Goal: Task Accomplishment & Management: Complete application form

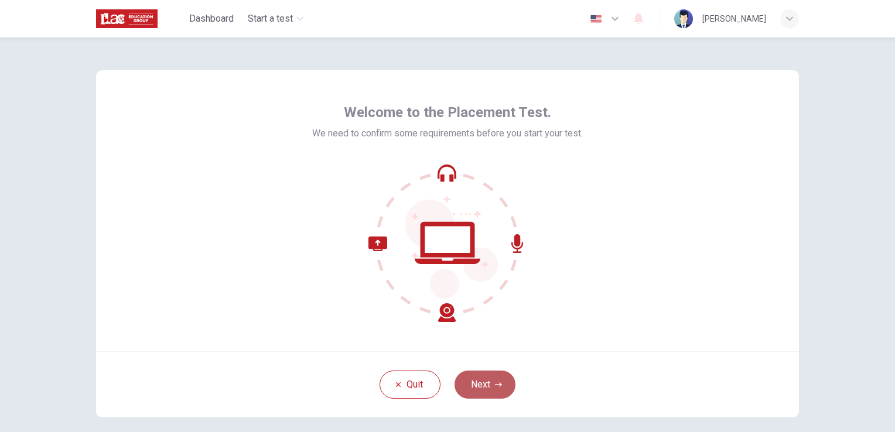
click at [480, 385] on button "Next" at bounding box center [484, 385] width 61 height 28
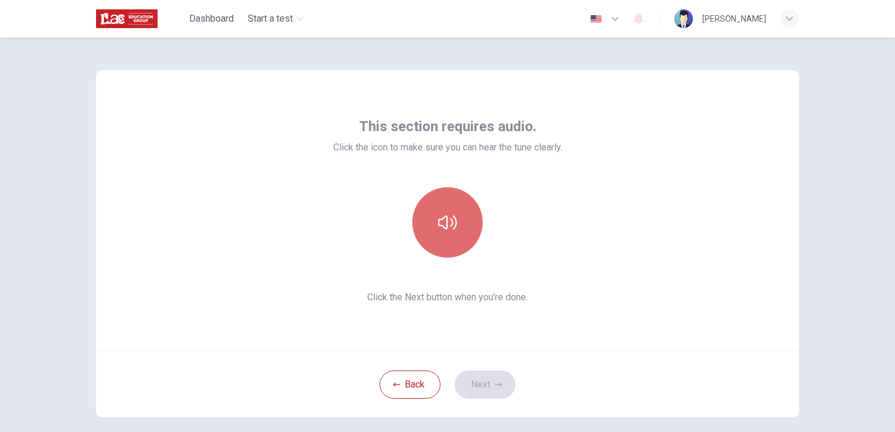
click at [458, 239] on button "button" at bounding box center [447, 222] width 70 height 70
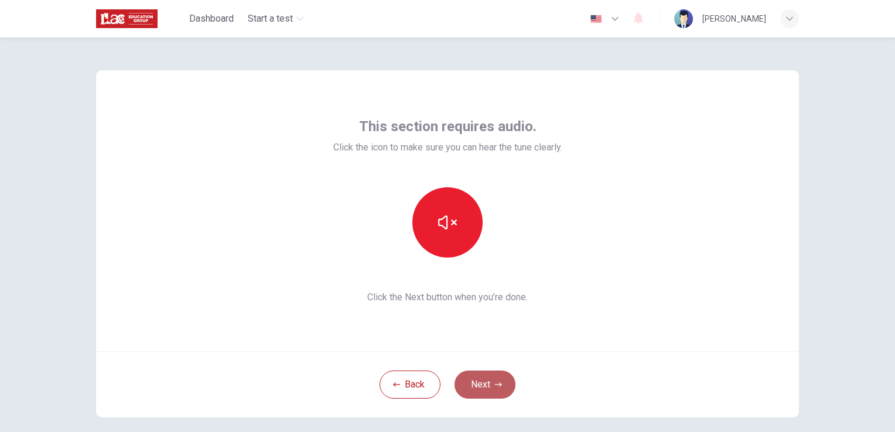
click at [496, 383] on icon "button" at bounding box center [498, 384] width 7 height 4
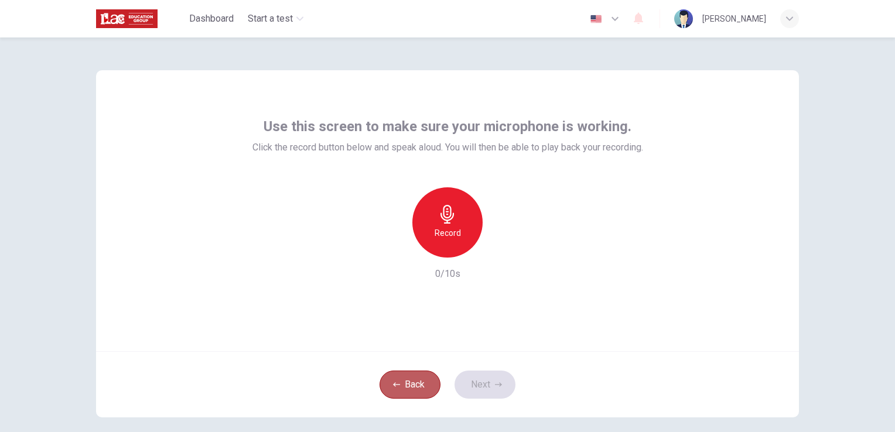
click at [408, 391] on button "Back" at bounding box center [409, 385] width 61 height 28
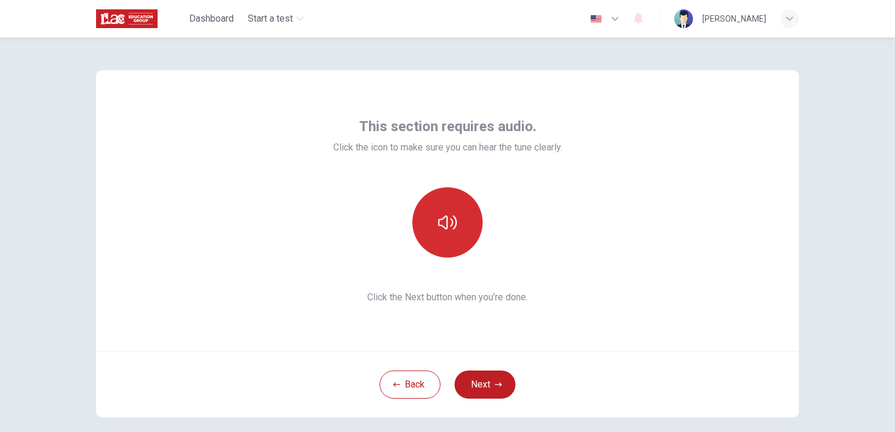
click at [435, 235] on button "button" at bounding box center [447, 222] width 70 height 70
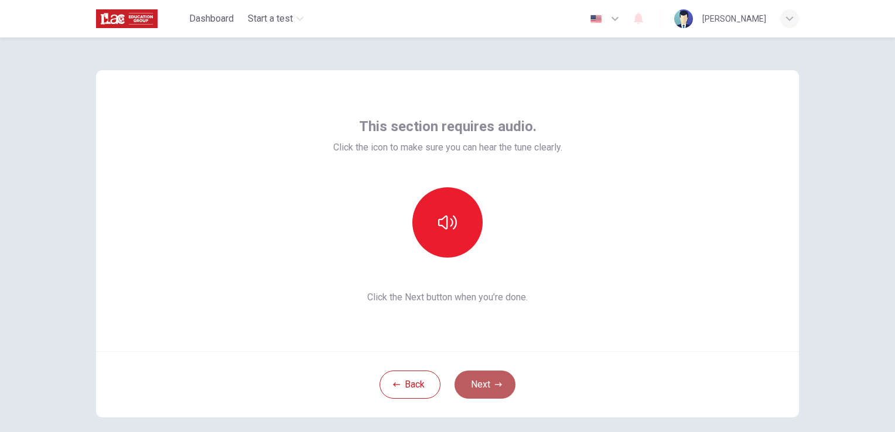
click at [474, 381] on button "Next" at bounding box center [484, 385] width 61 height 28
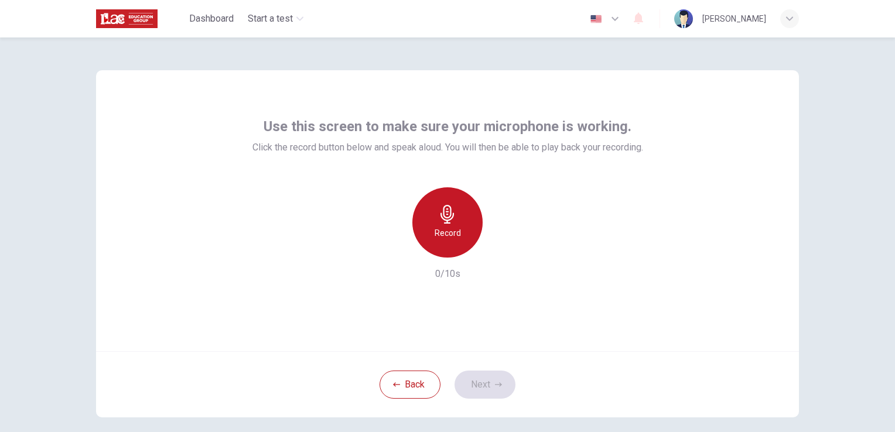
click at [441, 249] on div "Record" at bounding box center [447, 222] width 70 height 70
click at [452, 234] on h6 "Stop" at bounding box center [448, 233] width 18 height 14
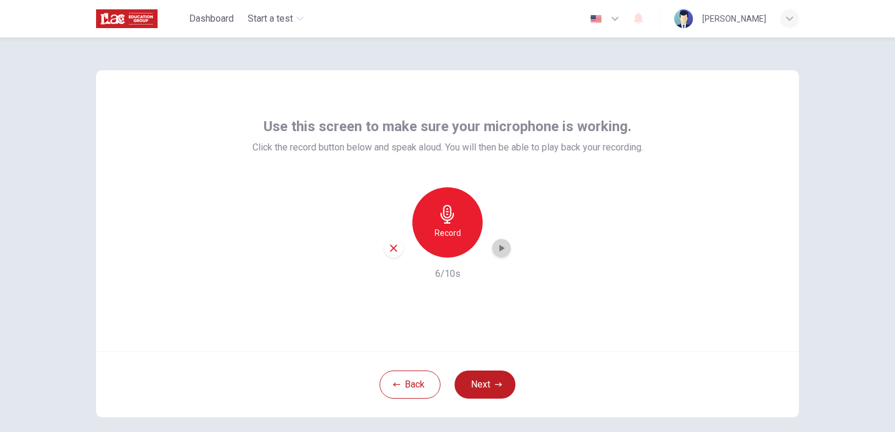
click at [499, 248] on icon "button" at bounding box center [501, 248] width 5 height 7
click at [389, 249] on icon "button" at bounding box center [393, 248] width 11 height 11
click at [436, 235] on h6 "Record" at bounding box center [447, 233] width 26 height 14
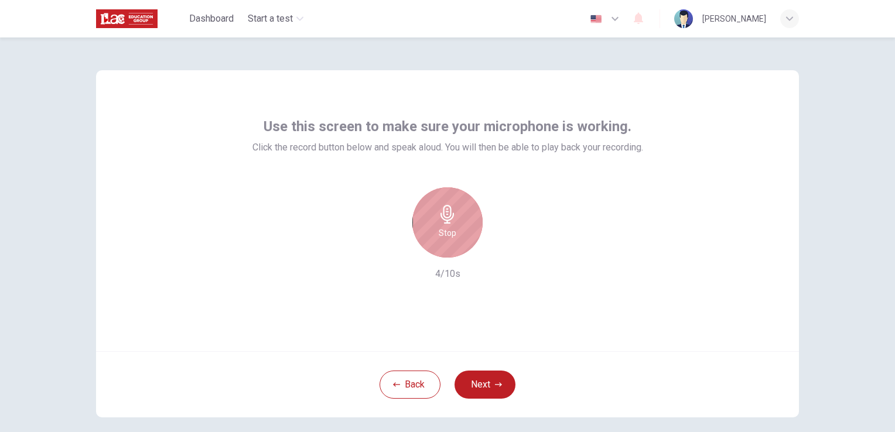
click at [447, 255] on div "Stop" at bounding box center [447, 222] width 70 height 70
click at [495, 253] on icon "button" at bounding box center [501, 248] width 12 height 12
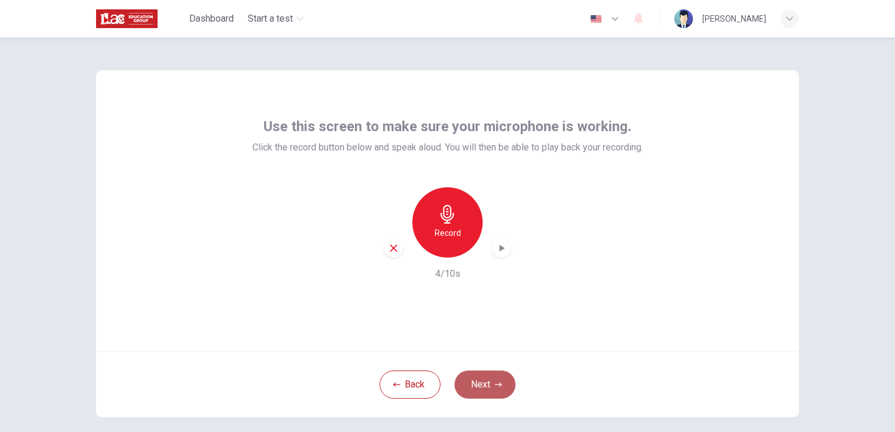
click at [495, 387] on icon "button" at bounding box center [498, 384] width 7 height 7
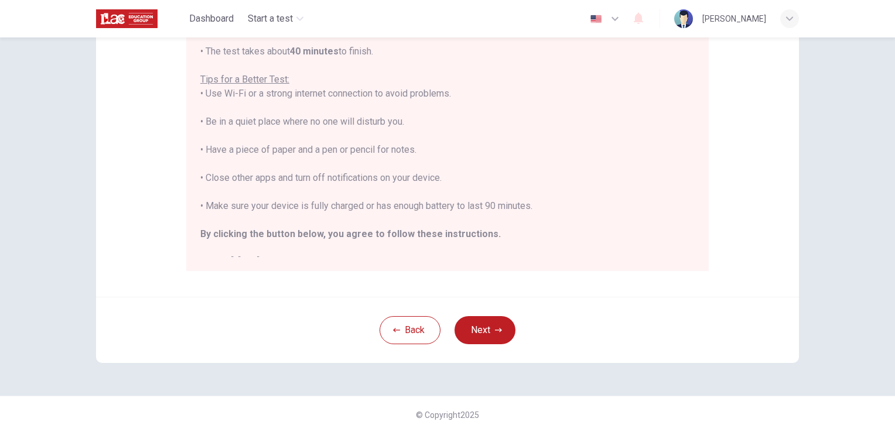
scroll to position [218, 0]
click at [475, 328] on button "Next" at bounding box center [484, 330] width 61 height 28
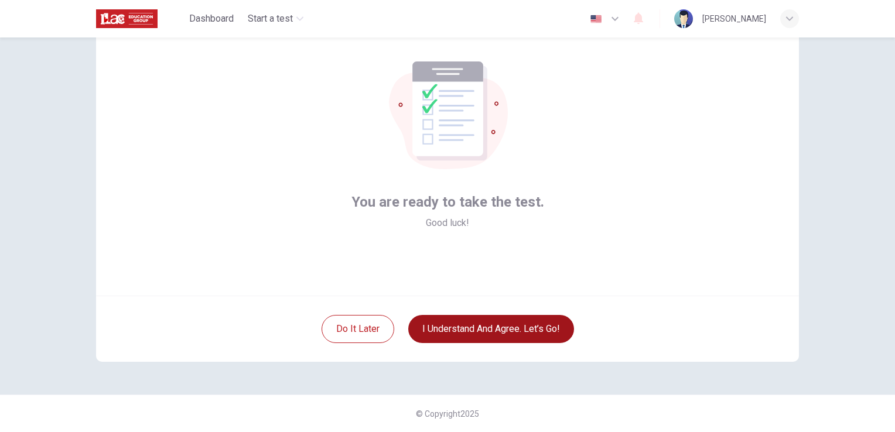
scroll to position [55, 0]
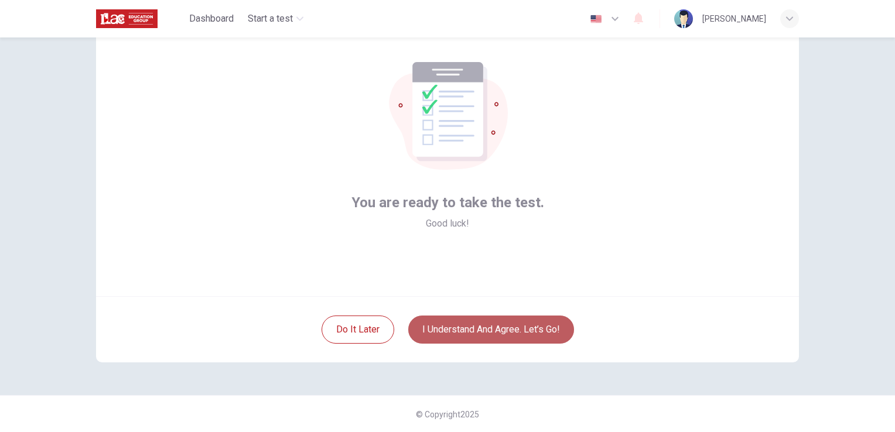
click at [475, 333] on button "I understand and agree. Let’s go!" at bounding box center [491, 330] width 166 height 28
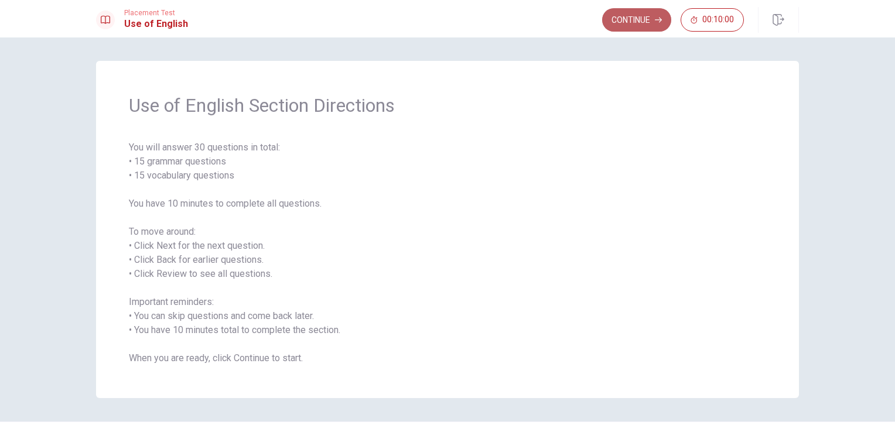
click at [645, 21] on button "Continue" at bounding box center [636, 19] width 69 height 23
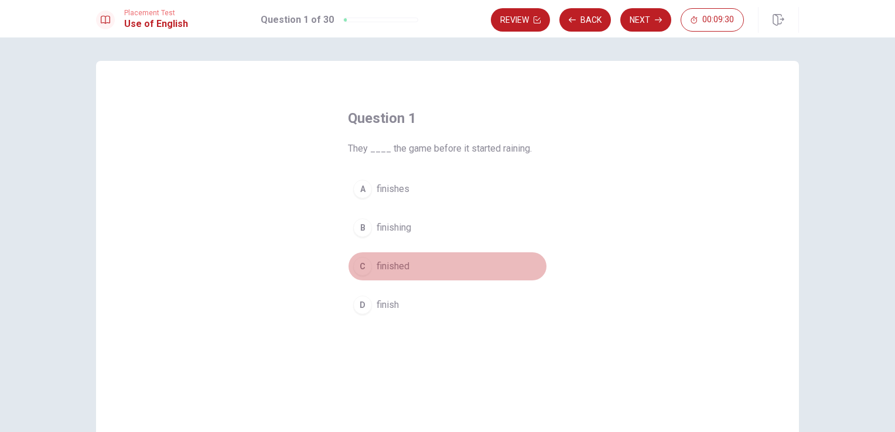
click at [358, 267] on div "C" at bounding box center [362, 266] width 19 height 19
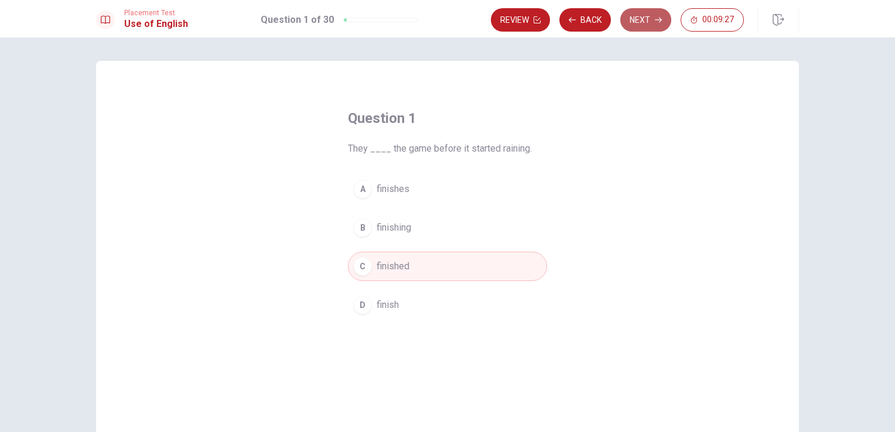
click at [641, 13] on button "Next" at bounding box center [645, 19] width 51 height 23
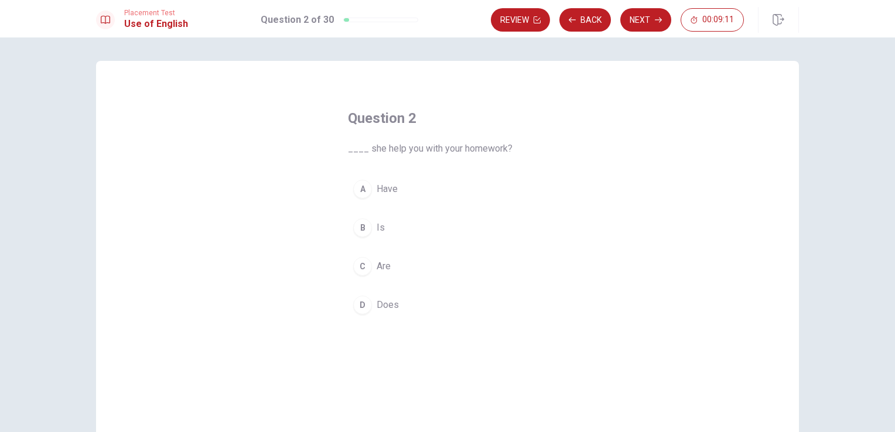
click at [568, 204] on div "Question 2 ____ she help you with your homework? A Have B Is C Are D Does" at bounding box center [447, 264] width 703 height 407
click at [359, 306] on div "D" at bounding box center [362, 305] width 19 height 19
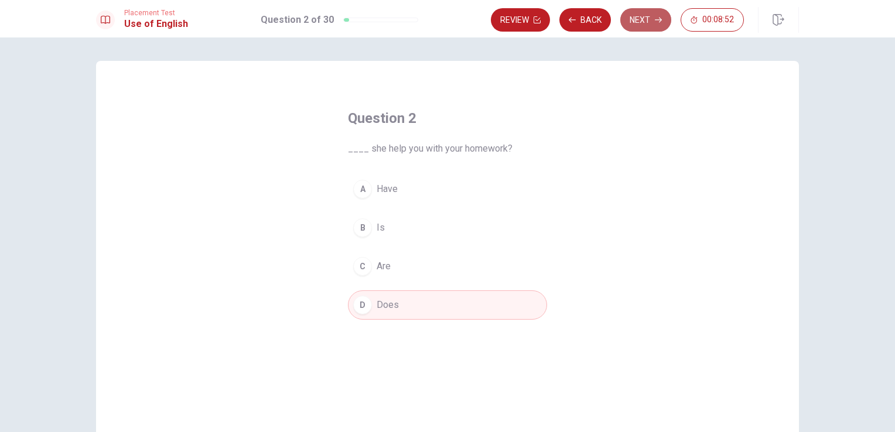
click at [649, 19] on button "Next" at bounding box center [645, 19] width 51 height 23
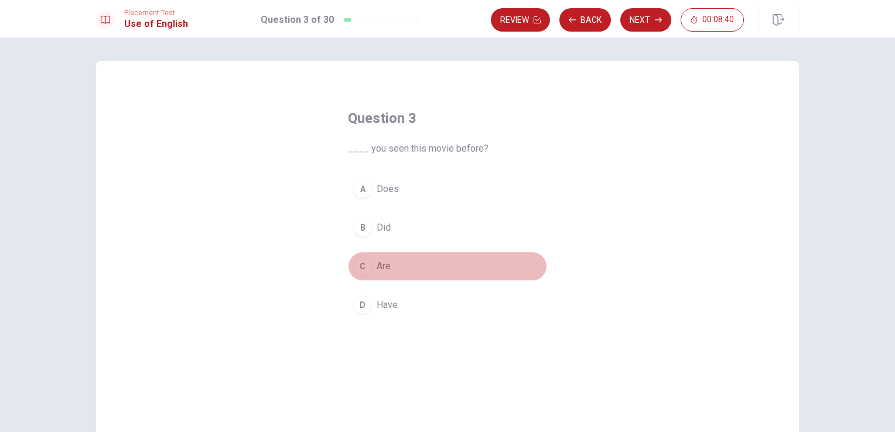
click at [358, 266] on div "C" at bounding box center [362, 266] width 19 height 19
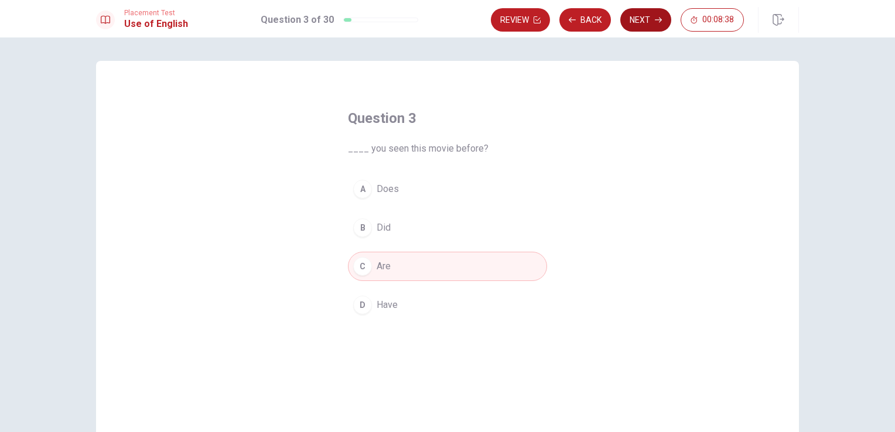
click at [637, 26] on button "Next" at bounding box center [645, 19] width 51 height 23
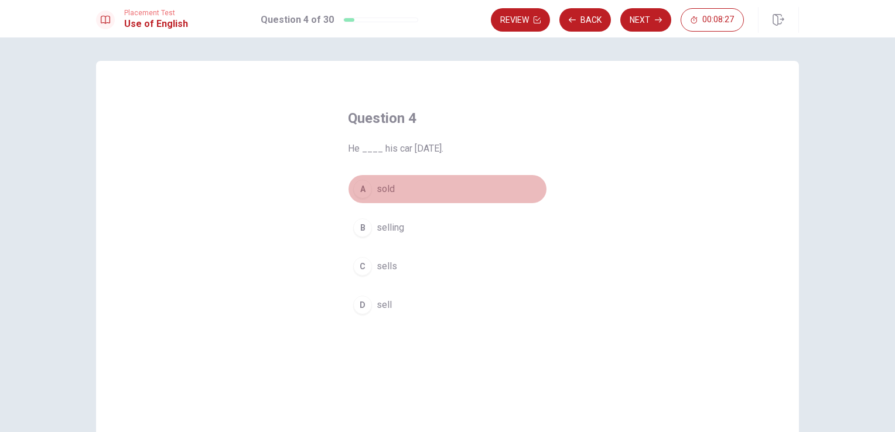
click at [359, 193] on div "A" at bounding box center [362, 189] width 19 height 19
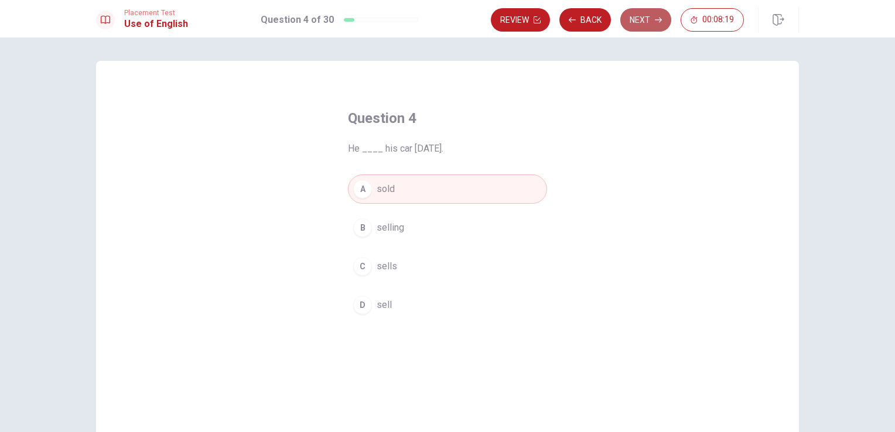
click at [644, 10] on button "Next" at bounding box center [645, 19] width 51 height 23
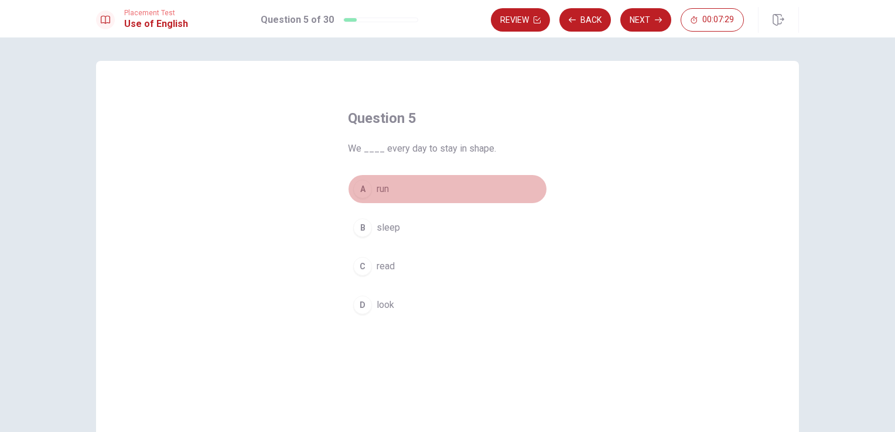
click at [358, 189] on div "A" at bounding box center [362, 189] width 19 height 19
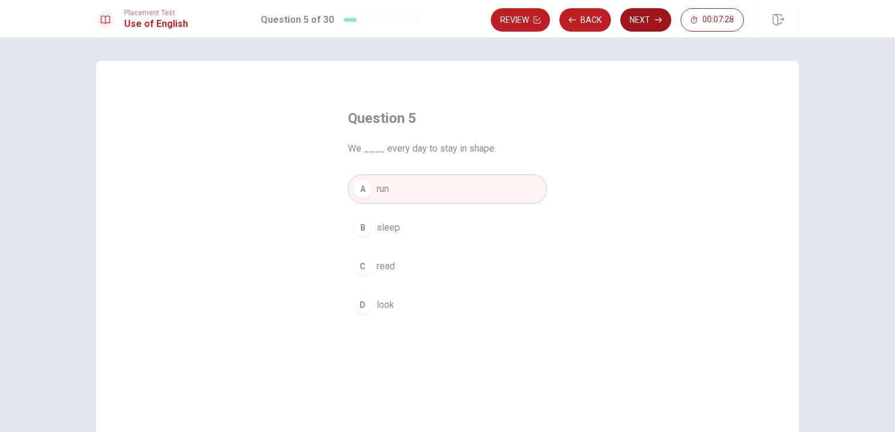
click at [633, 19] on button "Next" at bounding box center [645, 19] width 51 height 23
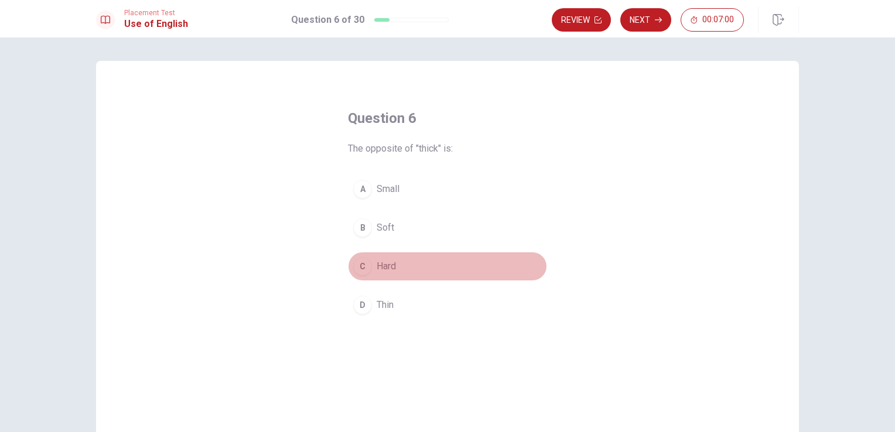
click at [360, 263] on div "C" at bounding box center [362, 266] width 19 height 19
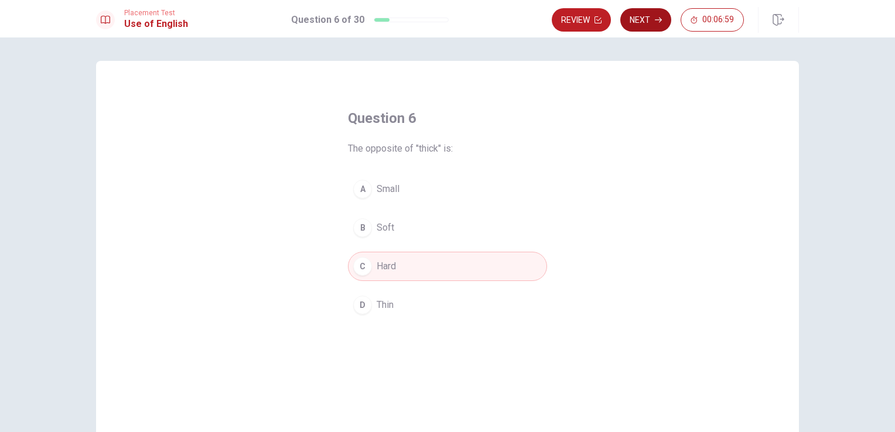
click at [651, 18] on button "Next" at bounding box center [645, 19] width 51 height 23
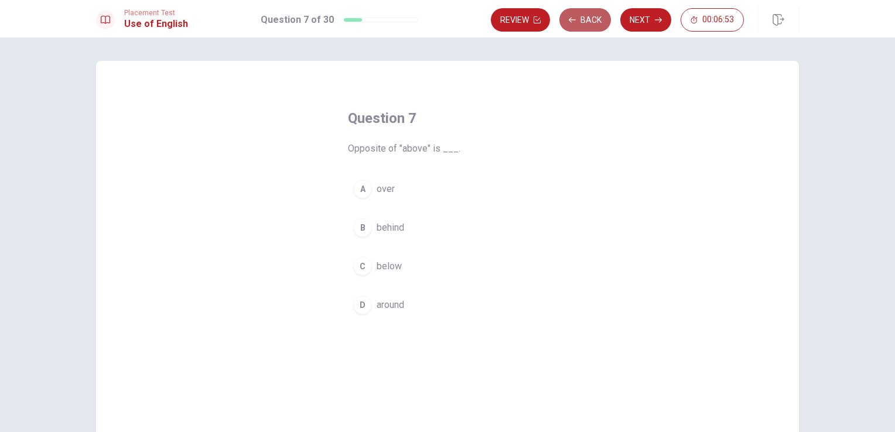
click at [585, 26] on button "Back" at bounding box center [585, 19] width 52 height 23
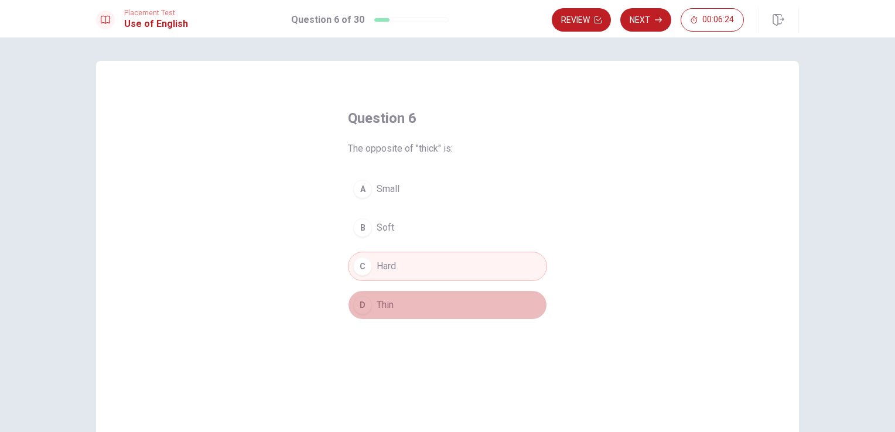
click at [489, 293] on button "D Thin" at bounding box center [447, 304] width 199 height 29
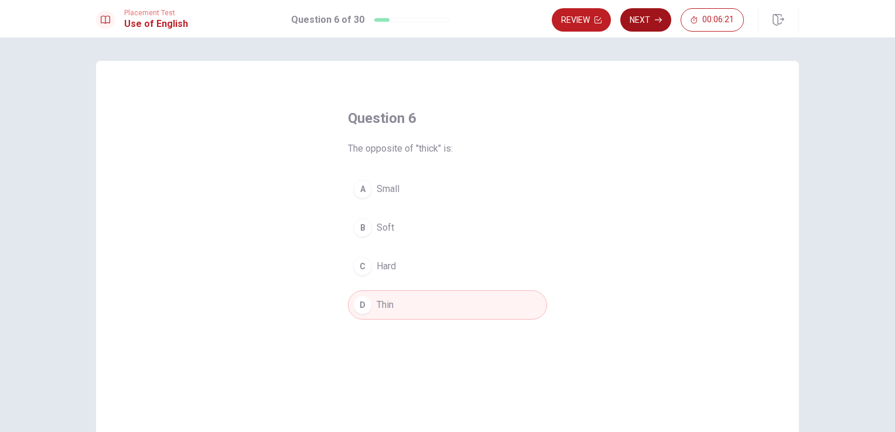
click at [646, 23] on button "Next" at bounding box center [645, 19] width 51 height 23
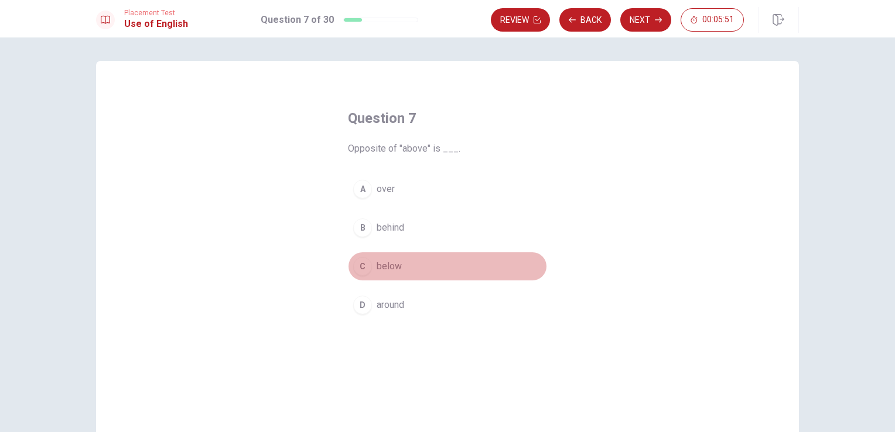
click at [382, 279] on button "C below" at bounding box center [447, 266] width 199 height 29
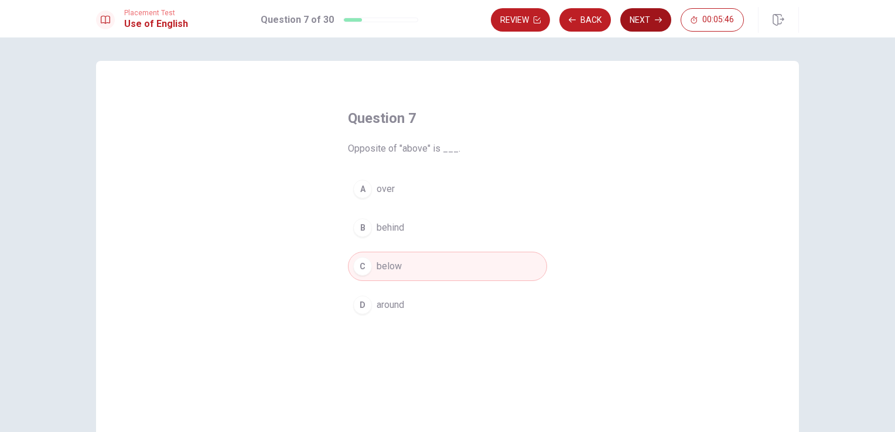
click at [642, 25] on button "Next" at bounding box center [645, 19] width 51 height 23
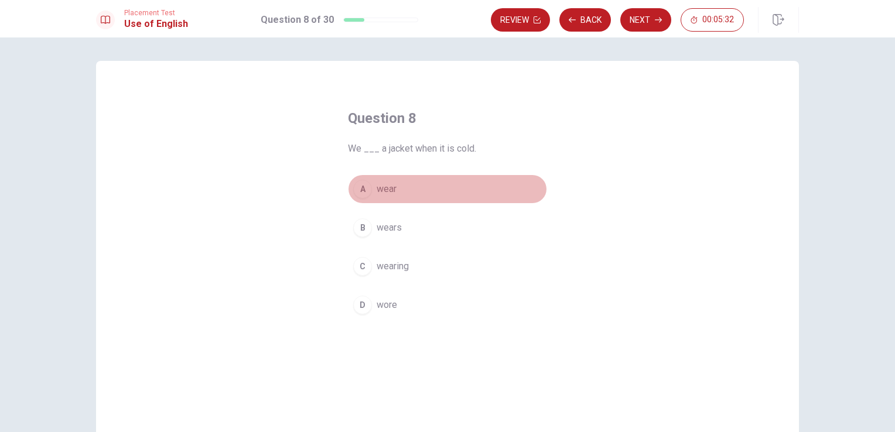
click at [363, 190] on div "A" at bounding box center [362, 189] width 19 height 19
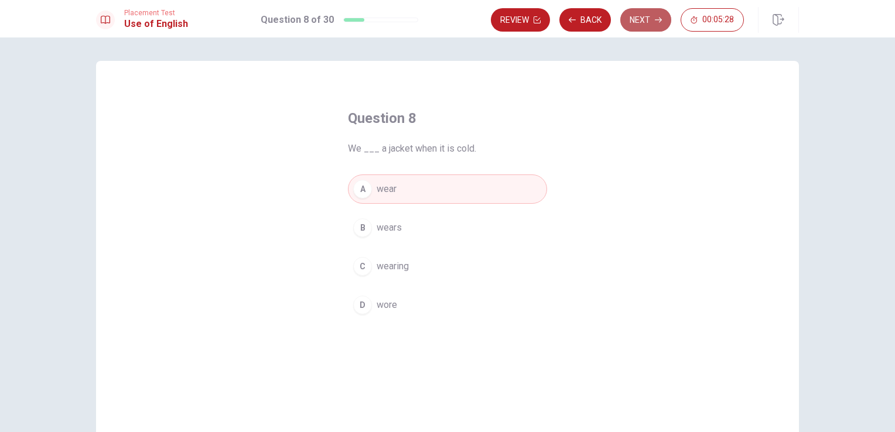
click at [646, 21] on button "Next" at bounding box center [645, 19] width 51 height 23
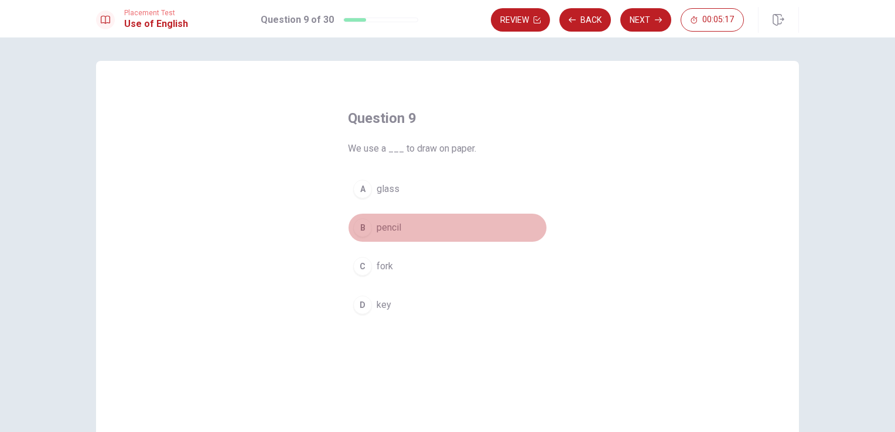
click at [376, 228] on span "pencil" at bounding box center [388, 228] width 25 height 14
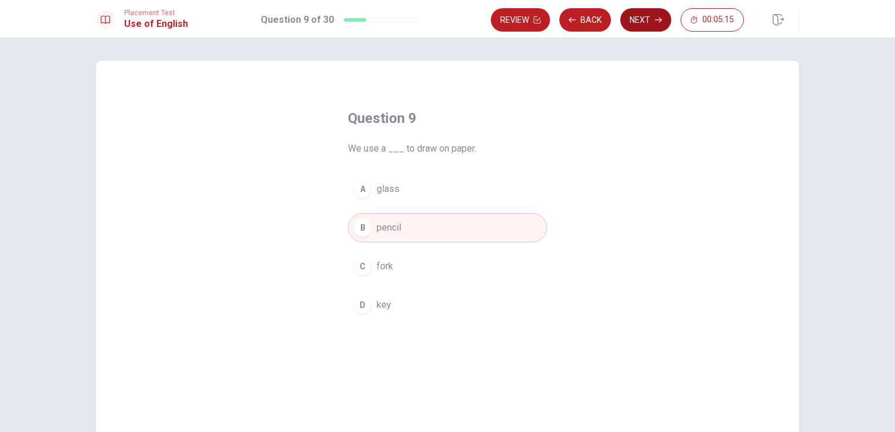
click at [649, 16] on button "Next" at bounding box center [645, 19] width 51 height 23
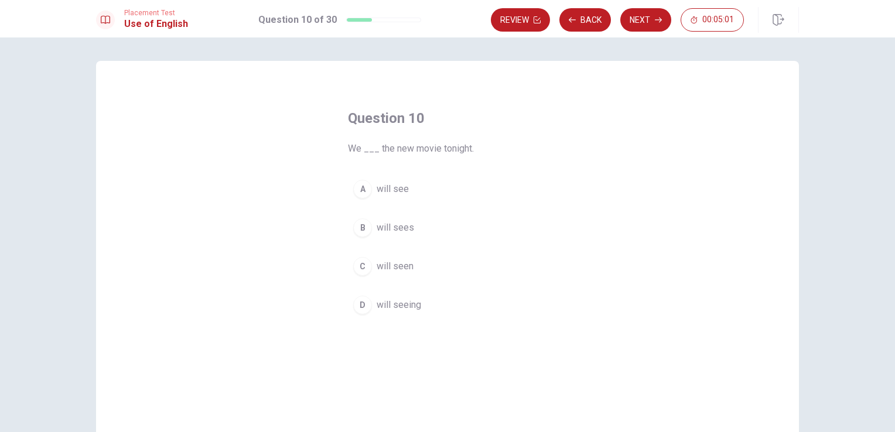
click at [361, 190] on div "A" at bounding box center [362, 189] width 19 height 19
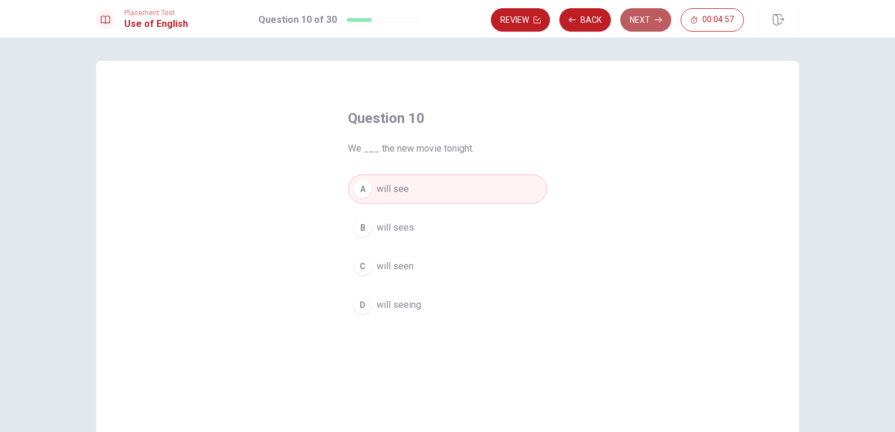
click at [643, 25] on button "Next" at bounding box center [645, 19] width 51 height 23
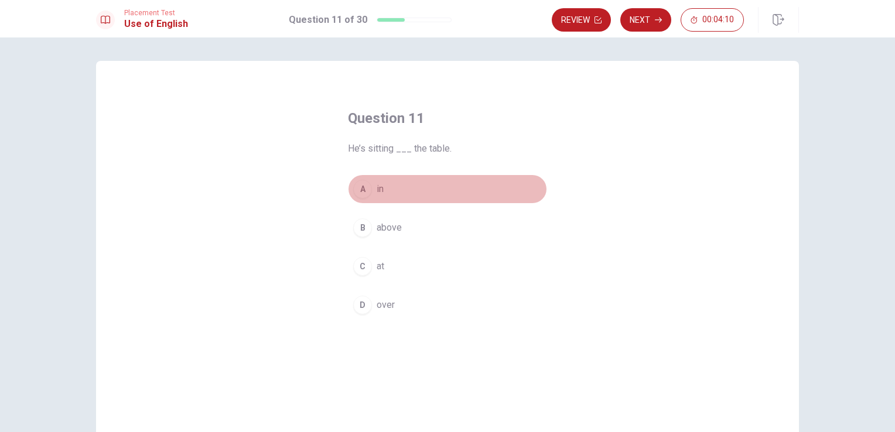
click at [360, 184] on div "A" at bounding box center [362, 189] width 19 height 19
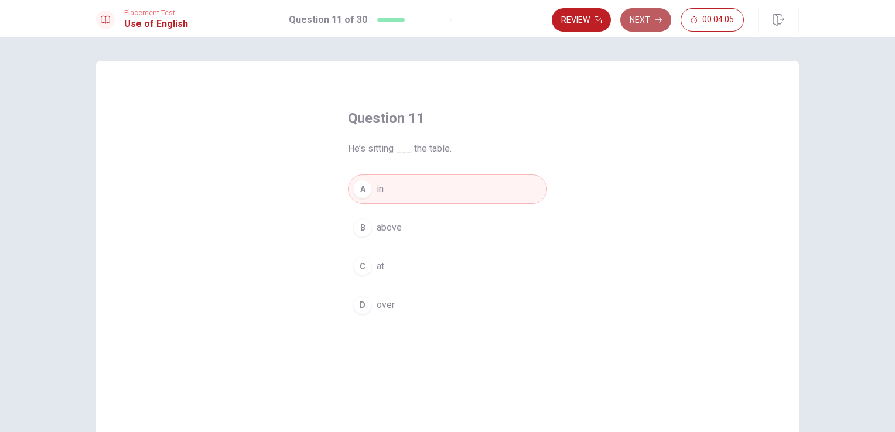
click at [644, 25] on button "Next" at bounding box center [645, 19] width 51 height 23
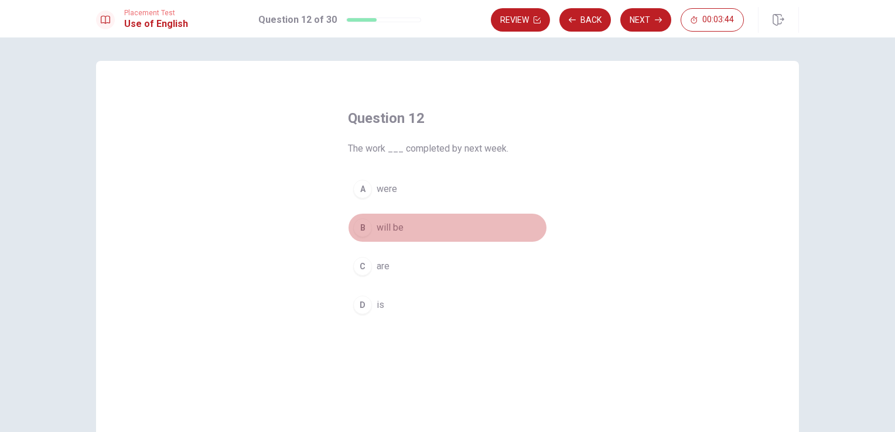
click at [359, 228] on div "B" at bounding box center [362, 227] width 19 height 19
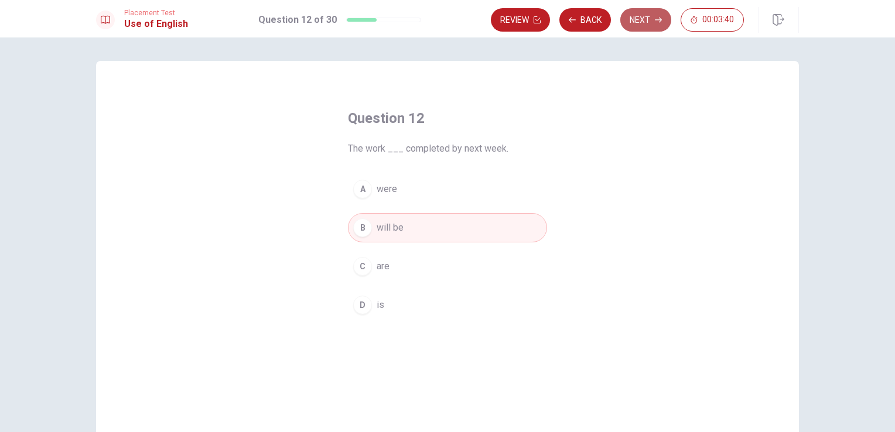
click at [629, 18] on button "Next" at bounding box center [645, 19] width 51 height 23
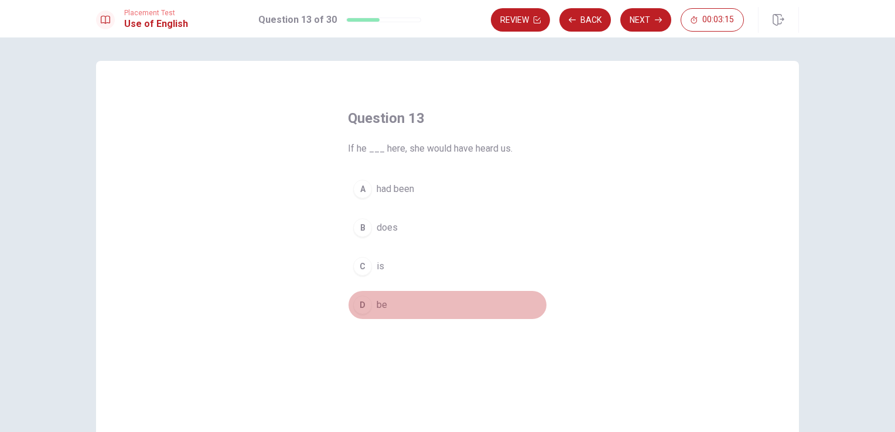
click at [383, 306] on button "D be" at bounding box center [447, 304] width 199 height 29
click at [398, 194] on span "had been" at bounding box center [394, 189] width 37 height 14
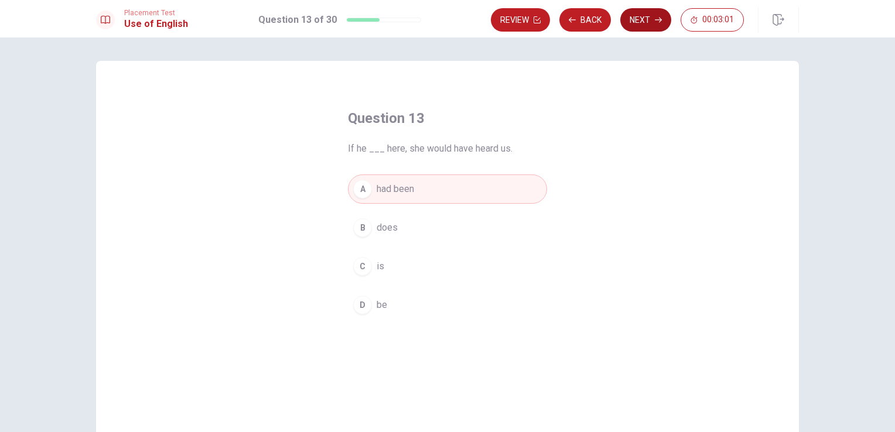
click at [649, 26] on button "Next" at bounding box center [645, 19] width 51 height 23
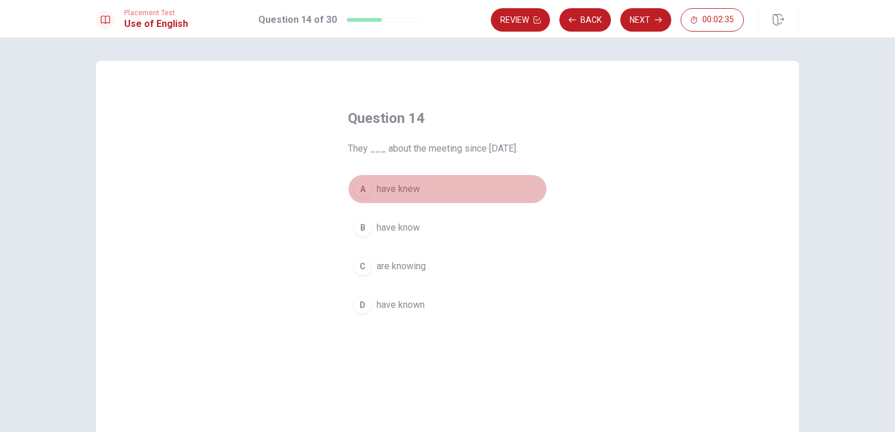
click at [403, 190] on span "have knew" at bounding box center [397, 189] width 43 height 14
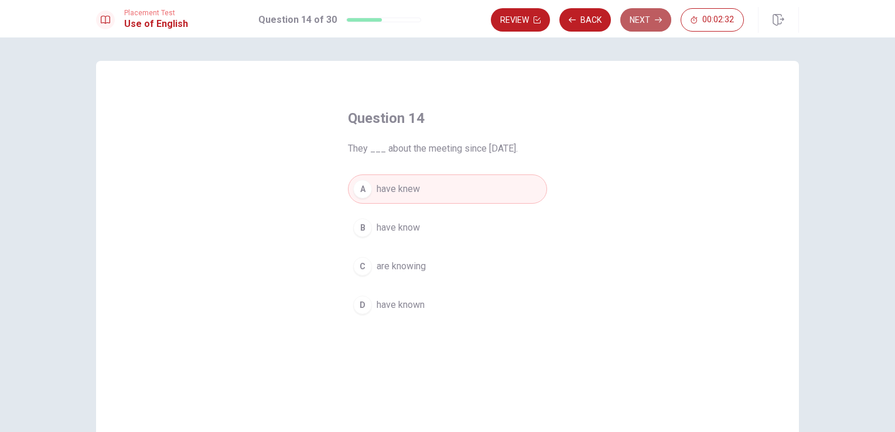
click at [644, 20] on button "Next" at bounding box center [645, 19] width 51 height 23
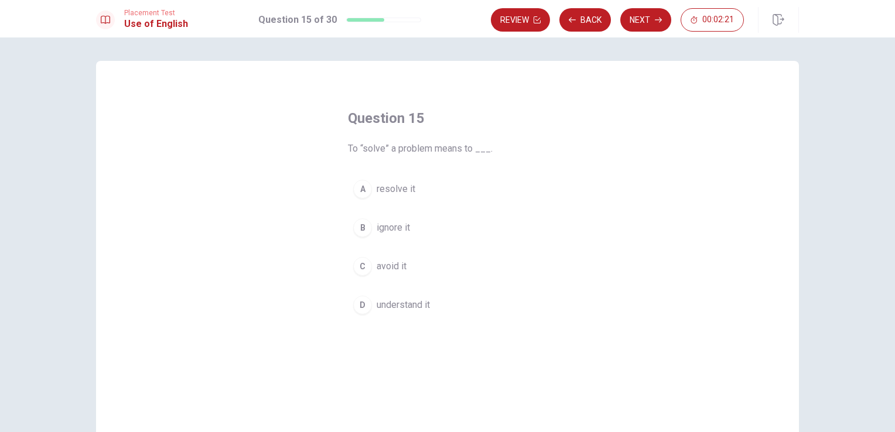
click at [389, 194] on span "resolve it" at bounding box center [395, 189] width 39 height 14
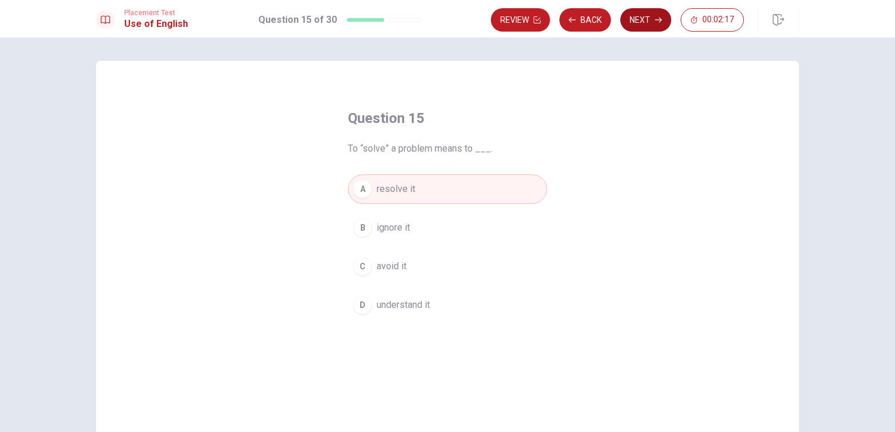
click at [649, 18] on button "Next" at bounding box center [645, 19] width 51 height 23
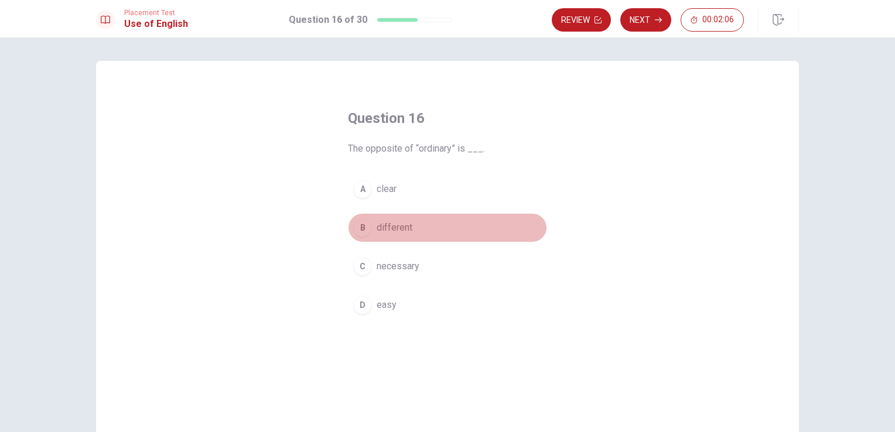
click at [367, 228] on div "B" at bounding box center [362, 227] width 19 height 19
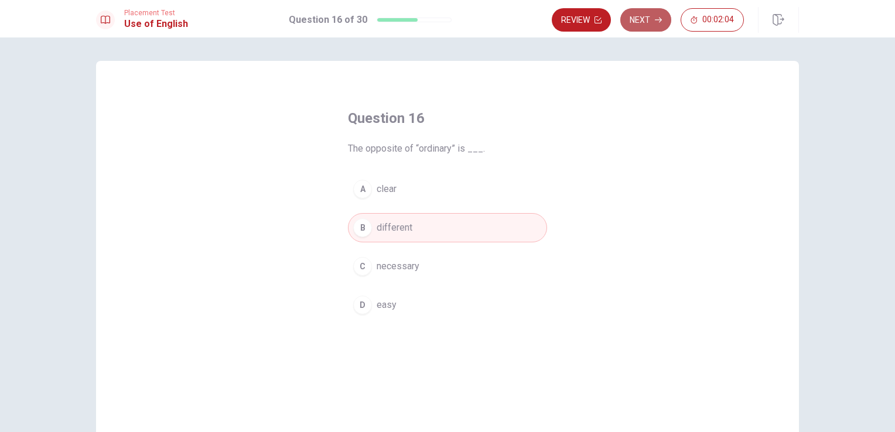
click at [638, 26] on button "Next" at bounding box center [645, 19] width 51 height 23
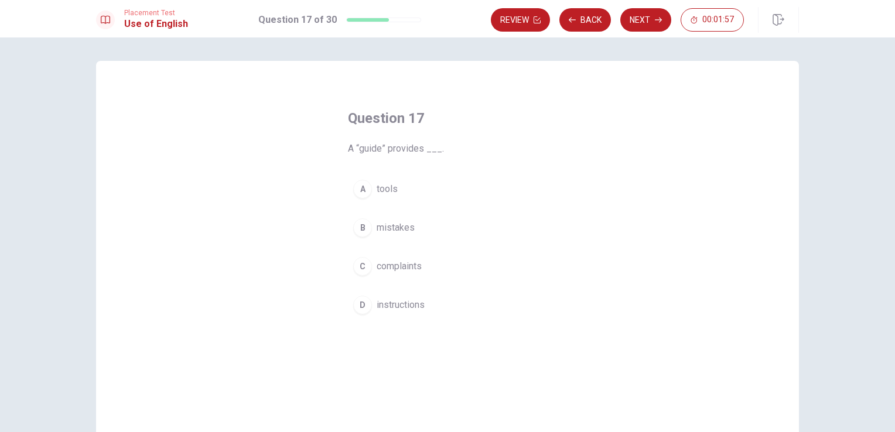
drag, startPoint x: 358, startPoint y: 147, endPoint x: 368, endPoint y: 148, distance: 10.0
click at [368, 148] on span "A “guide” provides ___." at bounding box center [447, 149] width 199 height 14
drag, startPoint x: 354, startPoint y: 152, endPoint x: 383, endPoint y: 149, distance: 28.8
click at [383, 149] on span "A “guide” provides ___." at bounding box center [447, 149] width 199 height 14
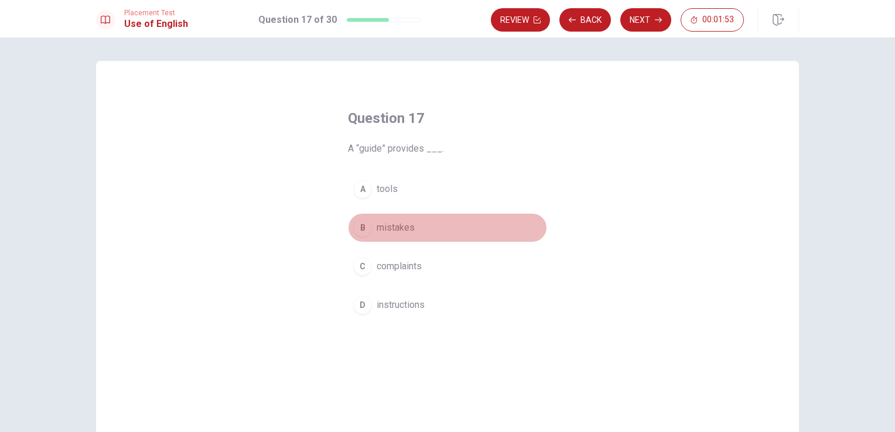
click at [377, 236] on button "B mistakes" at bounding box center [447, 227] width 199 height 29
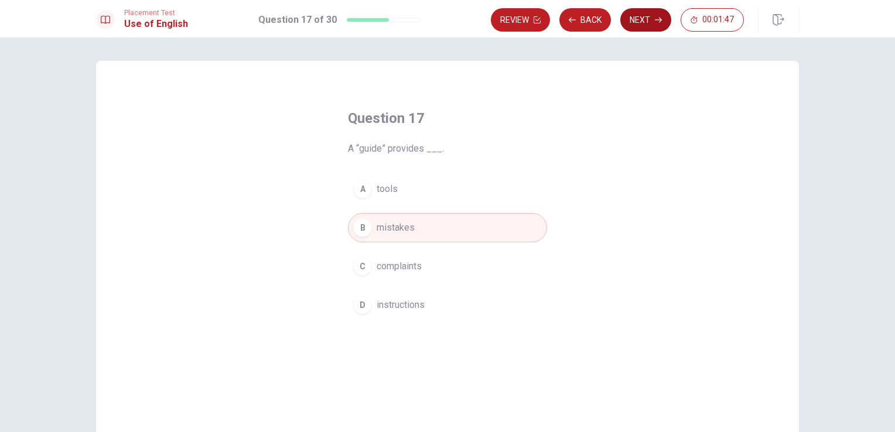
drag, startPoint x: 377, startPoint y: 236, endPoint x: 652, endPoint y: 30, distance: 343.8
click at [652, 30] on div "Placement Test Use of English Question 17 of 30 Review Back Next 00:01:47 Quest…" at bounding box center [447, 216] width 895 height 432
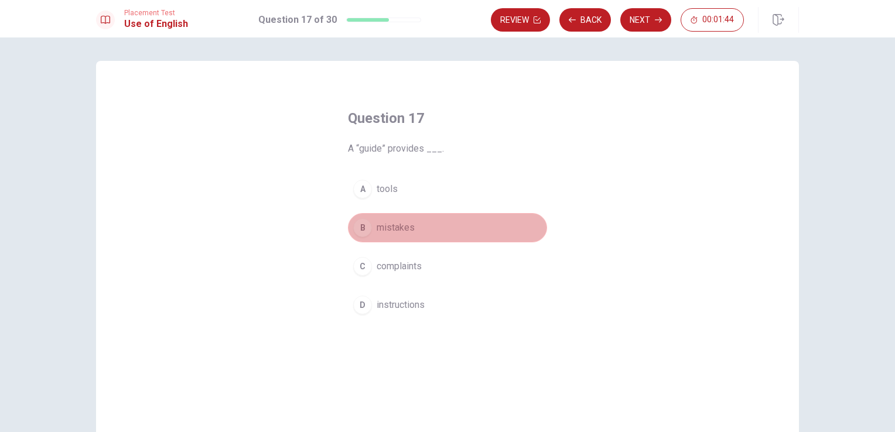
click at [476, 231] on button "B mistakes" at bounding box center [447, 227] width 199 height 29
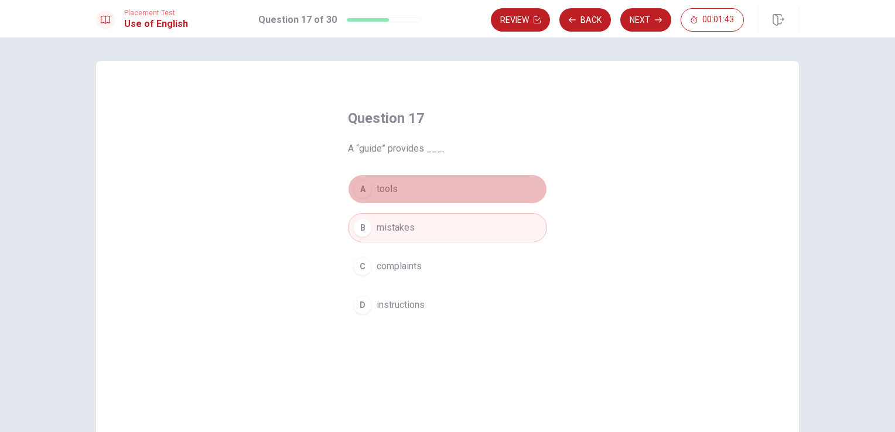
click at [448, 198] on button "A tools" at bounding box center [447, 188] width 199 height 29
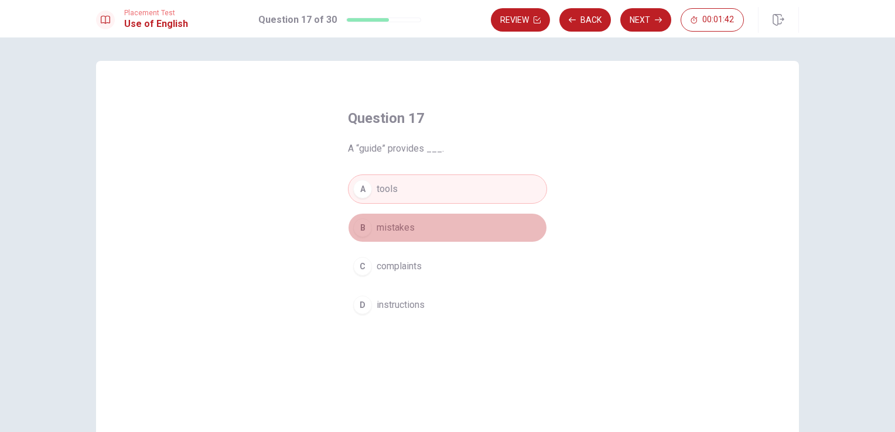
click at [451, 227] on button "B mistakes" at bounding box center [447, 227] width 199 height 29
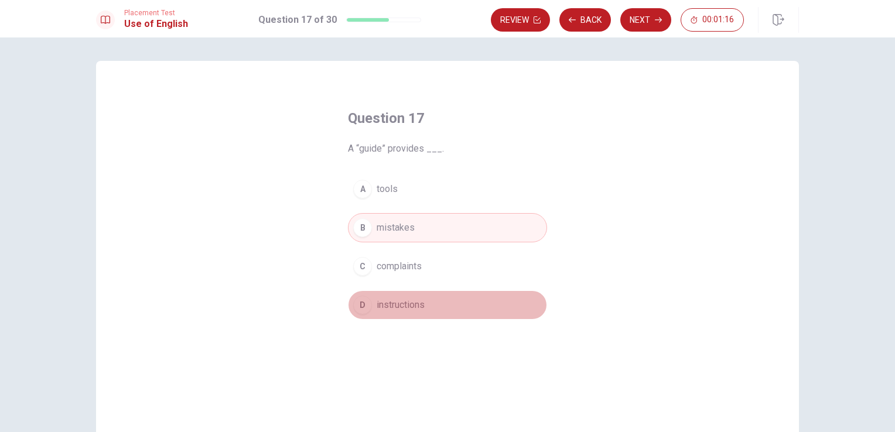
click at [431, 301] on button "D instructions" at bounding box center [447, 304] width 199 height 29
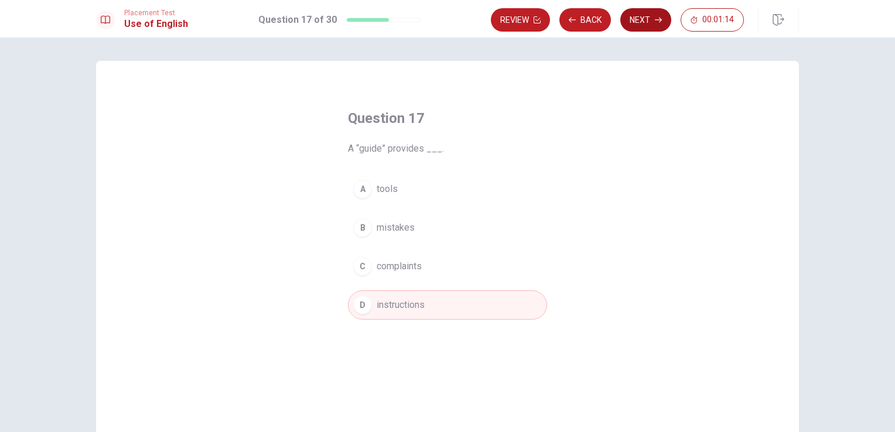
click at [643, 25] on button "Next" at bounding box center [645, 19] width 51 height 23
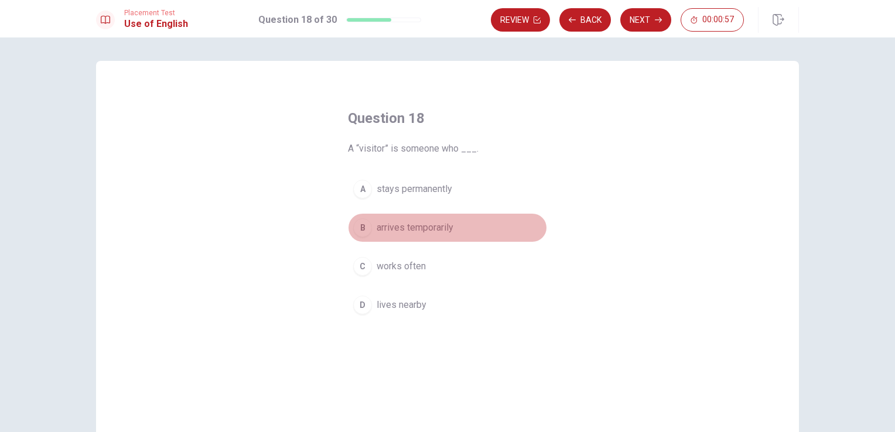
click at [395, 231] on span "arrives temporarily" at bounding box center [414, 228] width 77 height 14
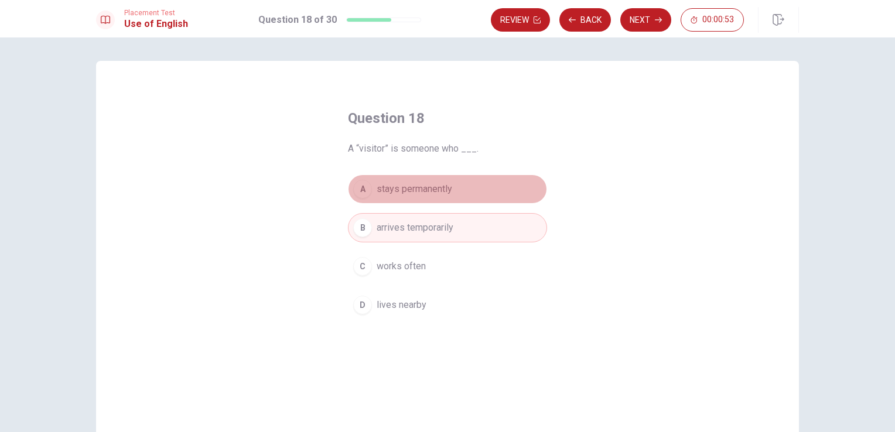
click at [391, 182] on span "stays permanently" at bounding box center [414, 189] width 76 height 14
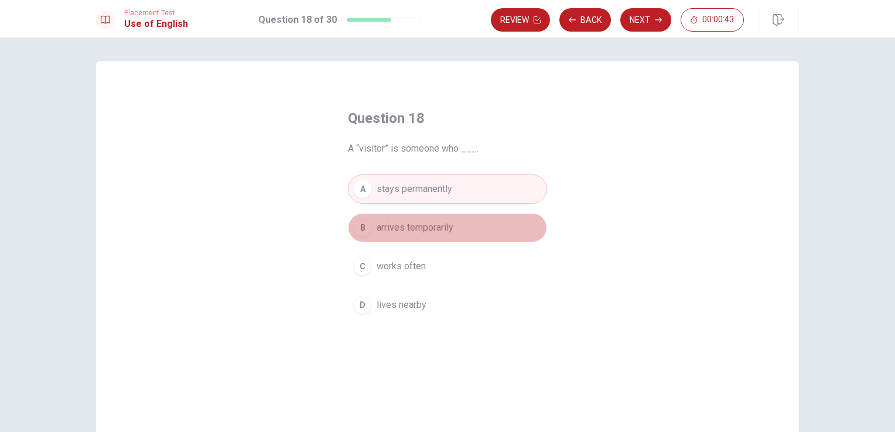
click at [410, 228] on span "arrives temporarily" at bounding box center [414, 228] width 77 height 14
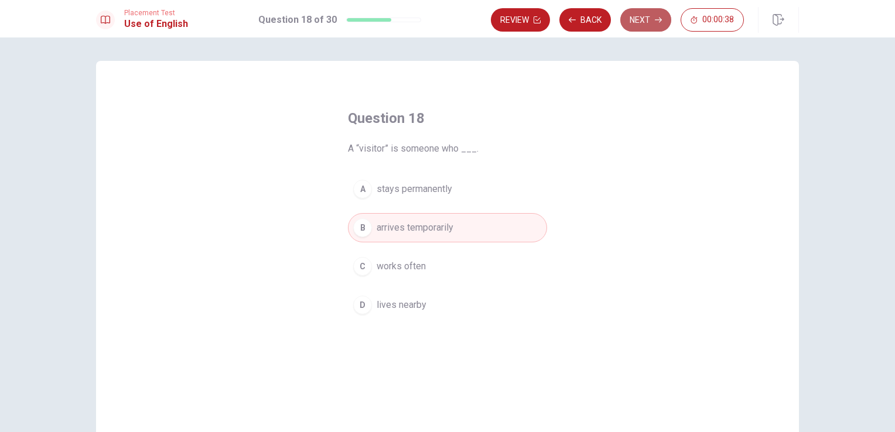
click at [642, 29] on button "Next" at bounding box center [645, 19] width 51 height 23
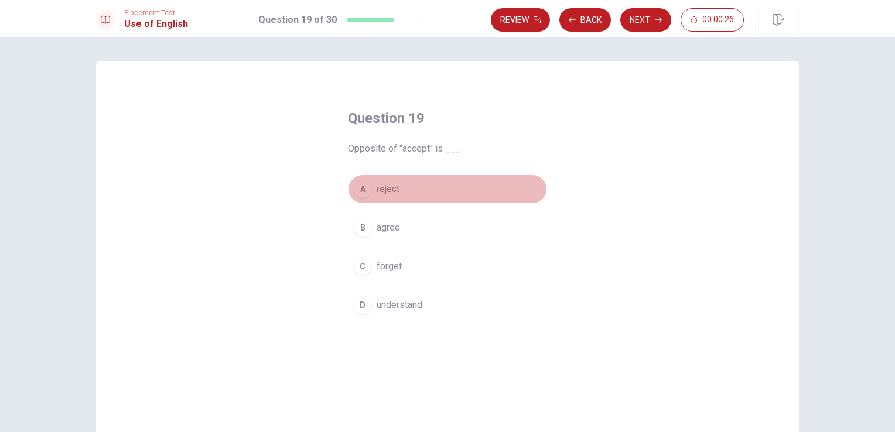
click at [383, 186] on span "reject" at bounding box center [387, 189] width 23 height 14
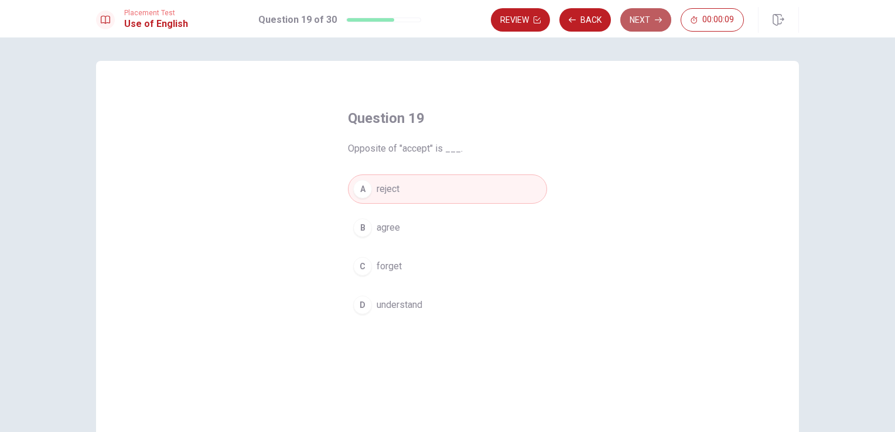
click at [643, 17] on button "Next" at bounding box center [645, 19] width 51 height 23
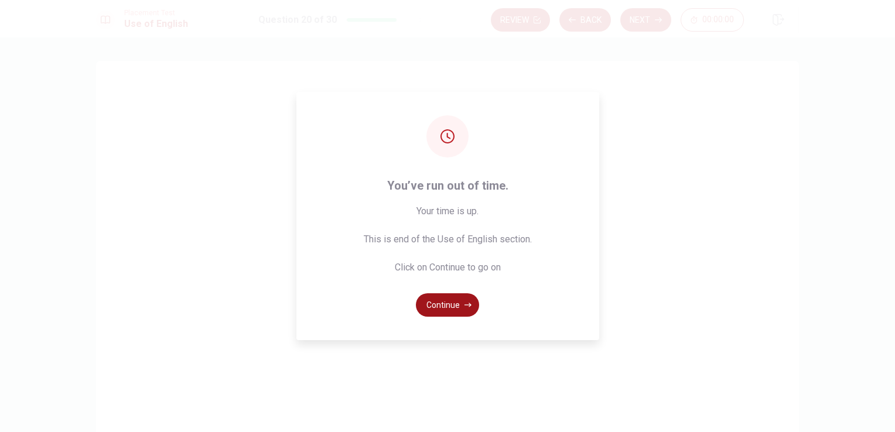
click at [446, 307] on button "Continue" at bounding box center [447, 304] width 63 height 23
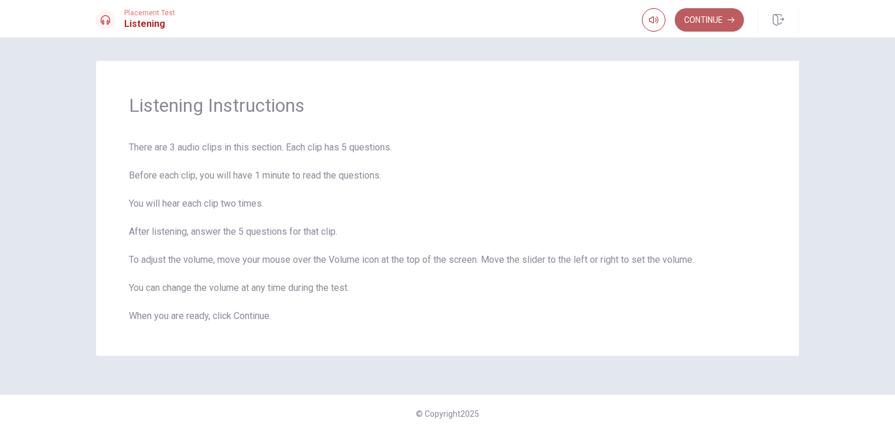
click at [692, 15] on button "Continue" at bounding box center [708, 19] width 69 height 23
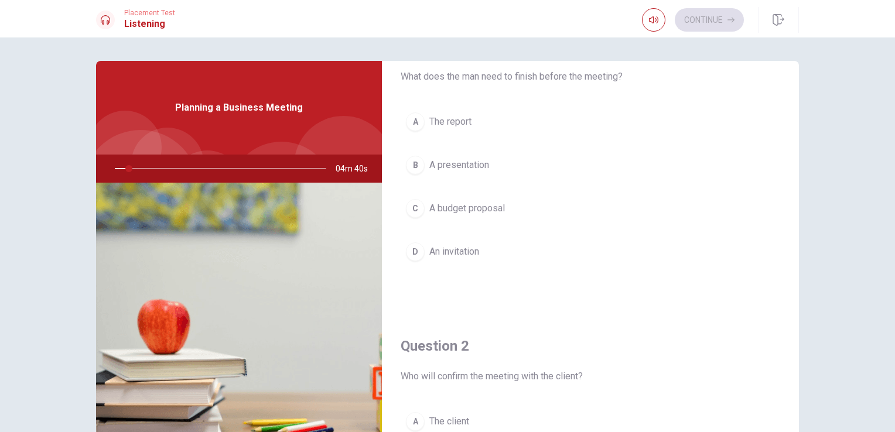
scroll to position [49, 0]
click at [168, 163] on div at bounding box center [218, 169] width 235 height 28
click at [166, 167] on div at bounding box center [218, 169] width 235 height 28
drag, startPoint x: 152, startPoint y: 167, endPoint x: 169, endPoint y: 166, distance: 17.0
click at [169, 166] on div at bounding box center [218, 169] width 235 height 28
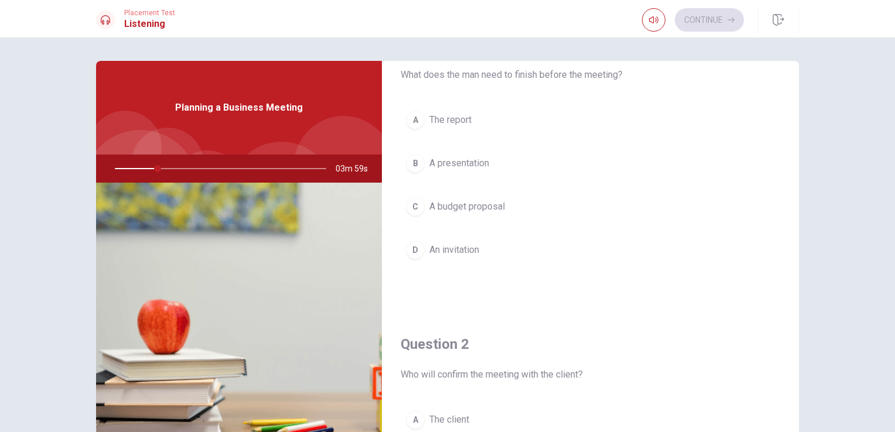
drag, startPoint x: 155, startPoint y: 165, endPoint x: 173, endPoint y: 166, distance: 18.7
click at [173, 166] on div at bounding box center [218, 169] width 235 height 28
click at [112, 167] on div at bounding box center [218, 169] width 235 height 28
drag, startPoint x: 155, startPoint y: 165, endPoint x: 69, endPoint y: 163, distance: 85.5
click at [69, 163] on div "Question 1 What does the man need to finish before the meeting? A The report B …" at bounding box center [447, 234] width 895 height 395
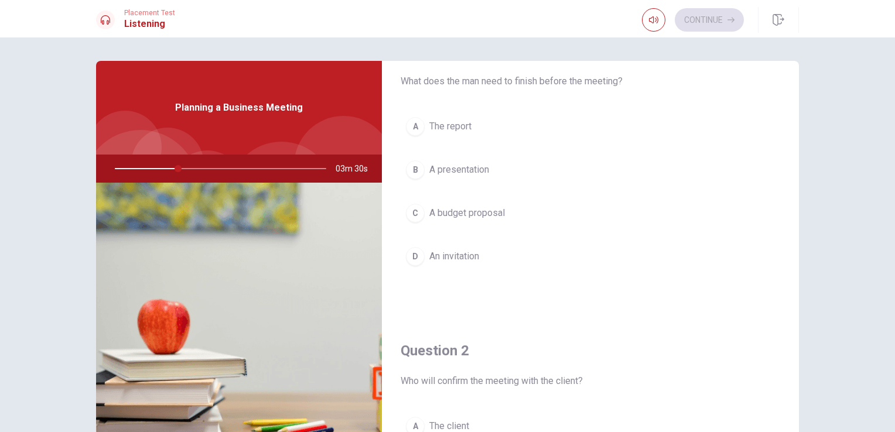
scroll to position [47, 0]
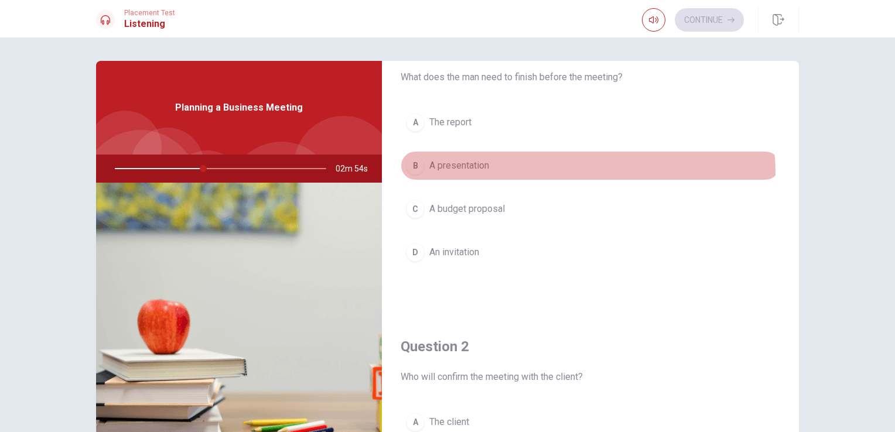
click at [556, 173] on button "B A presentation" at bounding box center [589, 165] width 379 height 29
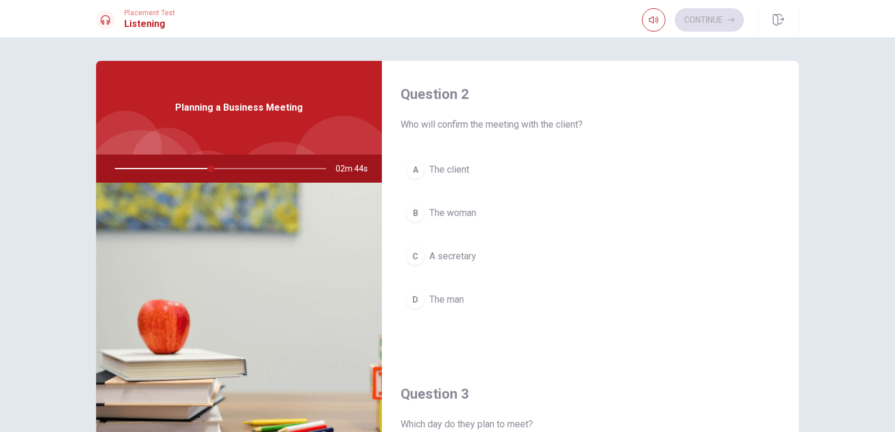
scroll to position [310, 0]
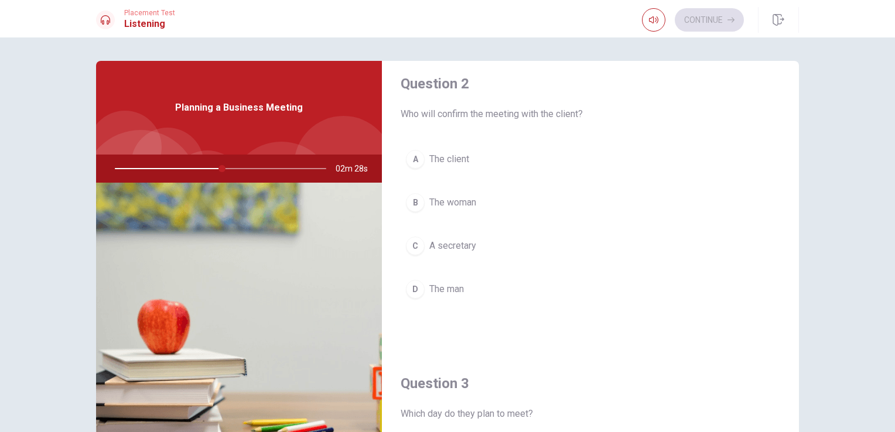
click at [801, 200] on div "Question 1 What does the man need to finish before the meeting? A The report B …" at bounding box center [447, 264] width 740 height 407
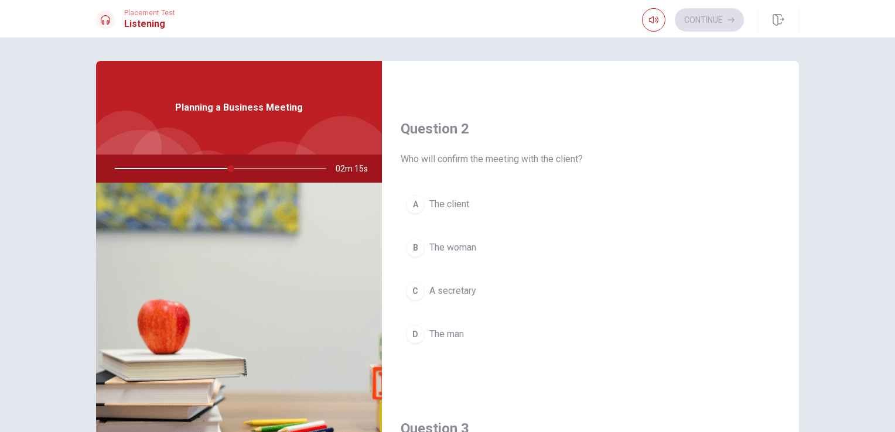
scroll to position [270, 0]
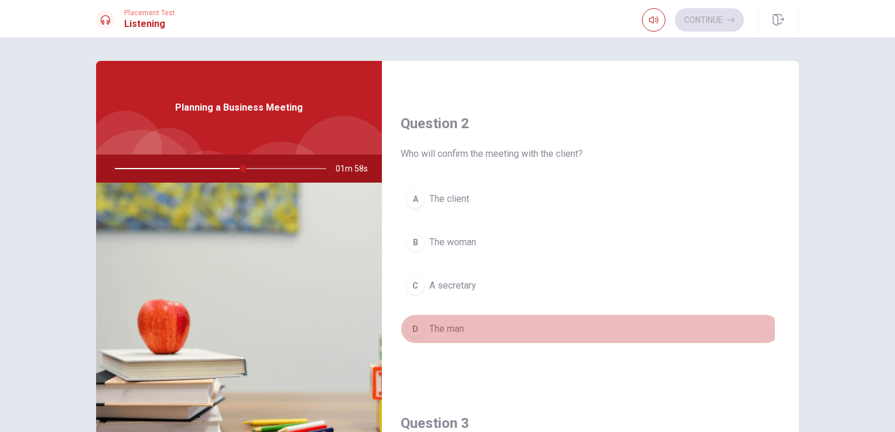
click at [415, 331] on div "D" at bounding box center [415, 329] width 19 height 19
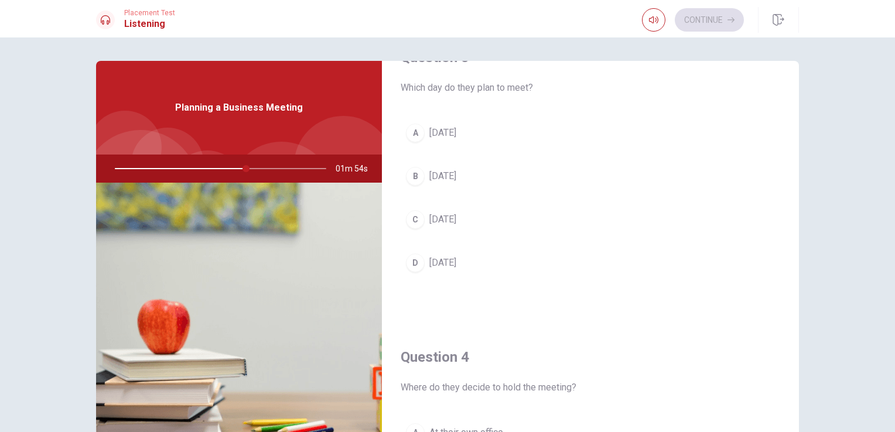
scroll to position [625, 0]
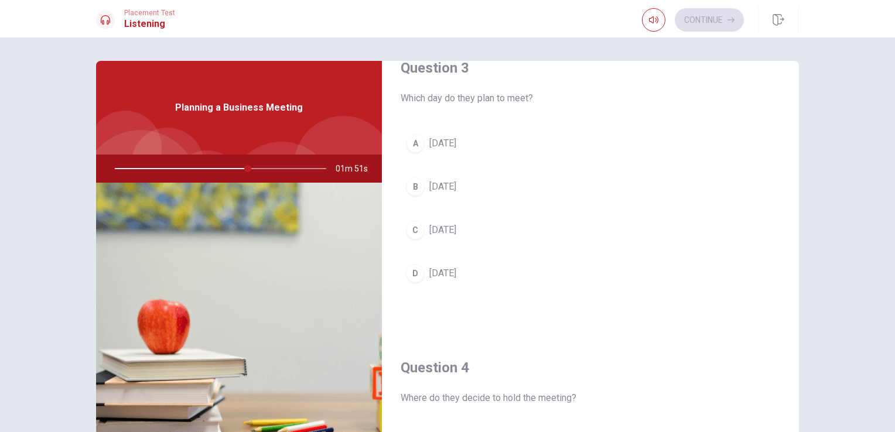
click at [431, 142] on span "[DATE]" at bounding box center [442, 143] width 27 height 14
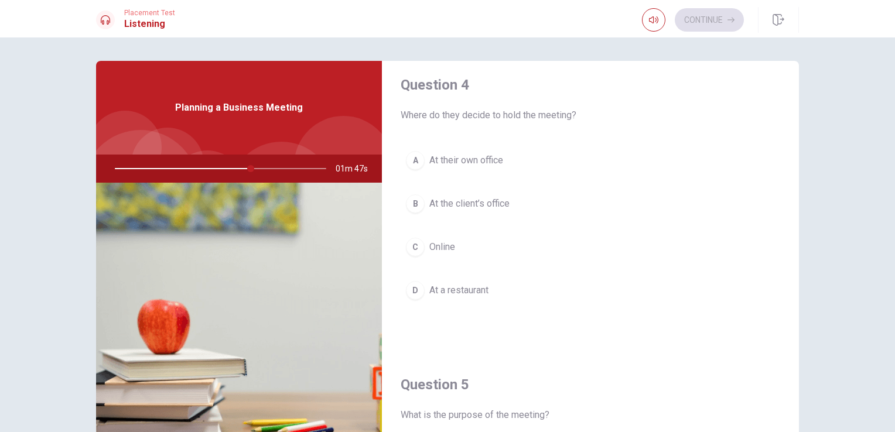
scroll to position [903, 0]
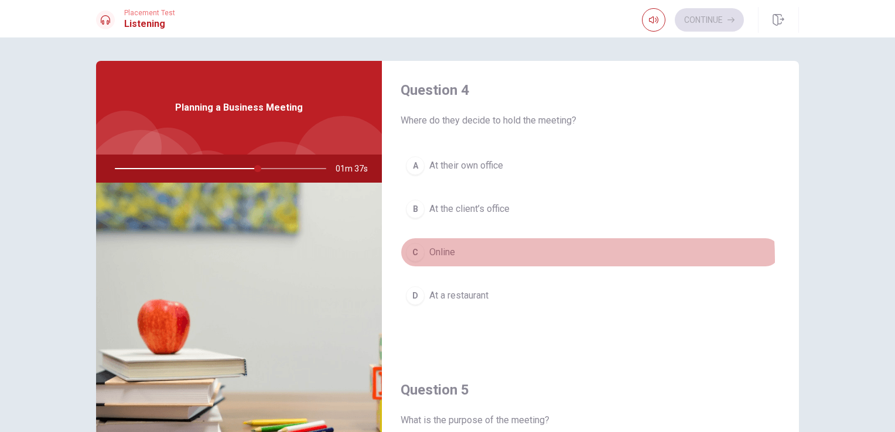
click at [464, 256] on button "C Online" at bounding box center [589, 252] width 379 height 29
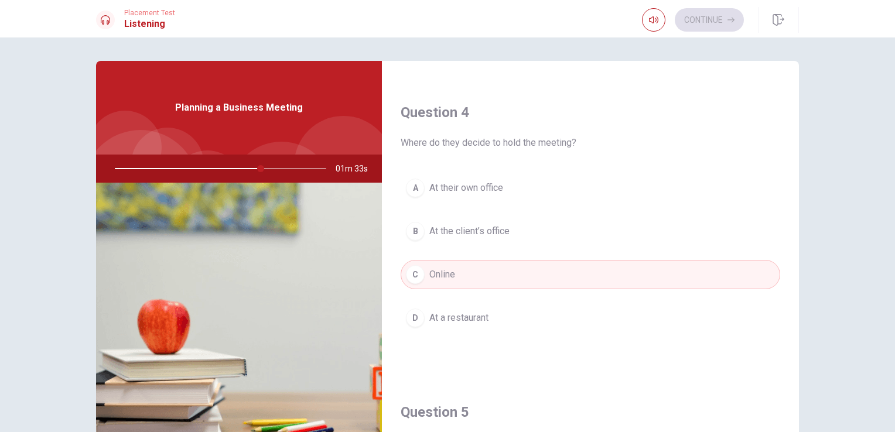
scroll to position [883, 0]
click at [580, 237] on button "B At the client’s office" at bounding box center [589, 228] width 379 height 29
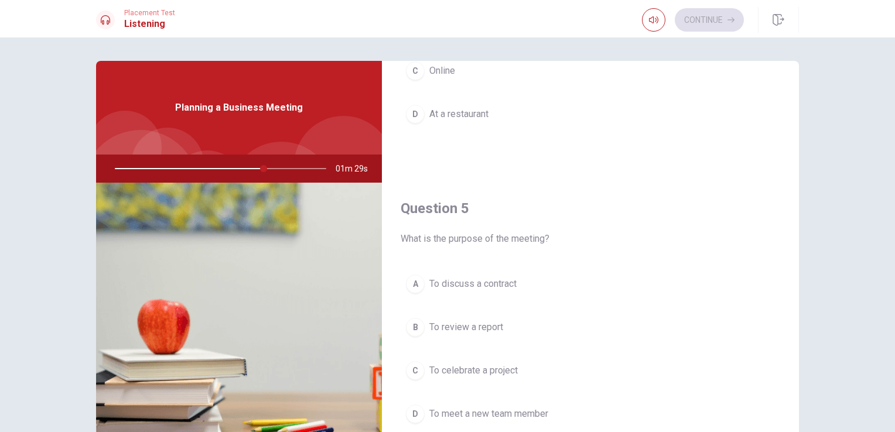
scroll to position [1087, 0]
click at [444, 275] on span "To discuss a contract" at bounding box center [472, 282] width 87 height 14
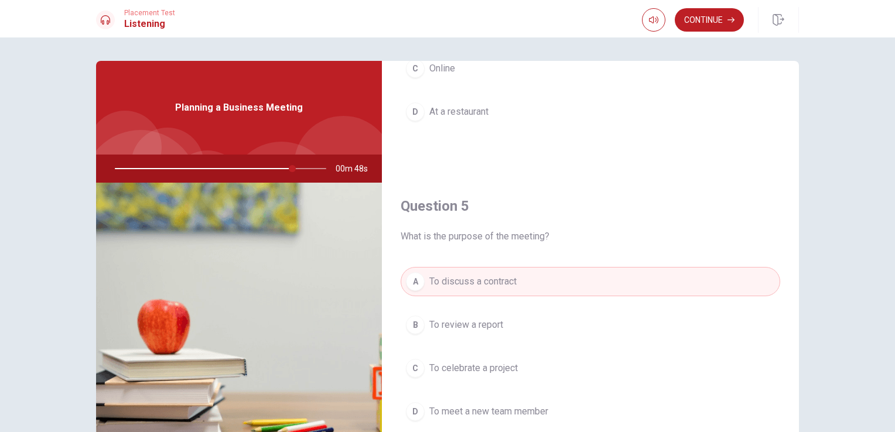
click at [608, 154] on div "Question 4 Where do they decide to hold the meeting? A At their own office B At…" at bounding box center [590, 24] width 417 height 300
type input "0"
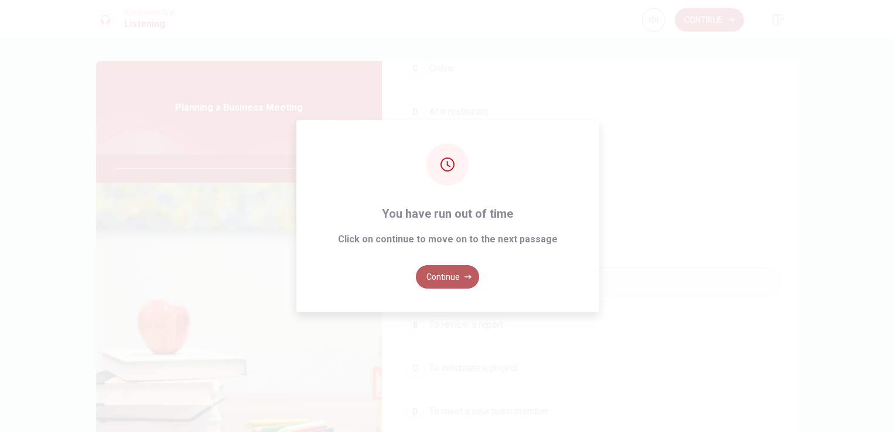
click at [461, 268] on button "Continue" at bounding box center [447, 276] width 63 height 23
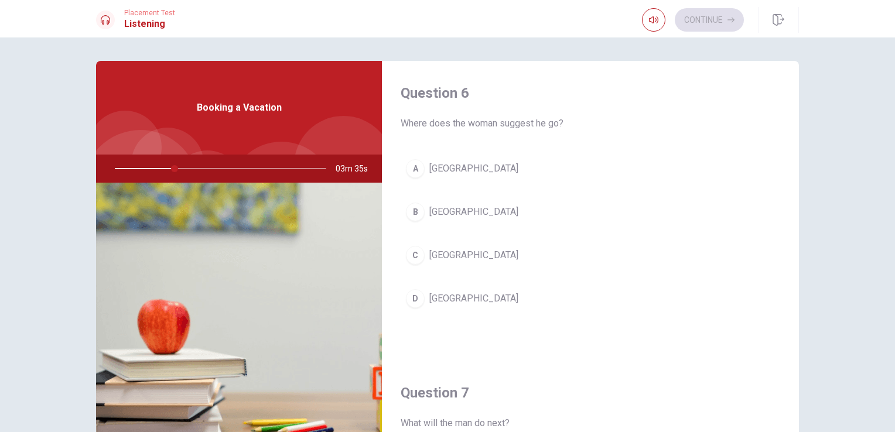
scroll to position [0, 0]
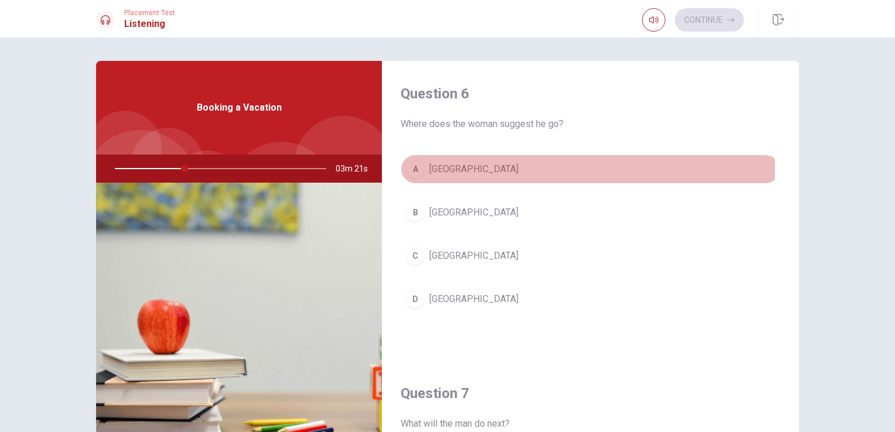
click at [412, 169] on div "A" at bounding box center [415, 169] width 19 height 19
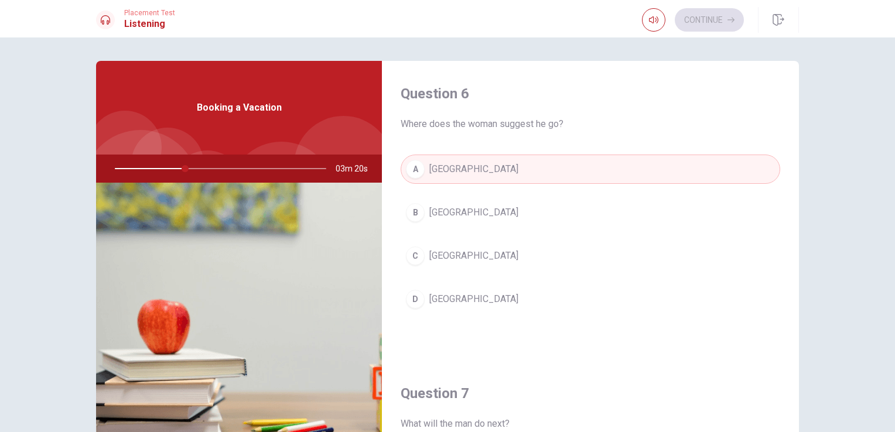
type input "34"
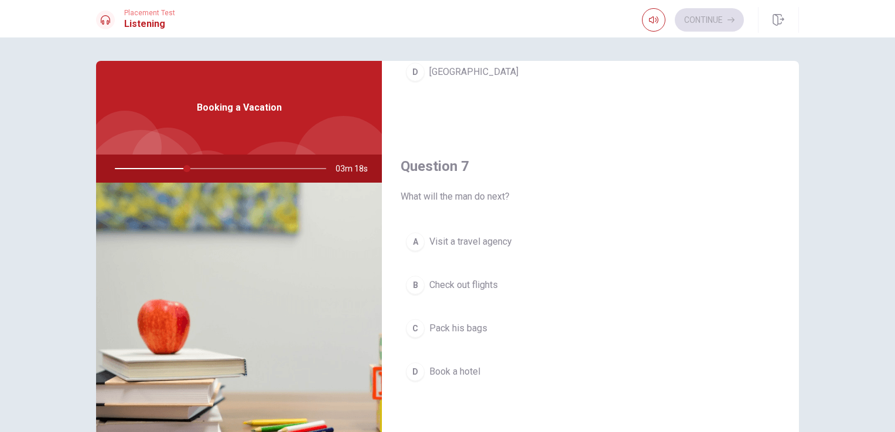
scroll to position [234, 0]
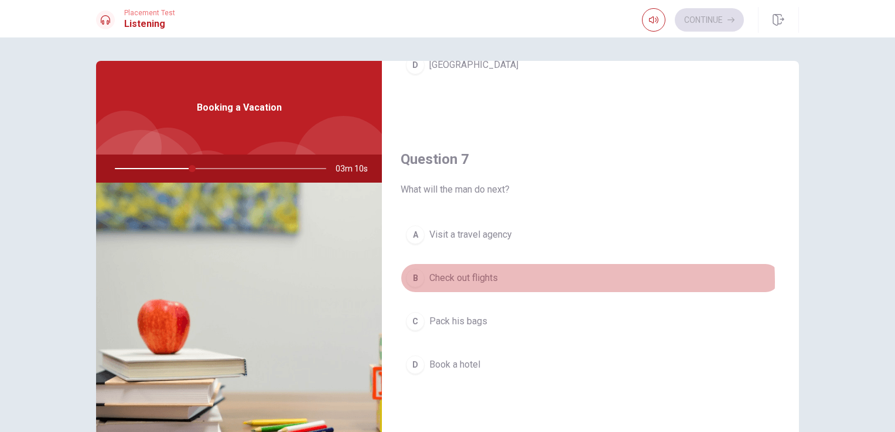
click at [491, 280] on span "Check out flights" at bounding box center [463, 278] width 69 height 14
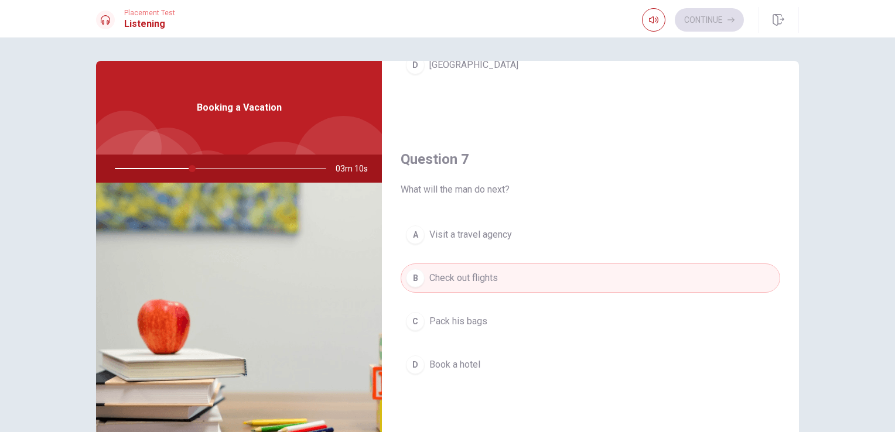
type input "37"
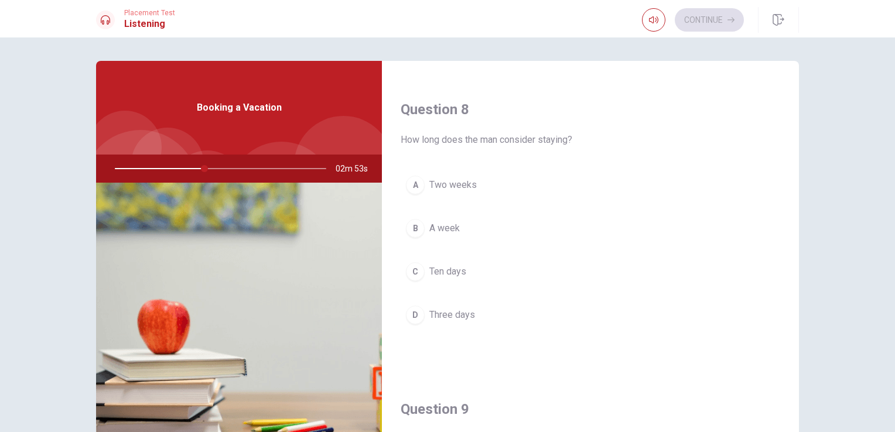
scroll to position [585, 0]
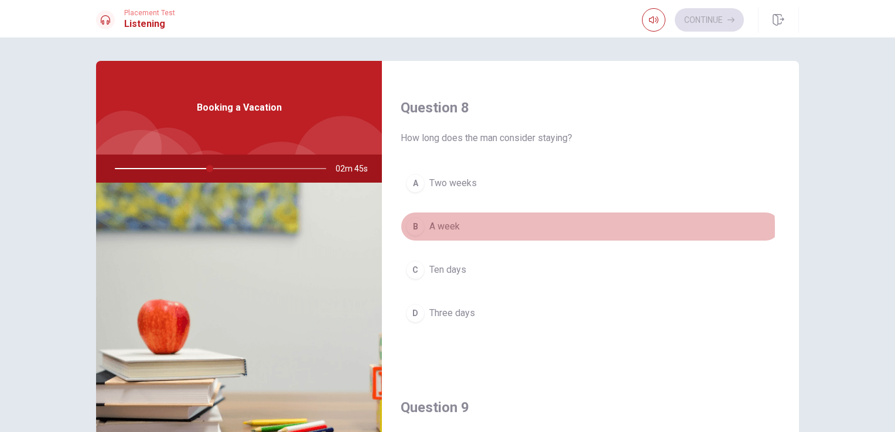
click at [435, 226] on span "A week" at bounding box center [444, 227] width 30 height 14
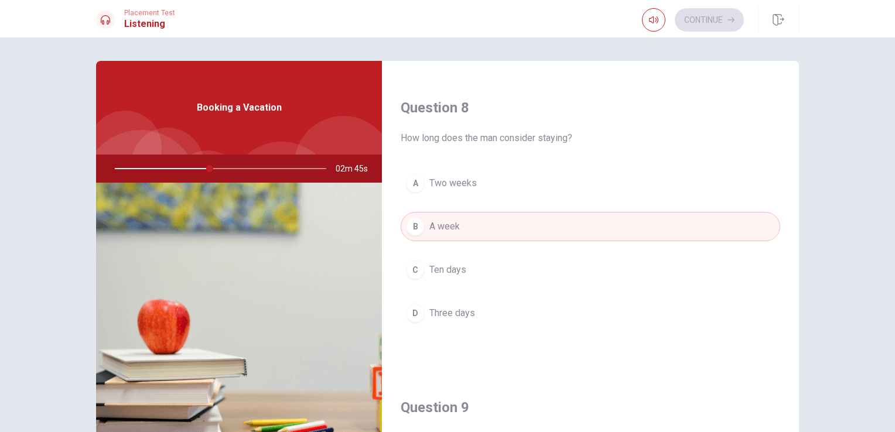
type input "45"
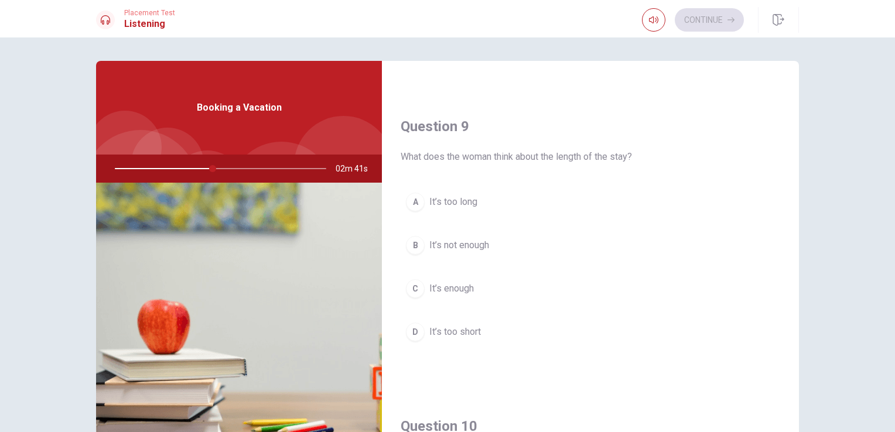
scroll to position [890, 0]
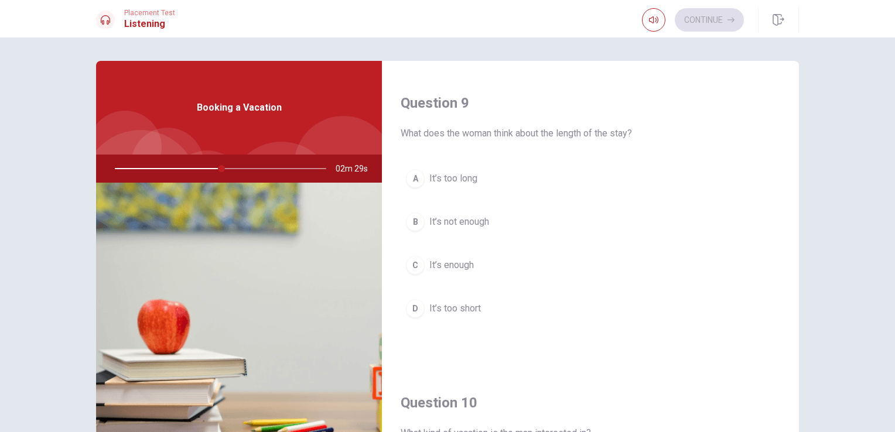
click at [457, 266] on span "It’s enough" at bounding box center [451, 265] width 44 height 14
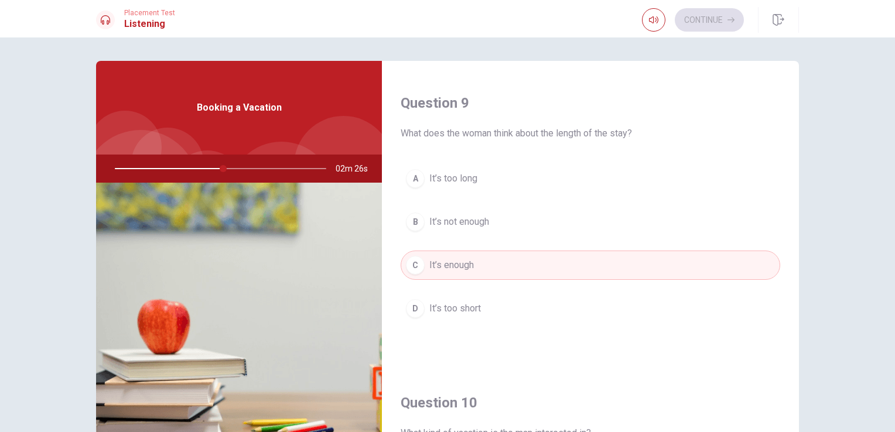
type input "52"
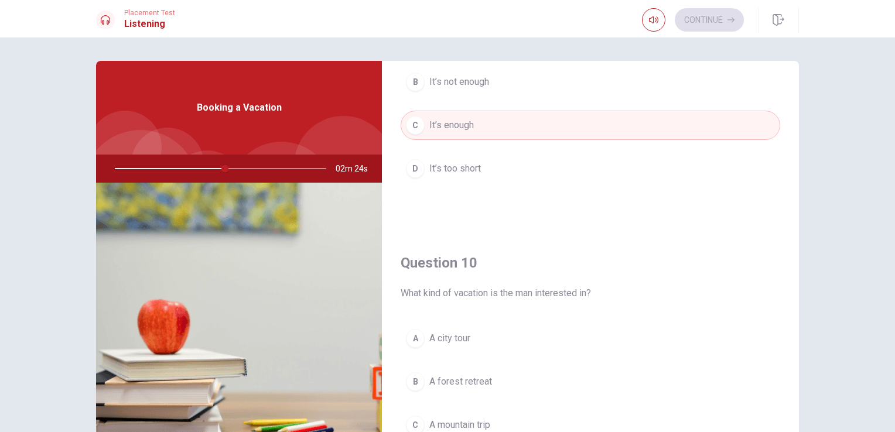
scroll to position [23, 0]
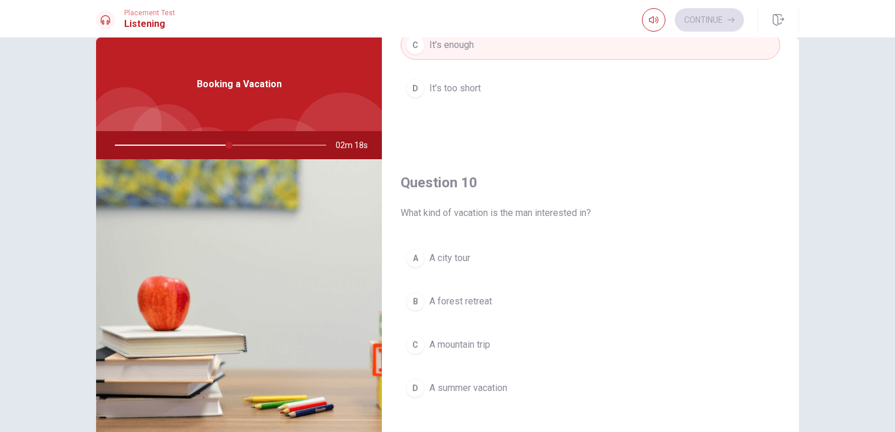
click at [485, 394] on button "D A summer vacation" at bounding box center [589, 388] width 379 height 29
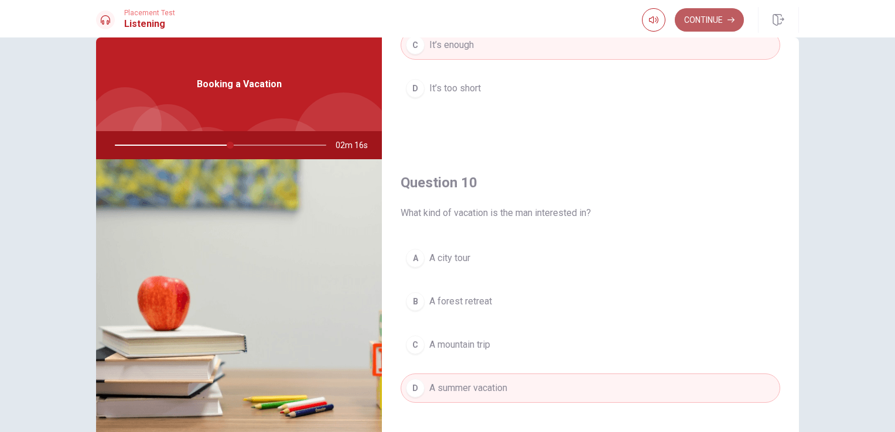
click at [701, 18] on button "Continue" at bounding box center [708, 19] width 69 height 23
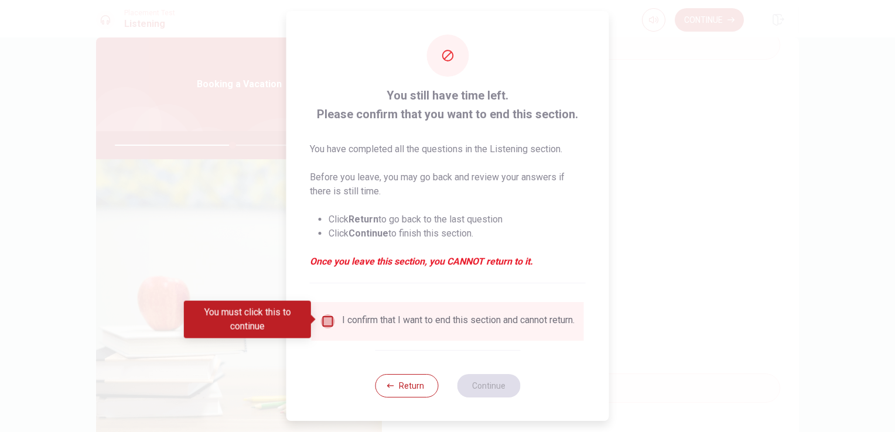
click at [324, 319] on input "You must click this to continue" at bounding box center [328, 321] width 14 height 14
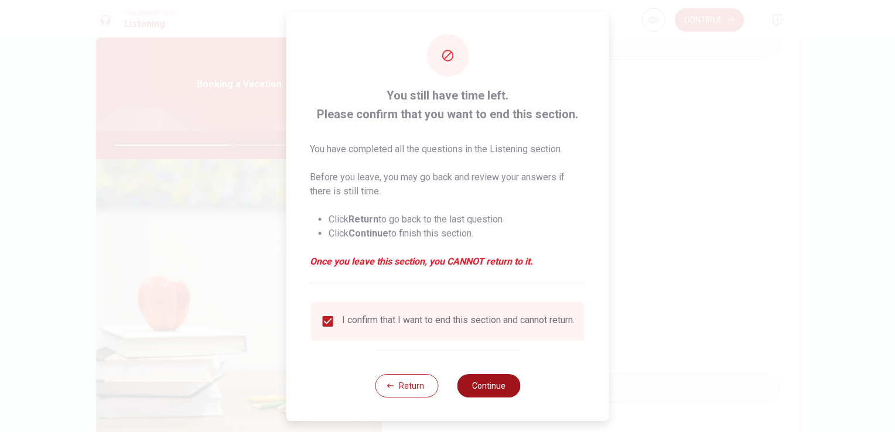
click at [491, 388] on button "Continue" at bounding box center [488, 385] width 63 height 23
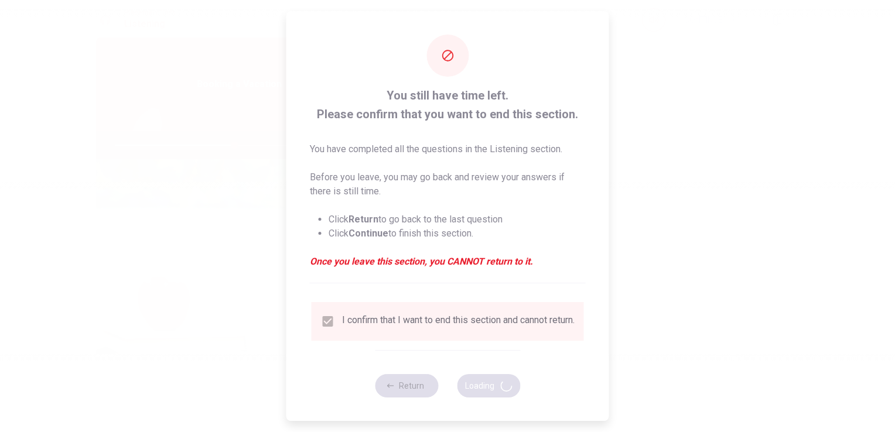
type input "57"
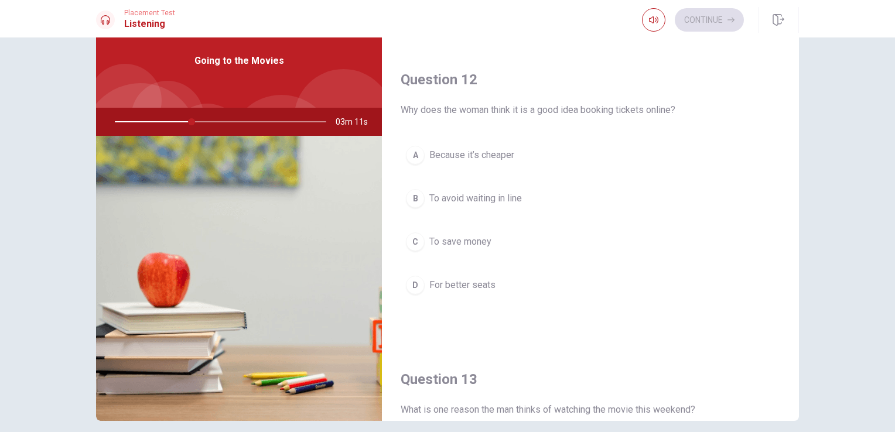
scroll to position [290, 0]
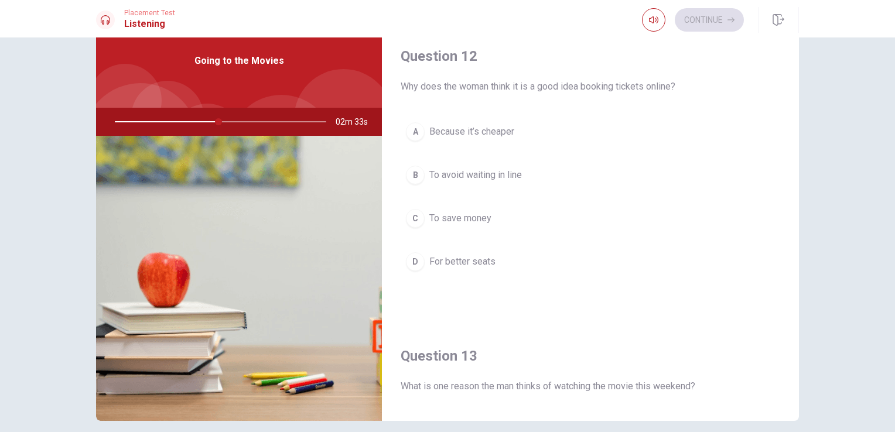
click at [468, 131] on span "Because it’s cheaper" at bounding box center [471, 132] width 85 height 14
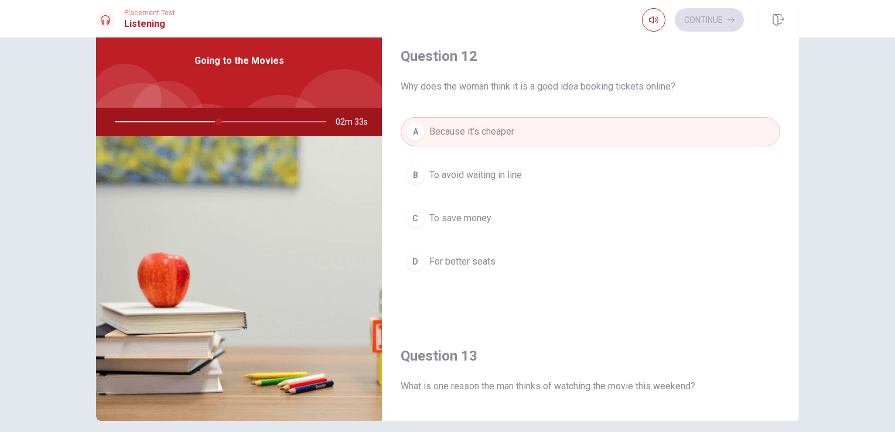
type input "49"
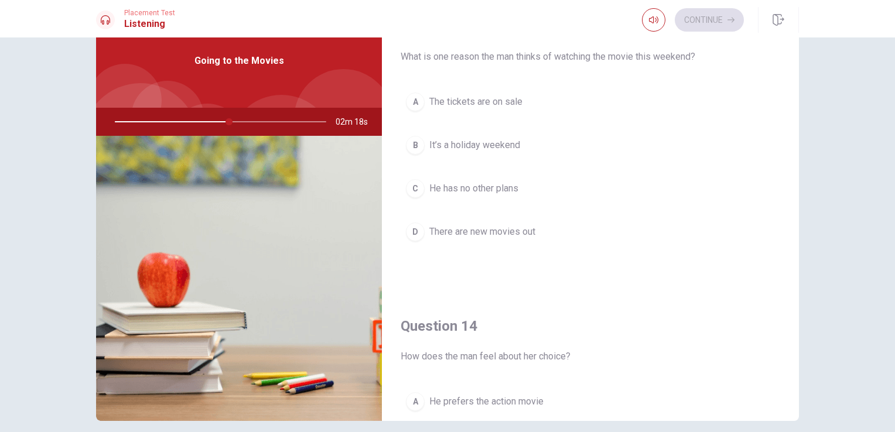
scroll to position [618, 0]
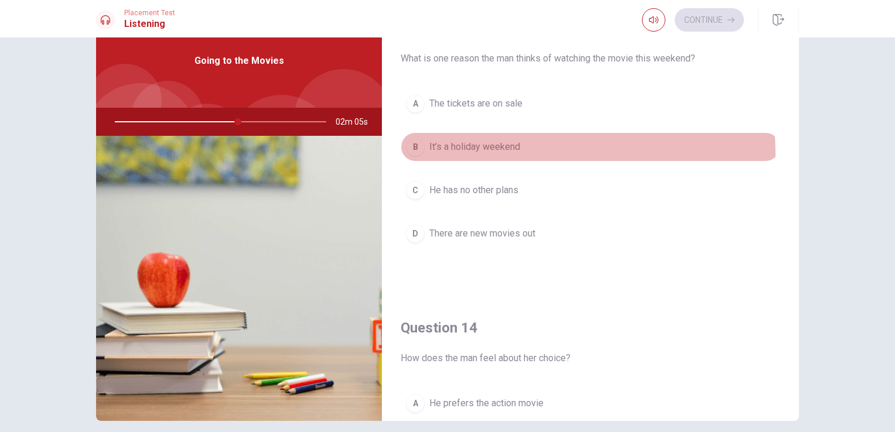
click at [487, 152] on button "B It’s a holiday weekend" at bounding box center [589, 146] width 379 height 29
type input "59"
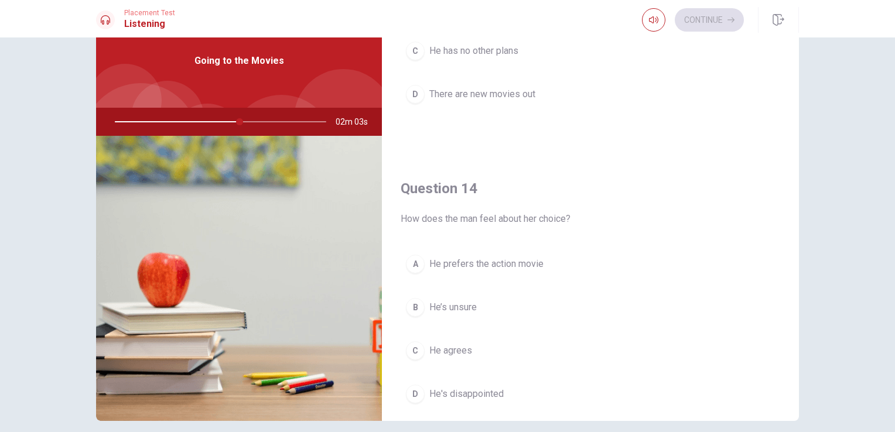
scroll to position [852, 0]
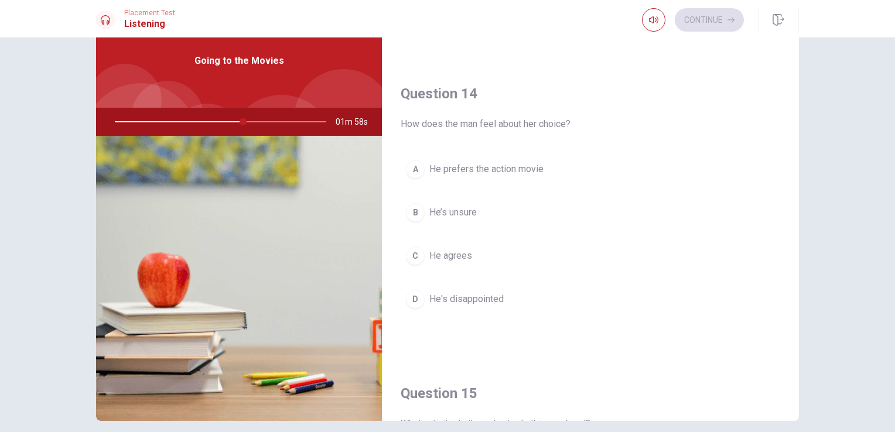
click at [446, 261] on button "C He agrees" at bounding box center [589, 255] width 379 height 29
type input "61"
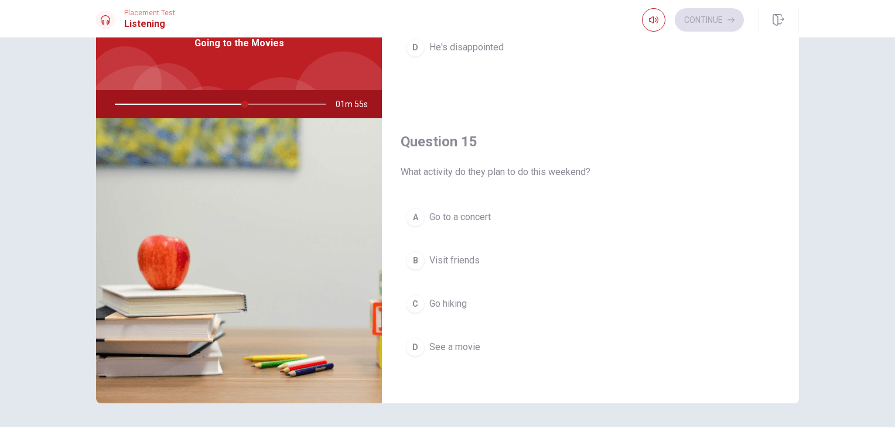
scroll to position [96, 0]
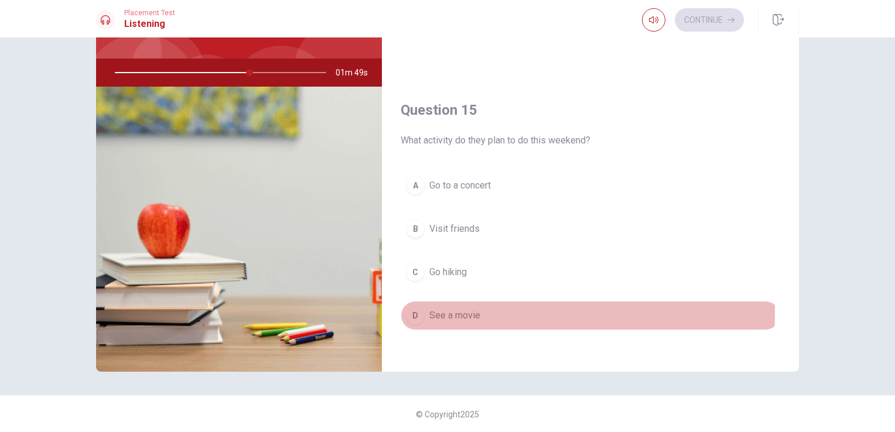
click at [446, 309] on span "See a movie" at bounding box center [454, 316] width 51 height 14
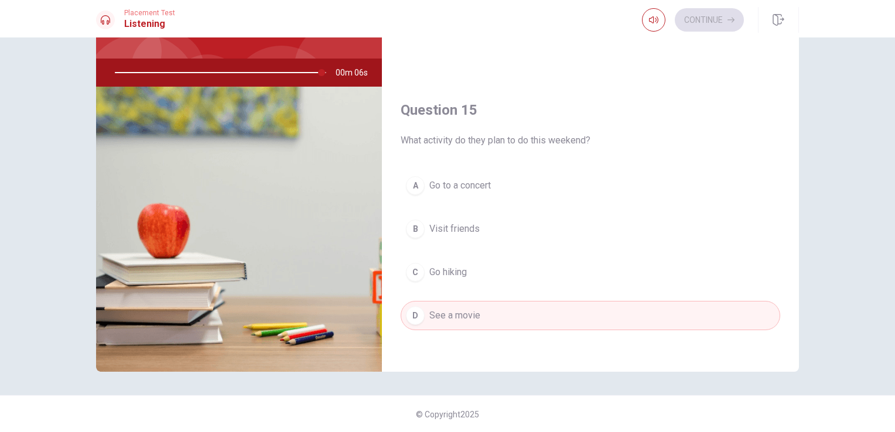
type input "98"
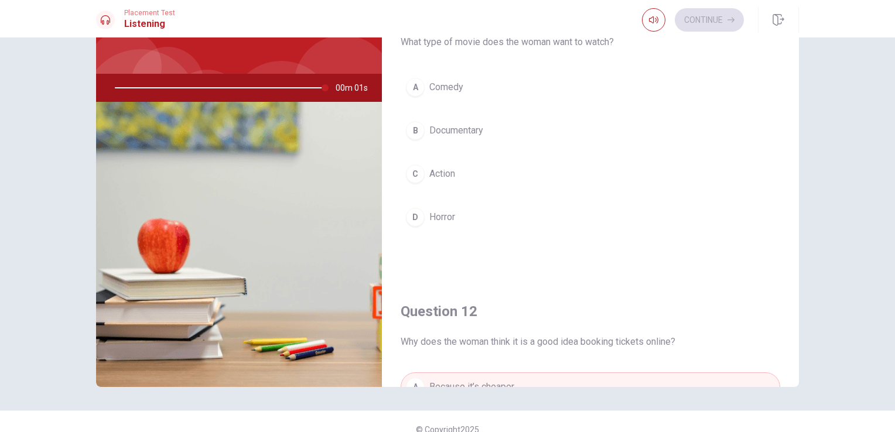
scroll to position [0, 0]
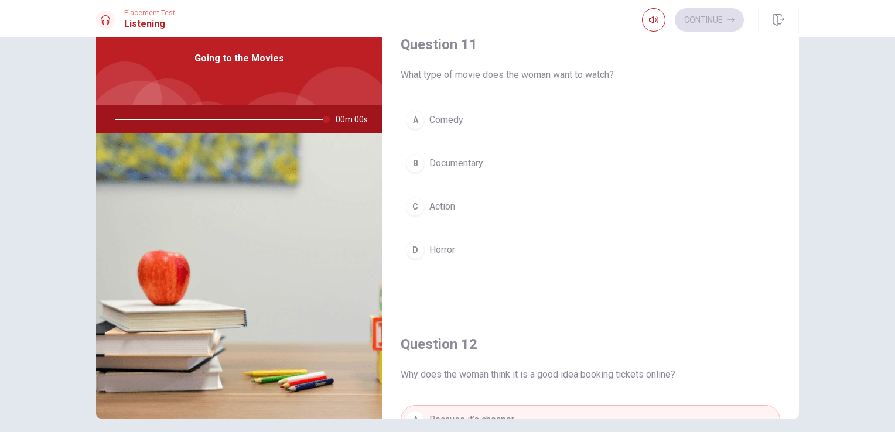
type input "0"
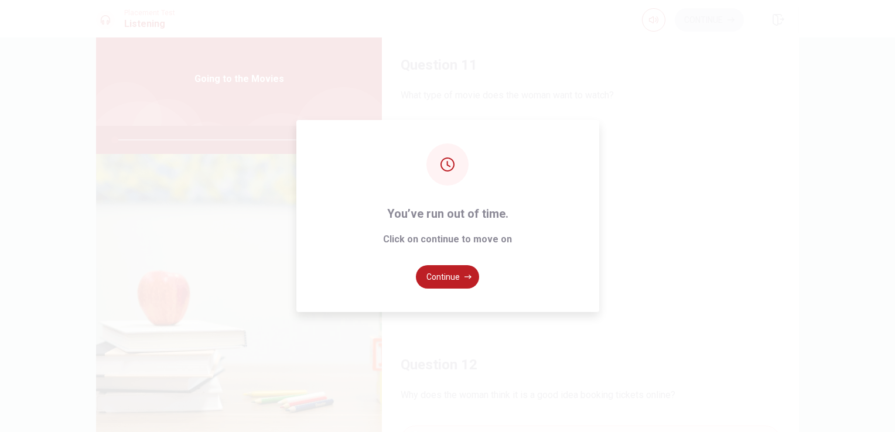
scroll to position [26, 0]
click at [450, 278] on button "Continue" at bounding box center [447, 276] width 63 height 23
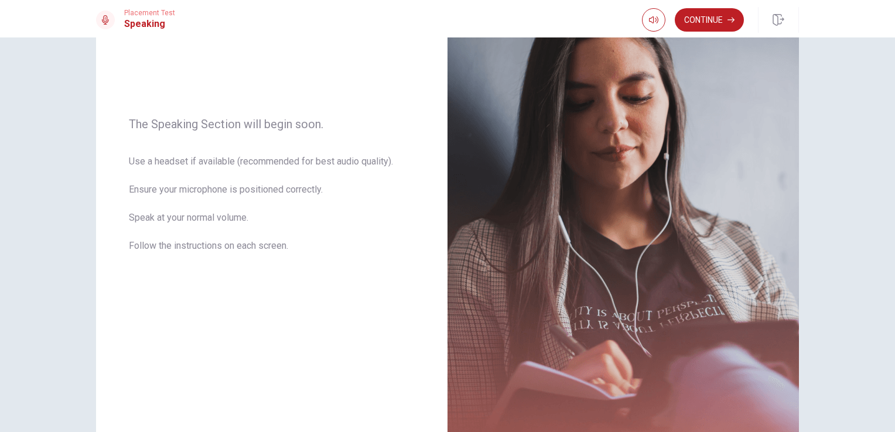
scroll to position [122, 0]
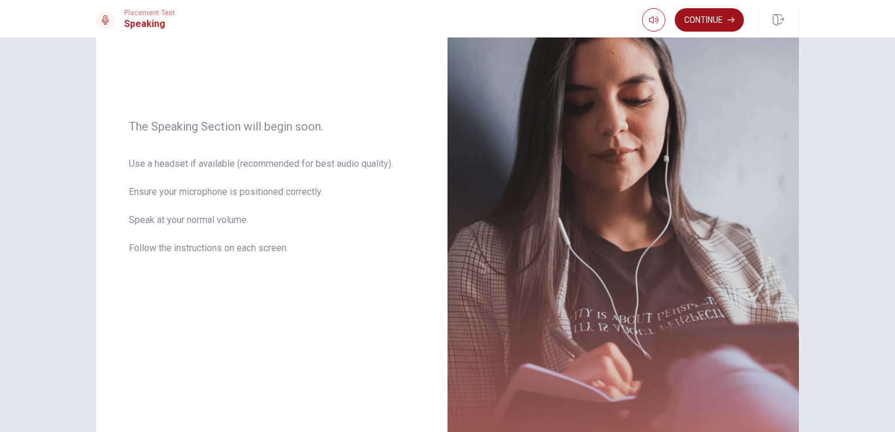
click at [713, 18] on button "Continue" at bounding box center [708, 19] width 69 height 23
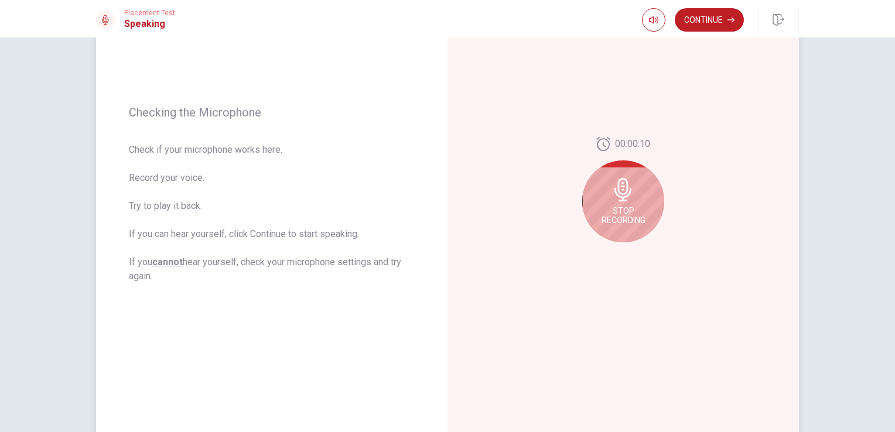
click at [641, 219] on span "Stop Recording" at bounding box center [623, 215] width 44 height 19
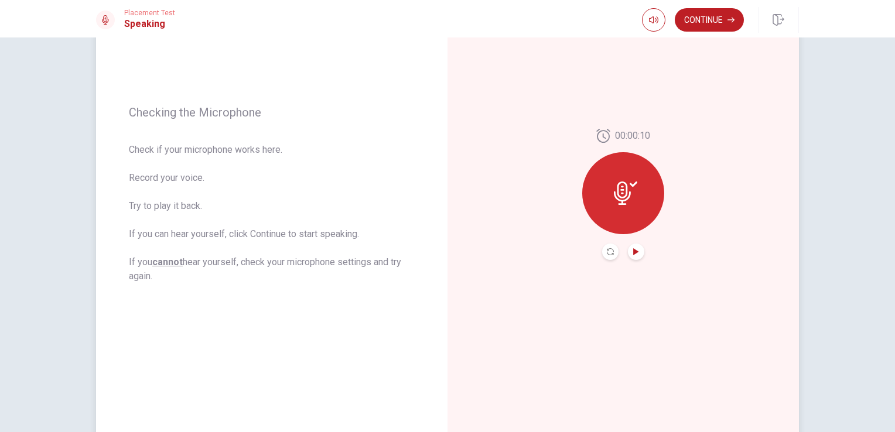
click at [633, 251] on icon "Play Audio" at bounding box center [635, 251] width 5 height 7
click at [609, 254] on icon "Record Again" at bounding box center [610, 251] width 7 height 7
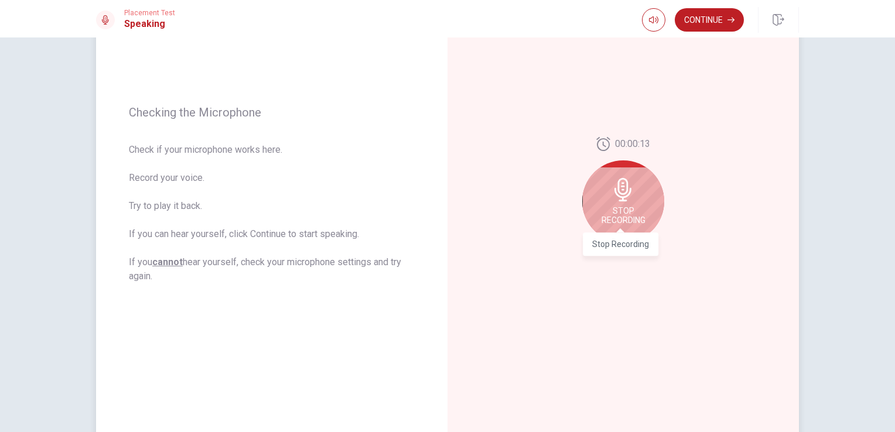
click at [614, 211] on span "Stop Recording" at bounding box center [623, 215] width 44 height 19
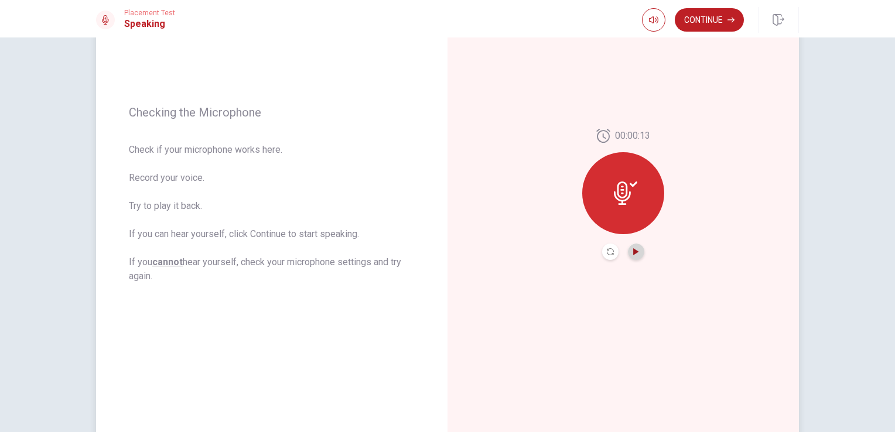
click at [632, 251] on icon "Play Audio" at bounding box center [635, 251] width 7 height 7
click at [607, 254] on icon "Record Again" at bounding box center [610, 251] width 7 height 7
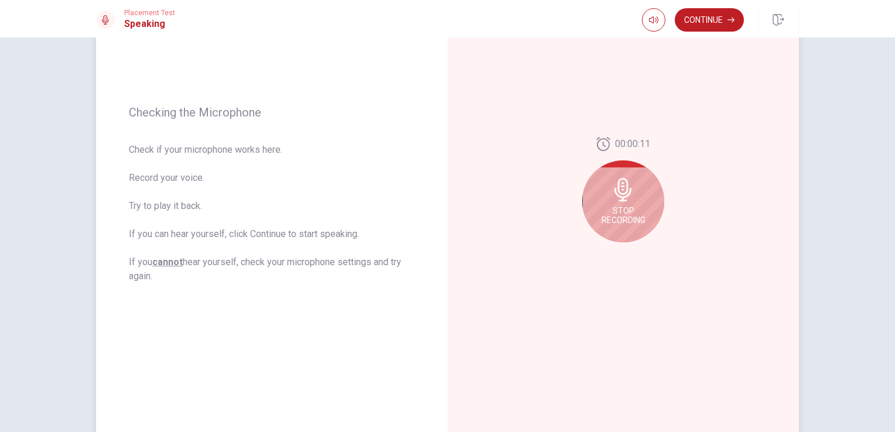
click at [633, 224] on div "Stop Recording" at bounding box center [623, 201] width 82 height 82
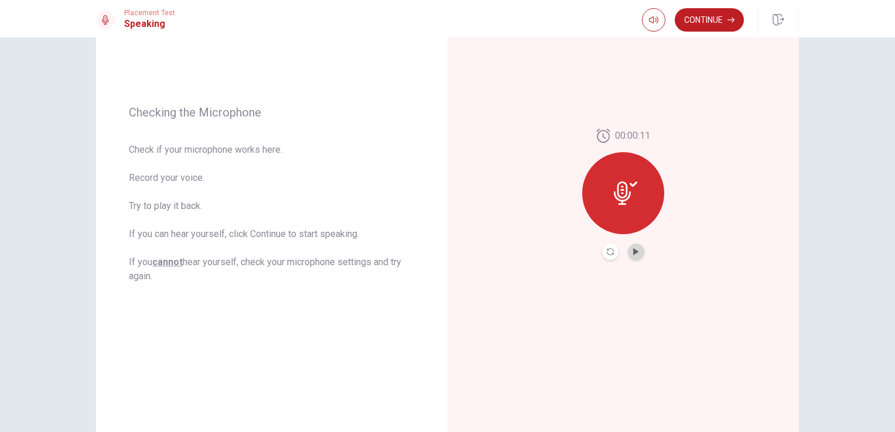
click at [628, 251] on button "Play Audio" at bounding box center [636, 252] width 16 height 16
click at [710, 24] on button "Continue" at bounding box center [708, 19] width 69 height 23
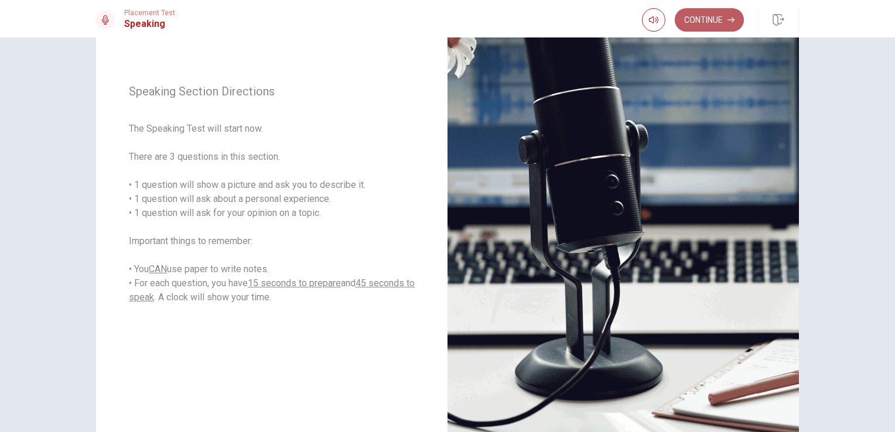
click at [708, 27] on button "Continue" at bounding box center [708, 19] width 69 height 23
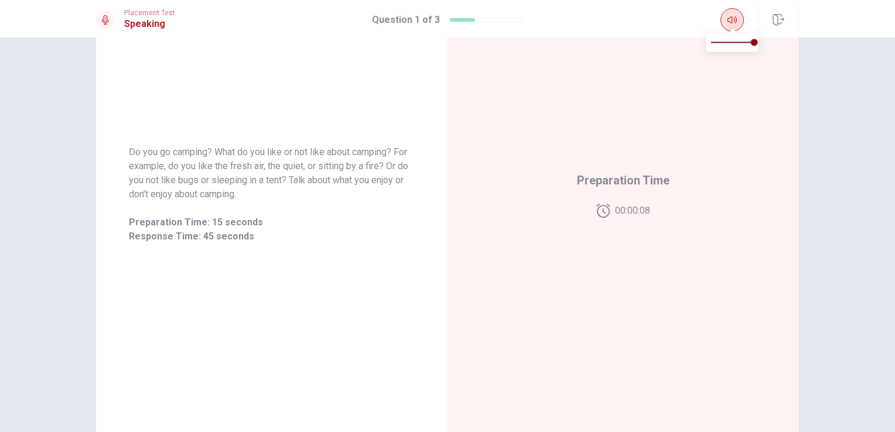
click at [731, 24] on icon "button" at bounding box center [731, 19] width 9 height 9
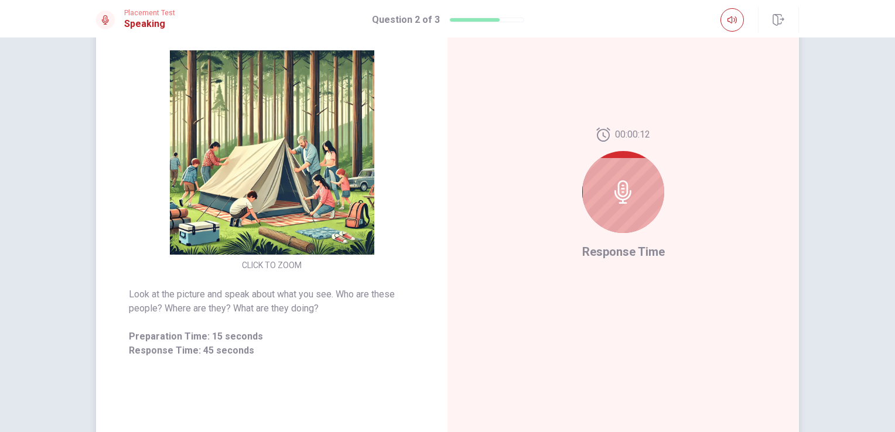
drag, startPoint x: 749, startPoint y: 169, endPoint x: 639, endPoint y: 189, distance: 111.3
click at [639, 189] on div "00:00:12 Response Time" at bounding box center [622, 194] width 351 height 511
click at [614, 194] on icon at bounding box center [622, 191] width 23 height 23
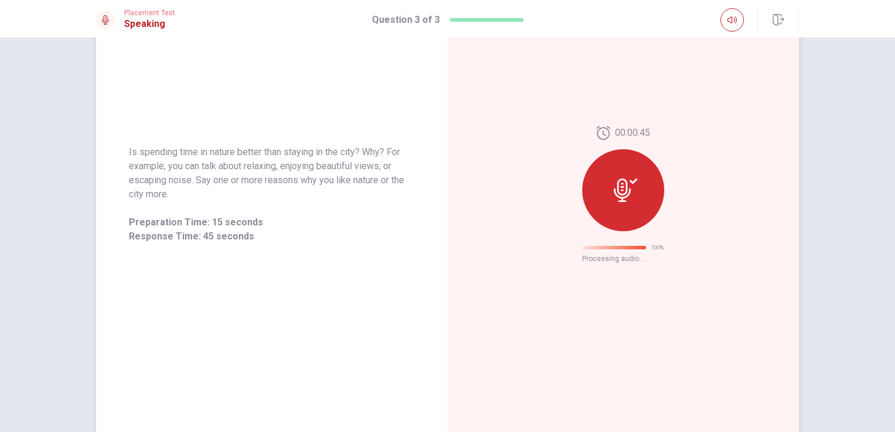
scroll to position [0, 0]
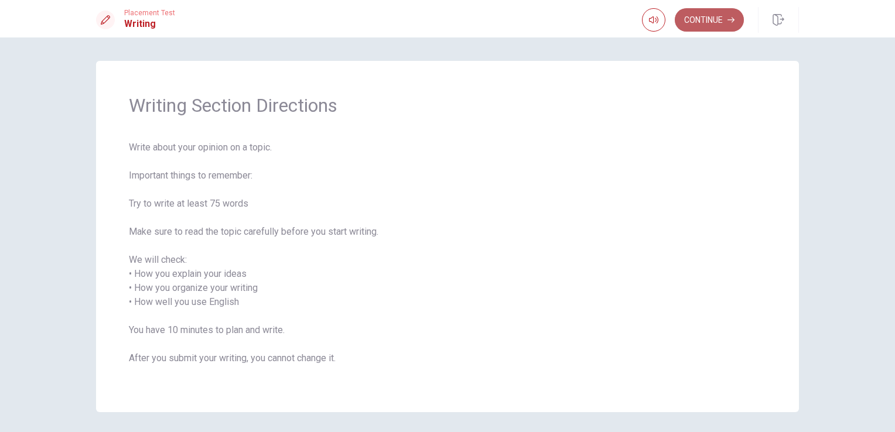
click at [698, 18] on button "Continue" at bounding box center [708, 19] width 69 height 23
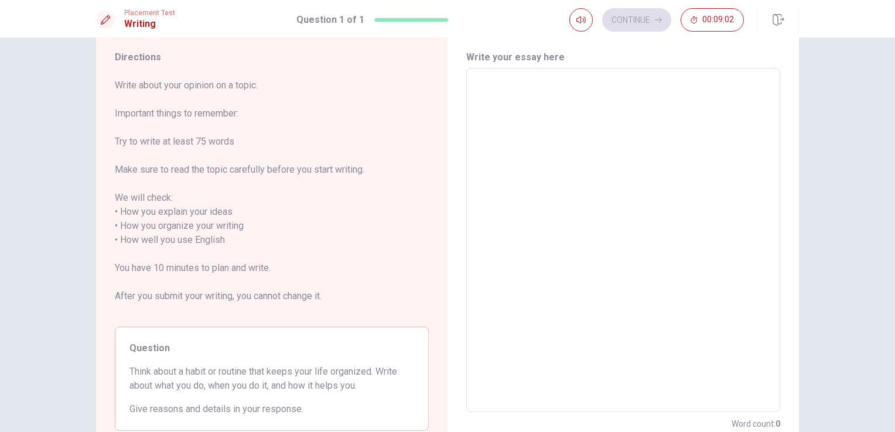
scroll to position [33, 0]
click at [597, 94] on textarea at bounding box center [622, 241] width 297 height 325
type textarea "i"
type textarea "x"
type textarea "i="
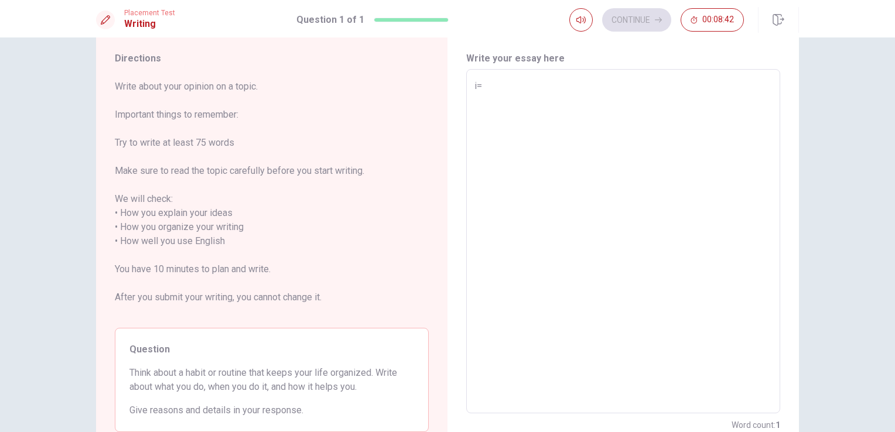
type textarea "x"
type textarea "i"
type textarea "x"
type textarea "I"
type textarea "x"
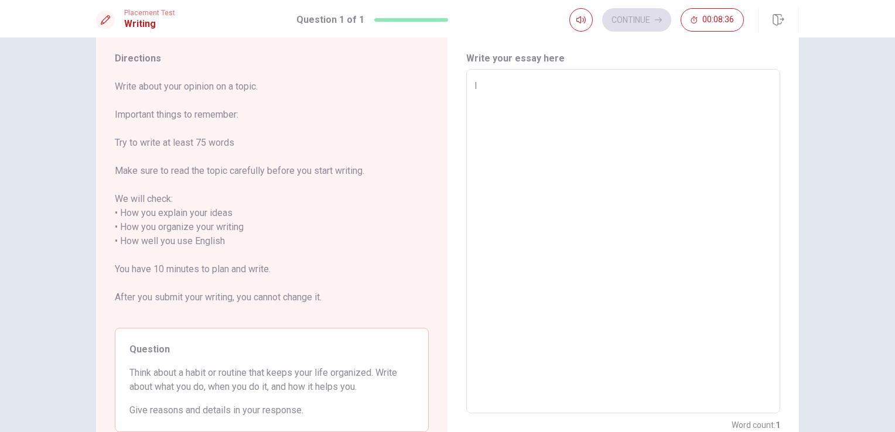
type textarea "I"
type textarea "x"
type textarea "I"
type textarea "x"
type textarea "M"
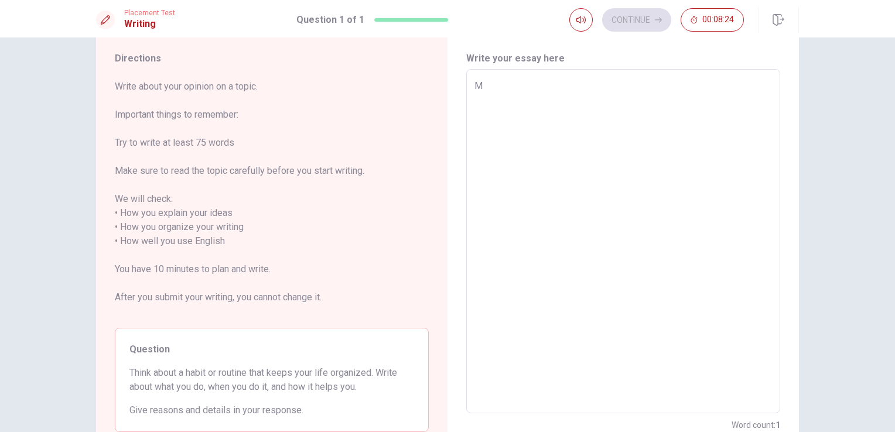
type textarea "x"
type textarea "My"
type textarea "x"
type textarea "My"
type textarea "x"
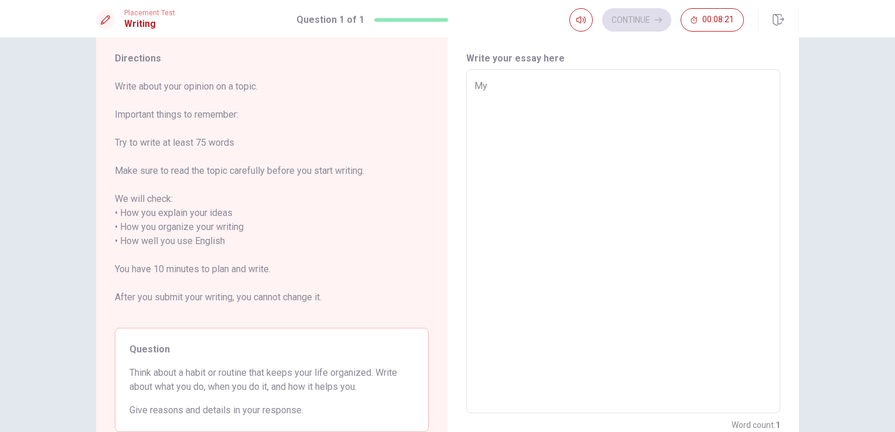
type textarea "My h"
type textarea "x"
type textarea "My ha"
type textarea "x"
type textarea "My hab"
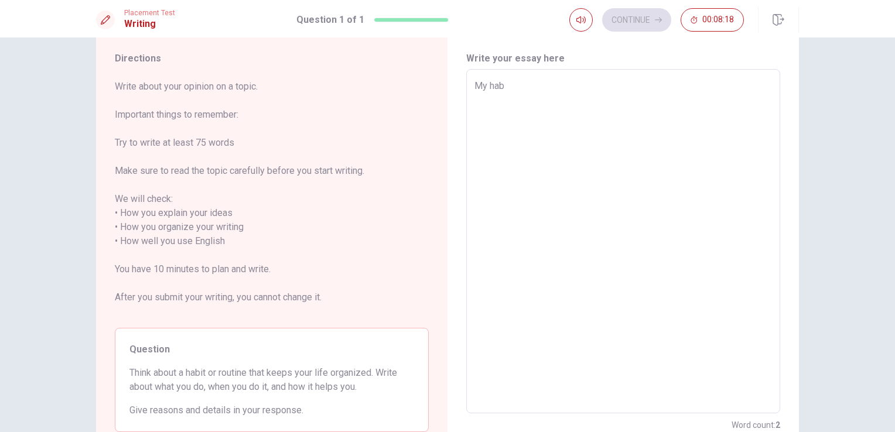
type textarea "x"
type textarea "My habi"
type textarea "x"
type textarea "My habit"
type textarea "x"
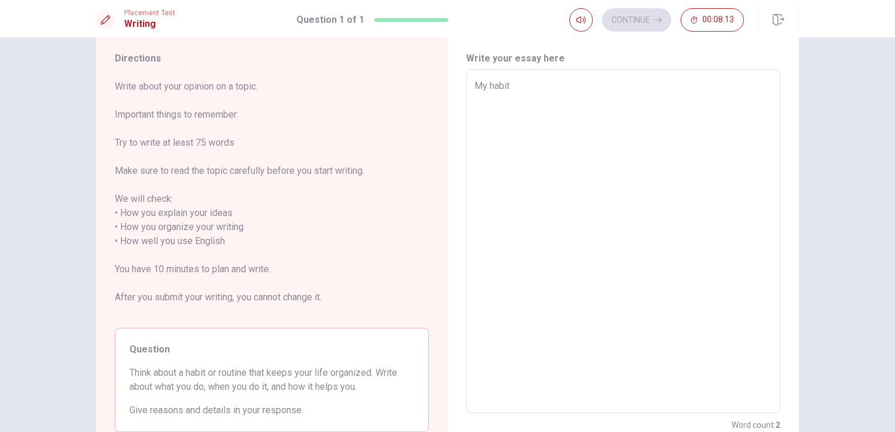
type textarea "My habit"
type textarea "x"
type textarea "My habit i"
type textarea "x"
type textarea "My habit is"
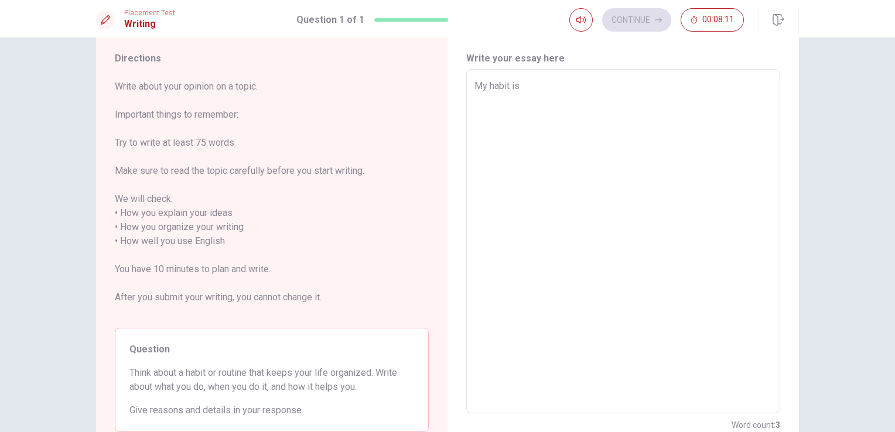
type textarea "x"
type textarea "My habit is"
type textarea "x"
type textarea "My habit is p"
type textarea "x"
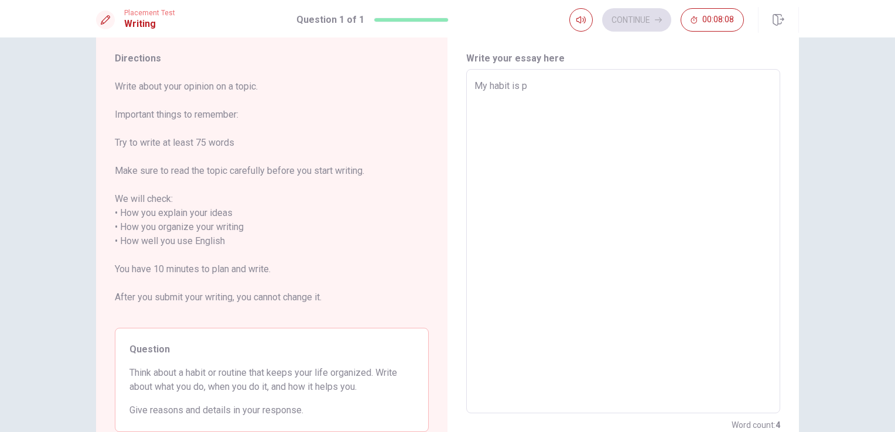
type textarea "My habit is pl"
type textarea "x"
type textarea "My habit is pla"
type textarea "x"
type textarea "My habit is play"
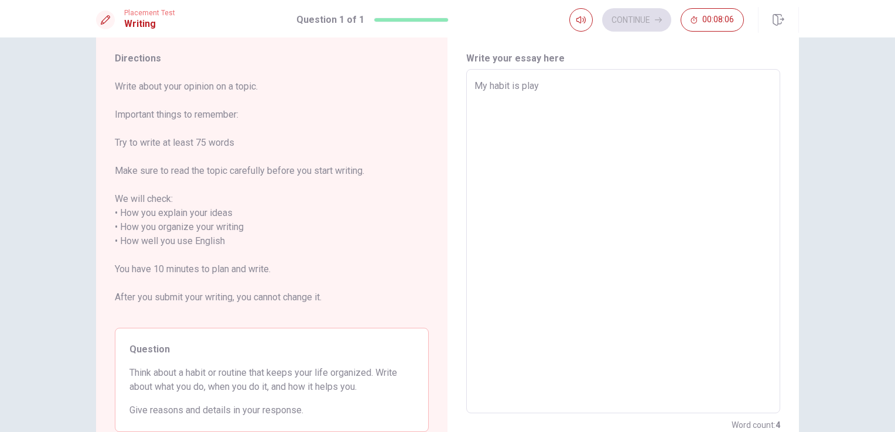
type textarea "x"
type textarea "My habit is play"
type textarea "x"
type textarea "My habit is play b"
type textarea "x"
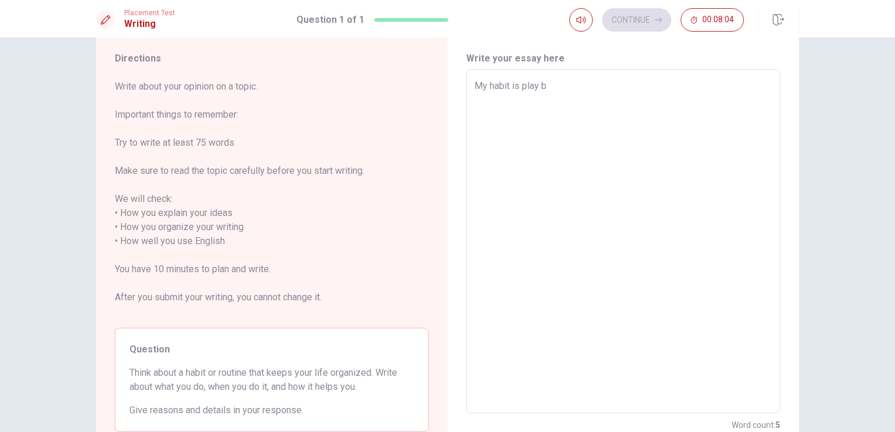
type textarea "My habit is play ba"
type textarea "x"
type textarea "My habit is play bas"
type textarea "x"
type textarea "My habit is play bask"
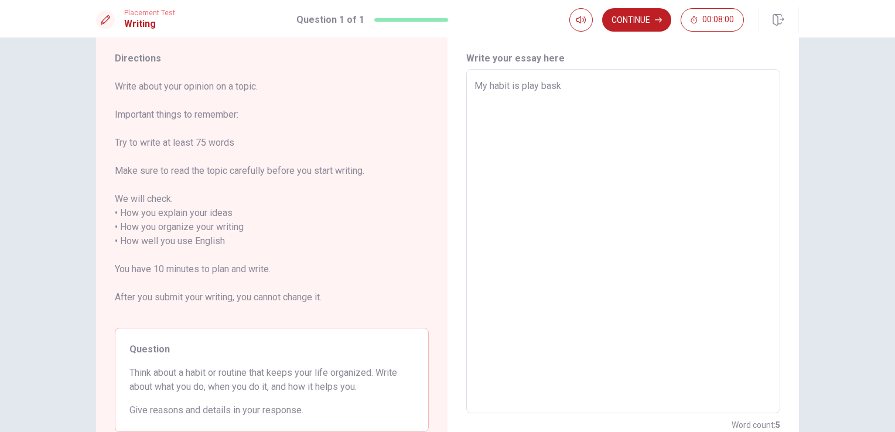
type textarea "x"
type textarea "My habit is play baske"
type textarea "x"
type textarea "My habit is play basket"
type textarea "x"
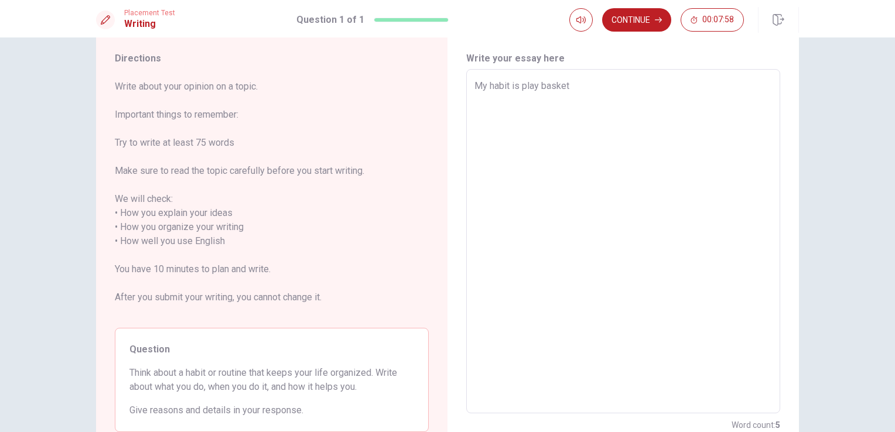
type textarea "My habit is play basketb"
type textarea "x"
type textarea "My habit is play basketba"
type textarea "x"
type textarea "My habit is play basketbal"
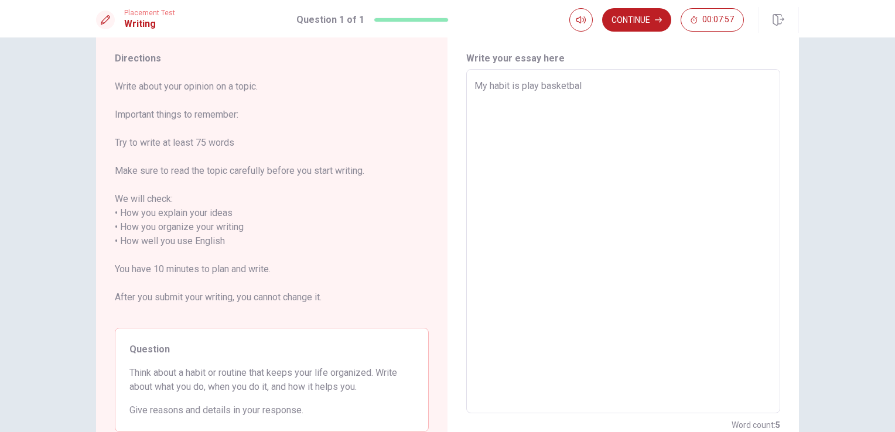
type textarea "x"
type textarea "My habit is play basketball"
type textarea "x"
type textarea "My habit is play basketball,"
type textarea "x"
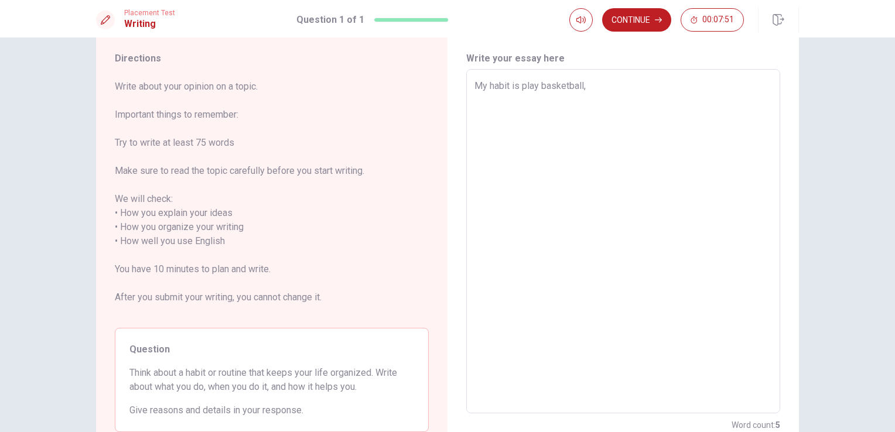
type textarea "My habit is play basketball,b"
type textarea "x"
type textarea "My habit is play basketball,be"
type textarea "x"
type textarea "My habit is play basketball,bea"
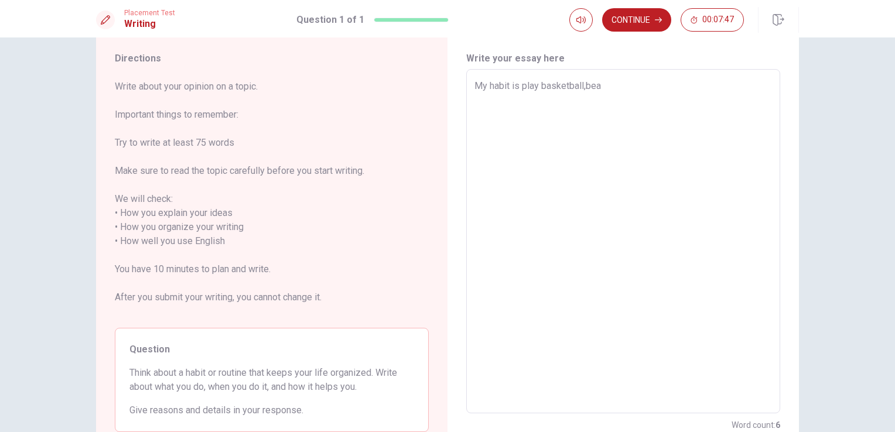
type textarea "x"
type textarea "My habit is play basketball,beac"
type textarea "x"
type textarea "My habit is play basketball,beaca"
type textarea "x"
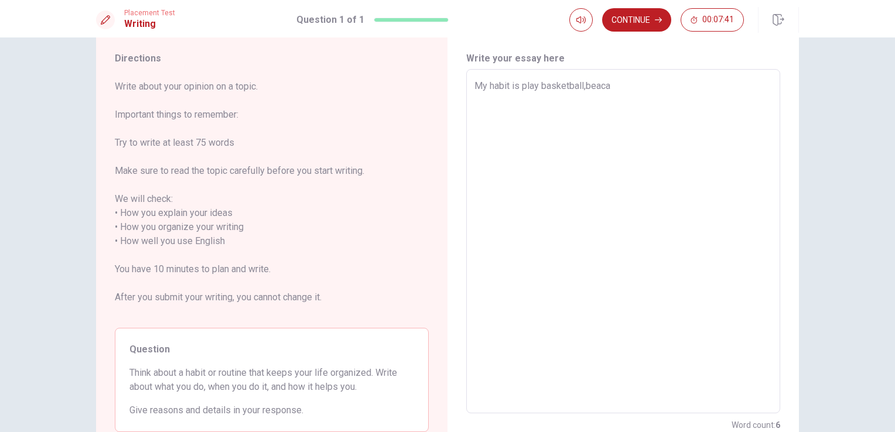
type textarea "My habit is play basketball,beacau"
type textarea "x"
type textarea "My habit is play basketball,beacauc"
type textarea "x"
type textarea "My habit is play basketball,beacauce"
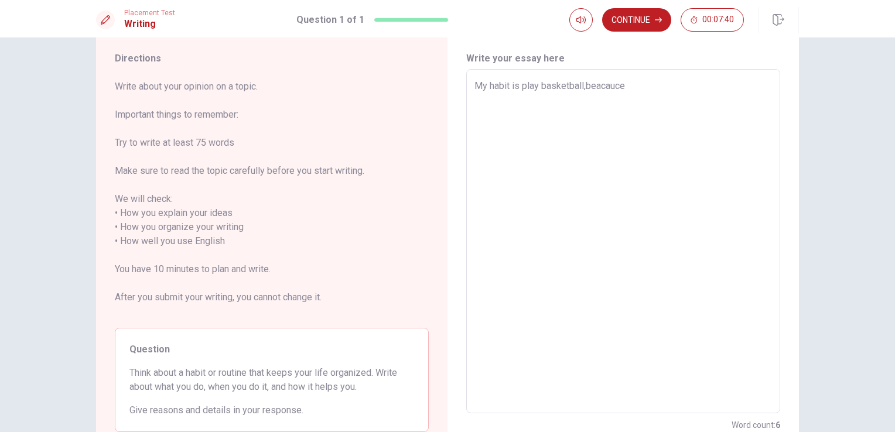
type textarea "x"
type textarea "My habit is play basketball,beacaucee"
type textarea "x"
type textarea "My habit is play basketball,beacauce"
type textarea "x"
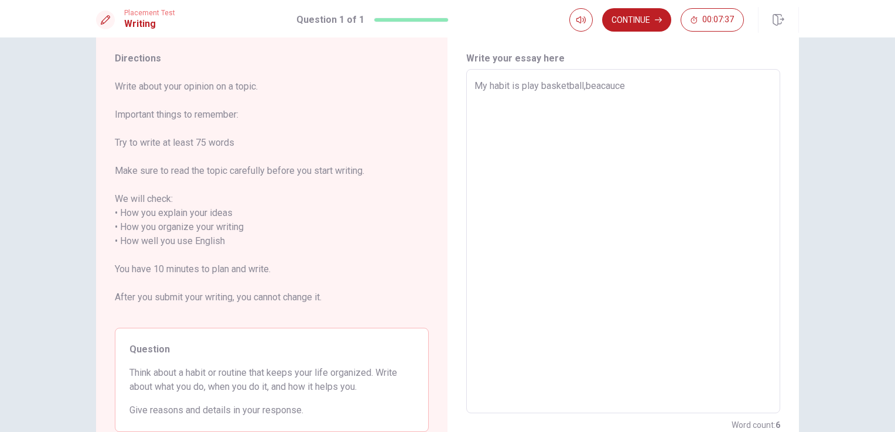
type textarea "My habit is play basketball,beacauces"
type textarea "x"
type textarea "My habit is play basketball,beacauce"
type textarea "x"
type textarea "My habit is play basketball,beacauc"
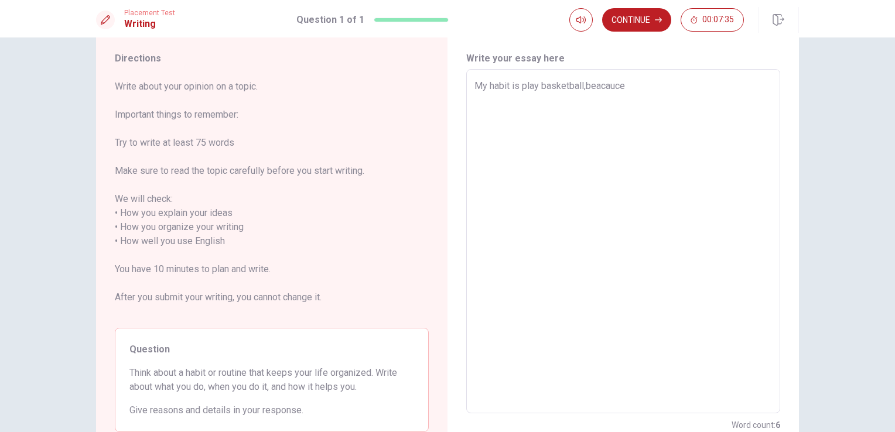
type textarea "x"
type textarea "My habit is play basketball,beacau"
type textarea "x"
type textarea "My habit is play basketball,beaca"
type textarea "x"
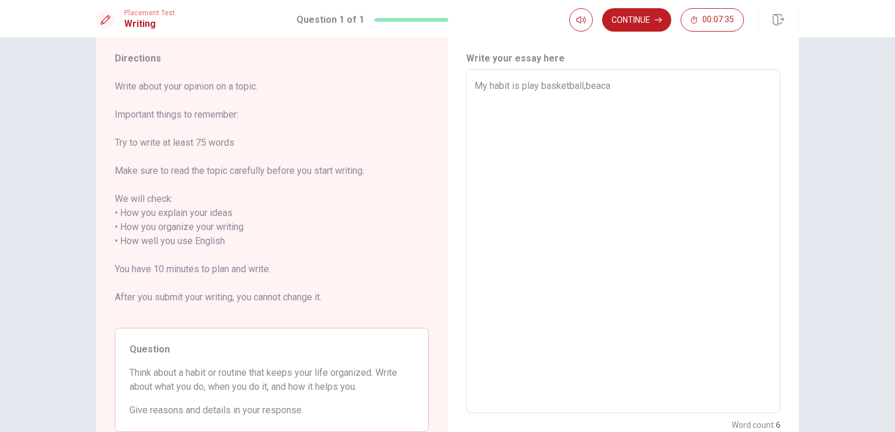
type textarea "My habit is play basketball,beac"
type textarea "x"
type textarea "My habit is play basketball,bea"
type textarea "x"
type textarea "My habit is play basketball,beac"
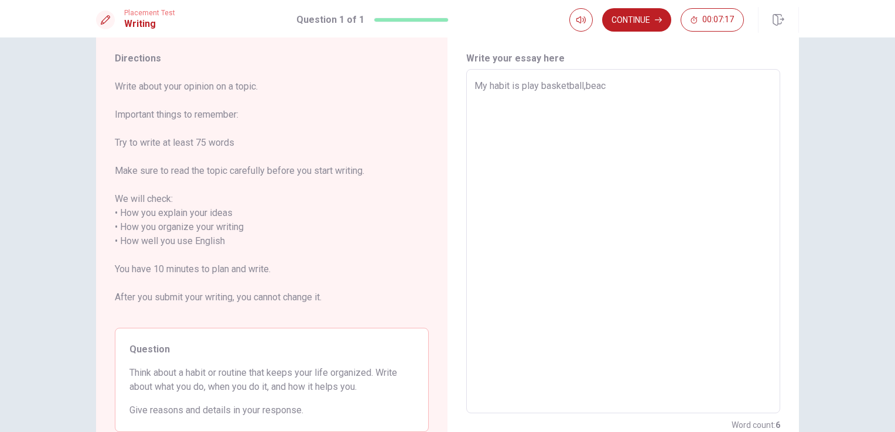
type textarea "x"
type textarea "My habit is play basketball,beaca"
type textarea "x"
type textarea "My habit is play basketball,beacau"
type textarea "x"
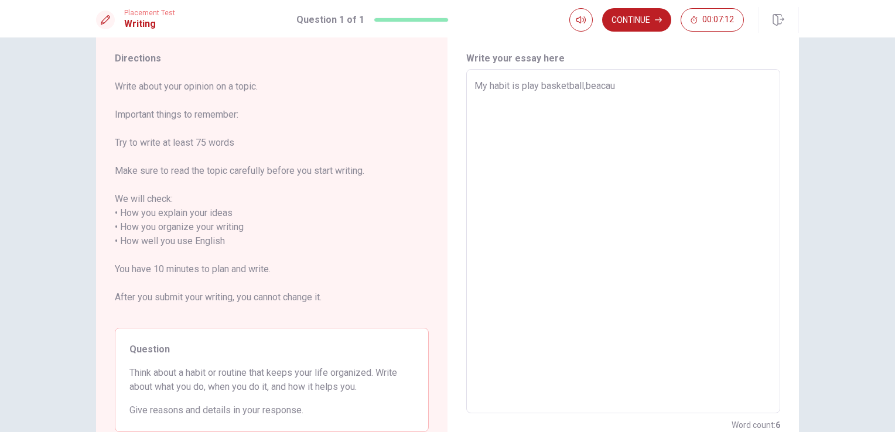
type textarea "My habit is play basketball,beacaus"
type textarea "x"
type textarea "My habit is play basketball,beacause"
type textarea "x"
type textarea "My habit is play basketball,beacause"
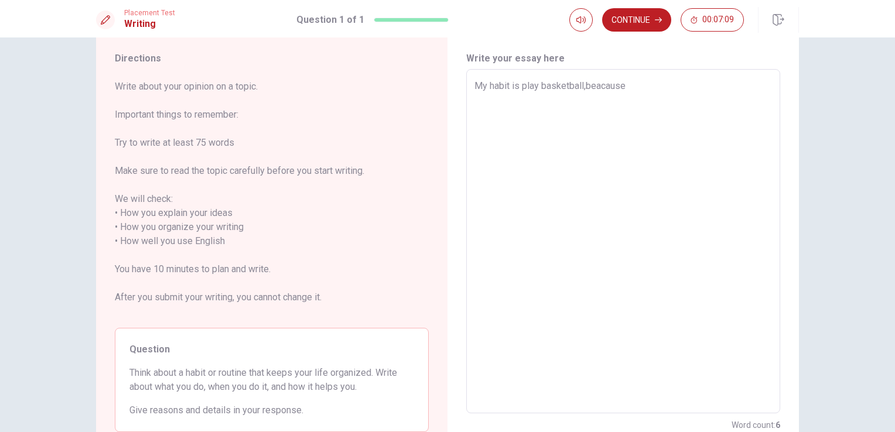
type textarea "x"
type textarea "My habit is play basketball,beacause i"
type textarea "x"
type textarea "My habit is play basketball,beacause"
type textarea "x"
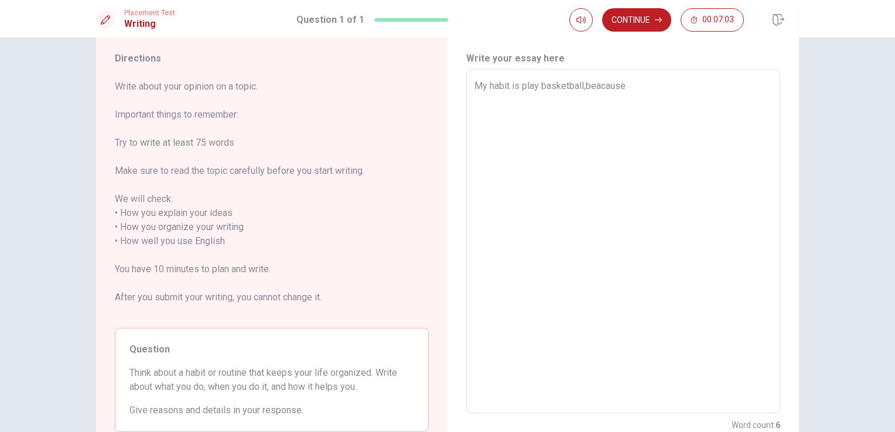
type textarea "My habit is play basketball,beacause I"
type textarea "x"
type textarea "My habit is play basketball,beacause I"
type textarea "x"
type textarea "My habit is play basketball,beacause I a"
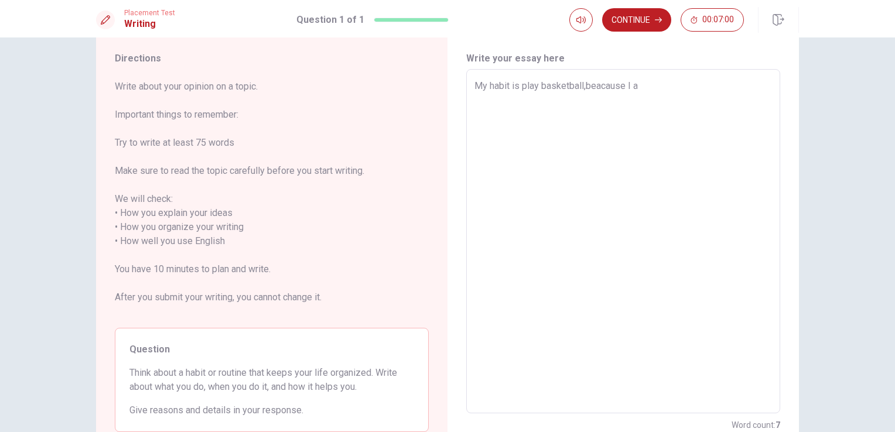
type textarea "x"
type textarea "My habit is play basketball,beacause I am"
type textarea "x"
type textarea "My habit is play basketball,beacause I am"
type textarea "x"
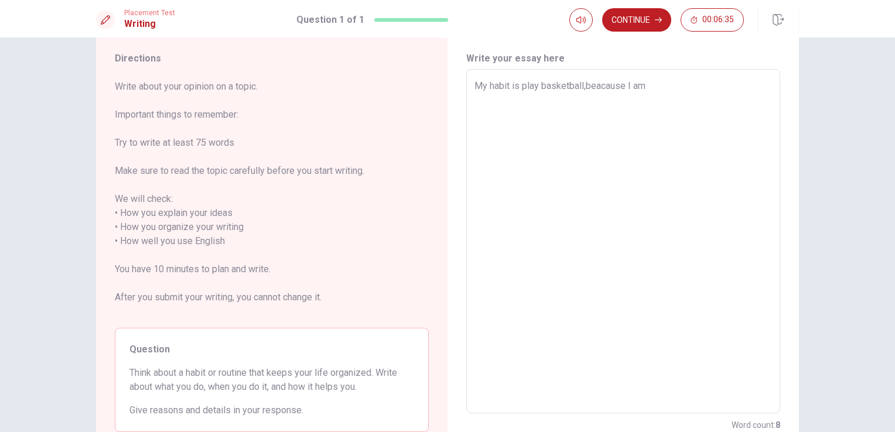
type textarea "My habit is play basketball,beacause I am f"
type textarea "x"
type textarea "My habit is play basketball,beacause I am fr"
type textarea "x"
type textarea "My habit is play basketball,beacause I am fro"
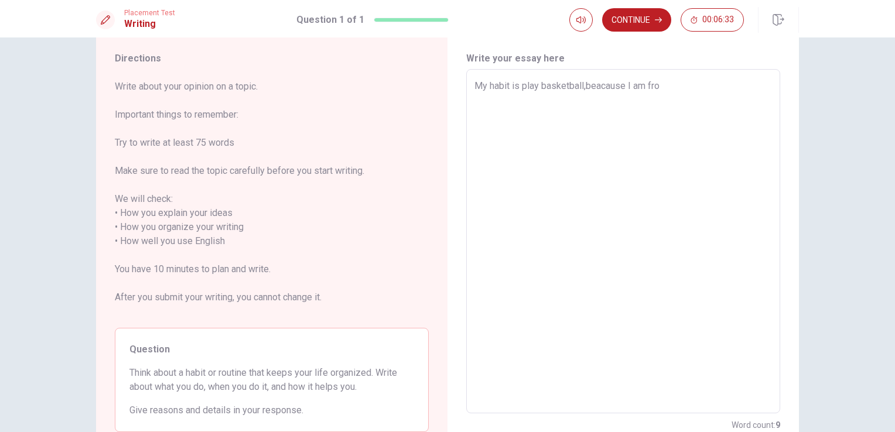
type textarea "x"
type textarea "My habit is play basketball,beacause I am from"
type textarea "x"
type textarea "My habit is play basketball,beacause I am from"
type textarea "x"
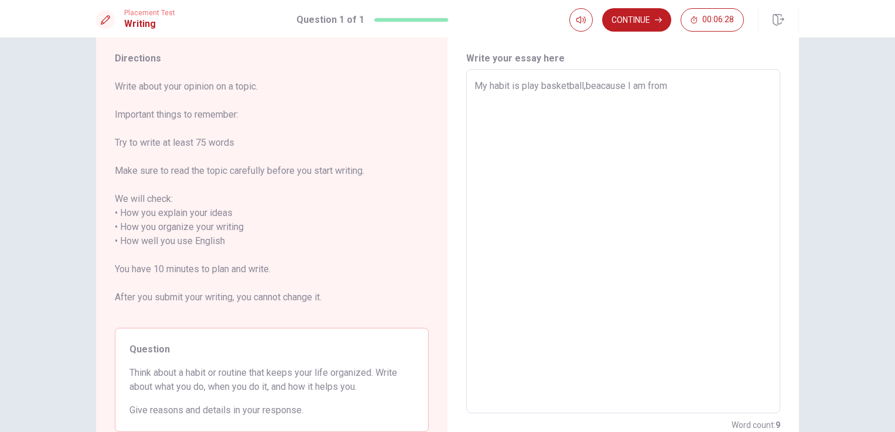
type textarea "My habit is play basketball,beacause I am from t"
type textarea "x"
type textarea "My habit is play basketball,beacause I am from [DEMOGRAPHIC_DATA]"
type textarea "x"
type textarea "My habit is play basketball,beacause I am from the"
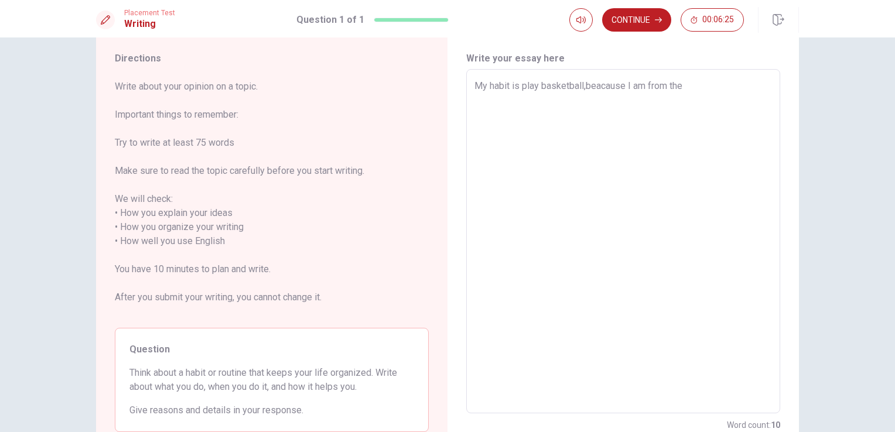
type textarea "x"
type textarea "My habit is play basketball,beacause I am from the"
type textarea "x"
type textarea "My habit is play basketball,beacause I am from the"
type textarea "x"
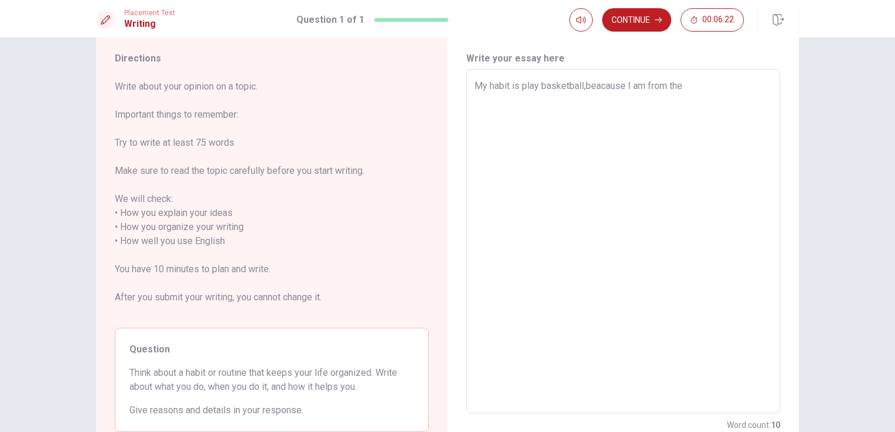
type textarea "My habit is play basketball,beacause I am from [DEMOGRAPHIC_DATA]"
type textarea "x"
type textarea "My habit is play basketball,beacause I am from t"
type textarea "x"
type textarea "My habit is play basketball,beacause I am from"
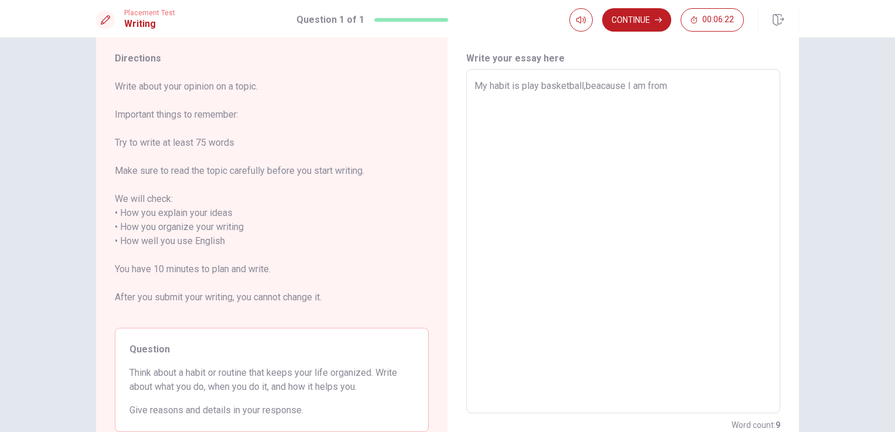
type textarea "x"
type textarea "My habit is play basketball,beacause I am from"
type textarea "x"
type textarea "My habit is play basketball,beacause I am fro"
type textarea "x"
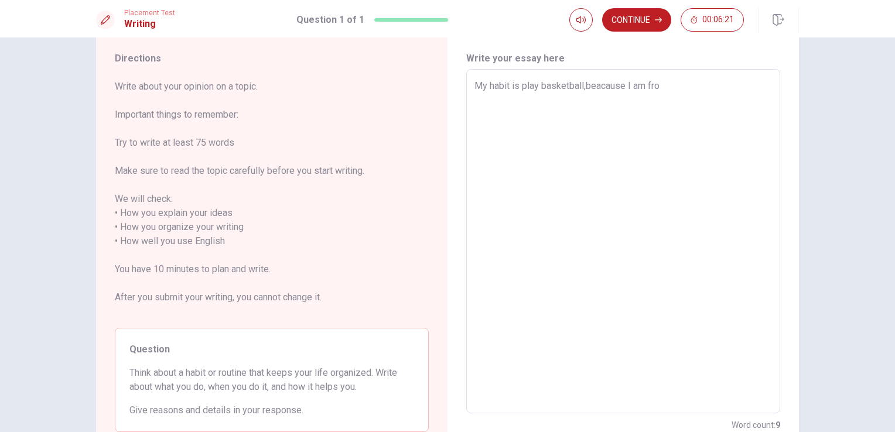
type textarea "My habit is play basketball,beacause I am fr"
type textarea "x"
type textarea "My habit is play basketball,beacause I am f"
type textarea "x"
type textarea "My habit is play basketball,beacause I am"
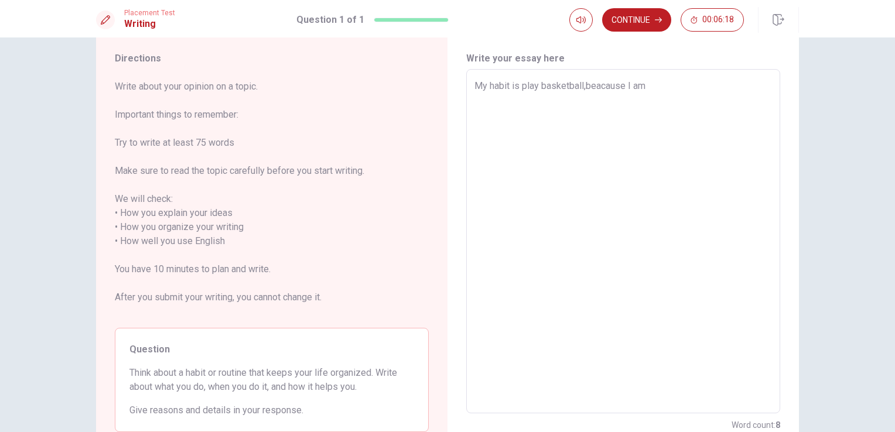
type textarea "x"
type textarea "My habit is play basketball,beacause I am b"
type textarea "x"
type textarea "My habit is play basketball,beacause I am ba"
type textarea "x"
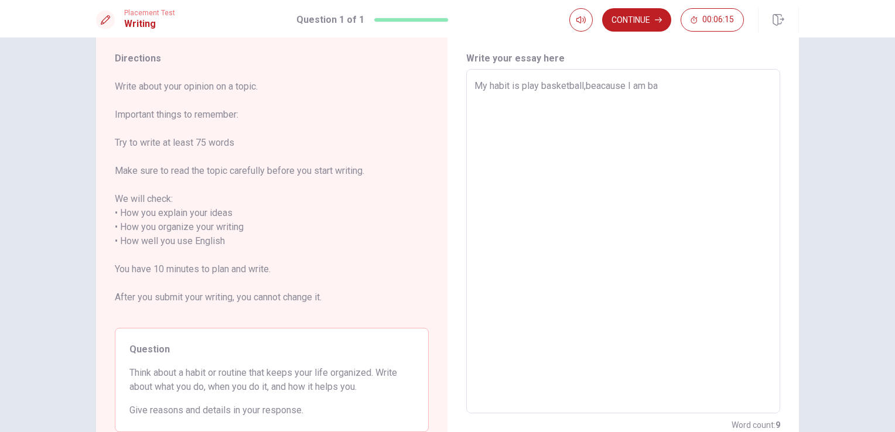
type textarea "My habit is play basketball,beacause I am bas"
type textarea "x"
type textarea "My habit is play basketball,beacause I am bask"
type textarea "x"
type textarea "My habit is play basketball,beacause I am baskr"
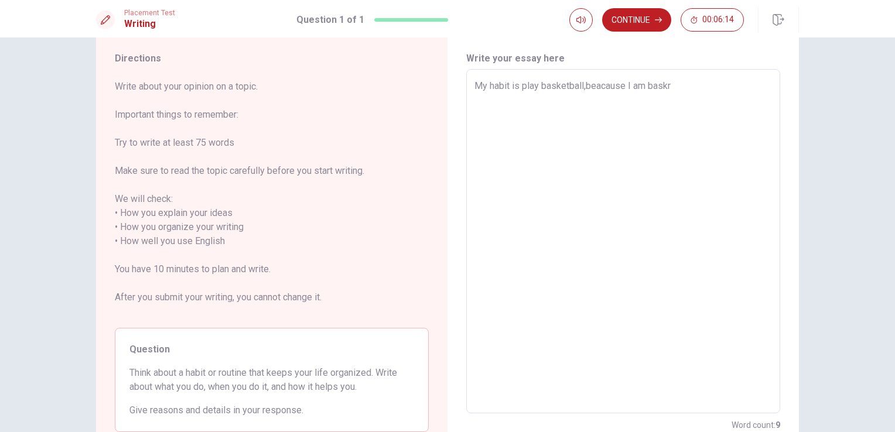
type textarea "x"
type textarea "My habit is play basketball,beacause I am baskrt"
type textarea "x"
type textarea "My habit is play basketball,beacause I am baskrtb"
type textarea "x"
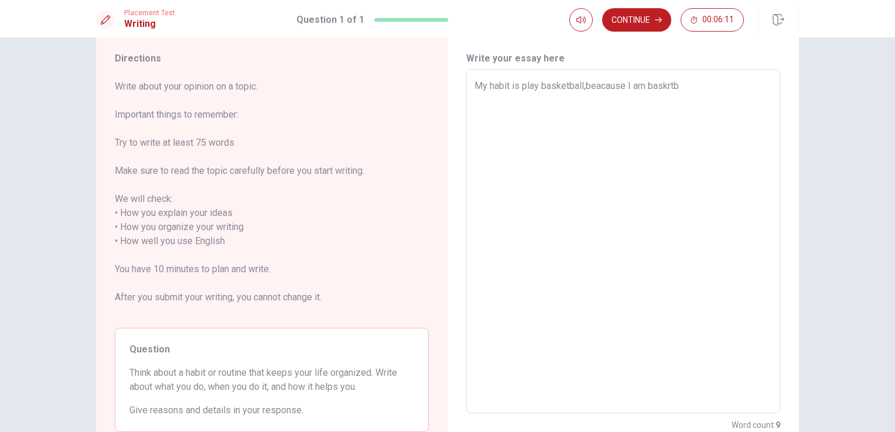
type textarea "My habit is play basketball,beacause I am baskrtba"
type textarea "x"
click at [670, 86] on textarea "My habit is play basketball,beacause I am baskrtball player in" at bounding box center [622, 241] width 297 height 325
click at [734, 88] on textarea "My habit is play basketball,beacause I am basketball player in" at bounding box center [622, 241] width 297 height 325
click at [612, 113] on textarea "My habit is play basketball,beacause I am basketball player . Play basketball l…" at bounding box center [622, 241] width 297 height 325
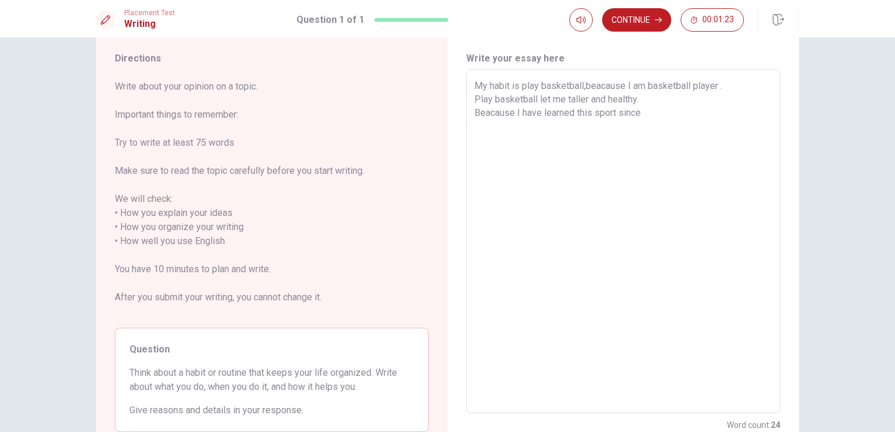
click at [640, 112] on textarea "My habit is play basketball,beacause I am basketball player . Play basketball l…" at bounding box center [622, 241] width 297 height 325
click at [643, 109] on textarea "My habit is play basketball,beacause I am basketball player . Play basketball l…" at bounding box center [622, 241] width 297 height 325
click at [663, 114] on textarea "My habit is play basketball,beacause I am basketball player . Play basketball l…" at bounding box center [622, 241] width 297 height 325
click at [727, 86] on textarea "My habit is play basketball,beacause I am basketball player . Play basketball l…" at bounding box center [622, 241] width 297 height 325
click at [725, 88] on textarea "My habit is play basketball,beacause I am basketball player . Play basketball l…" at bounding box center [622, 241] width 297 height 325
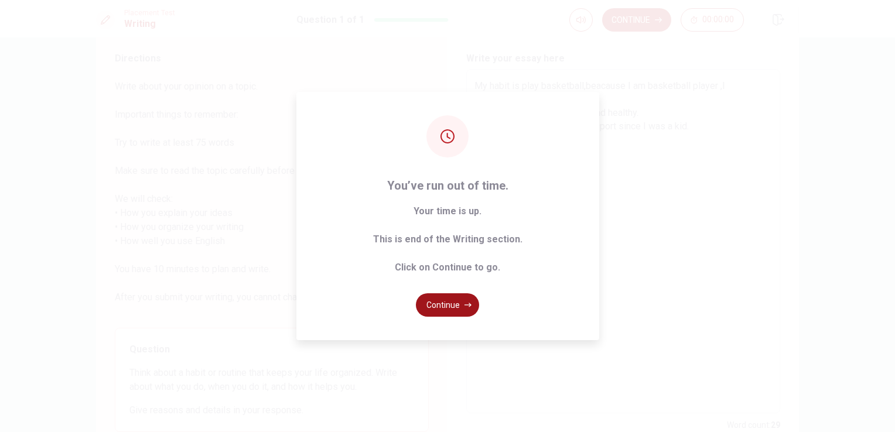
click at [442, 313] on button "Continue" at bounding box center [447, 304] width 63 height 23
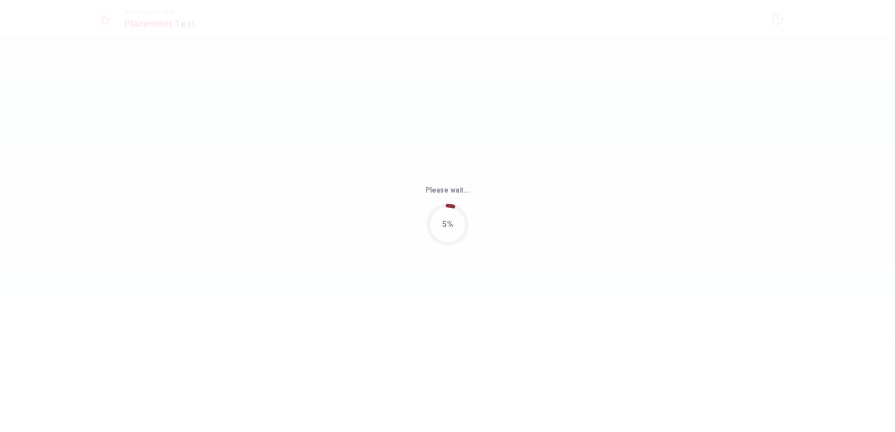
scroll to position [0, 0]
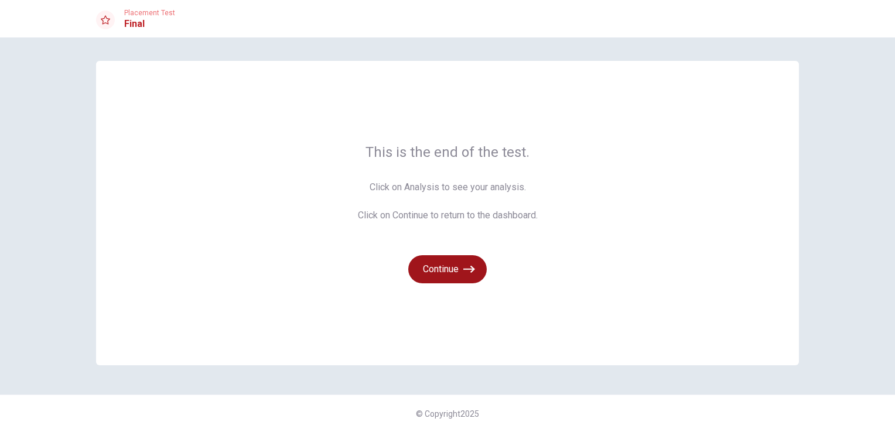
click at [430, 270] on button "Continue" at bounding box center [447, 269] width 78 height 28
